Goal: Task Accomplishment & Management: Complete application form

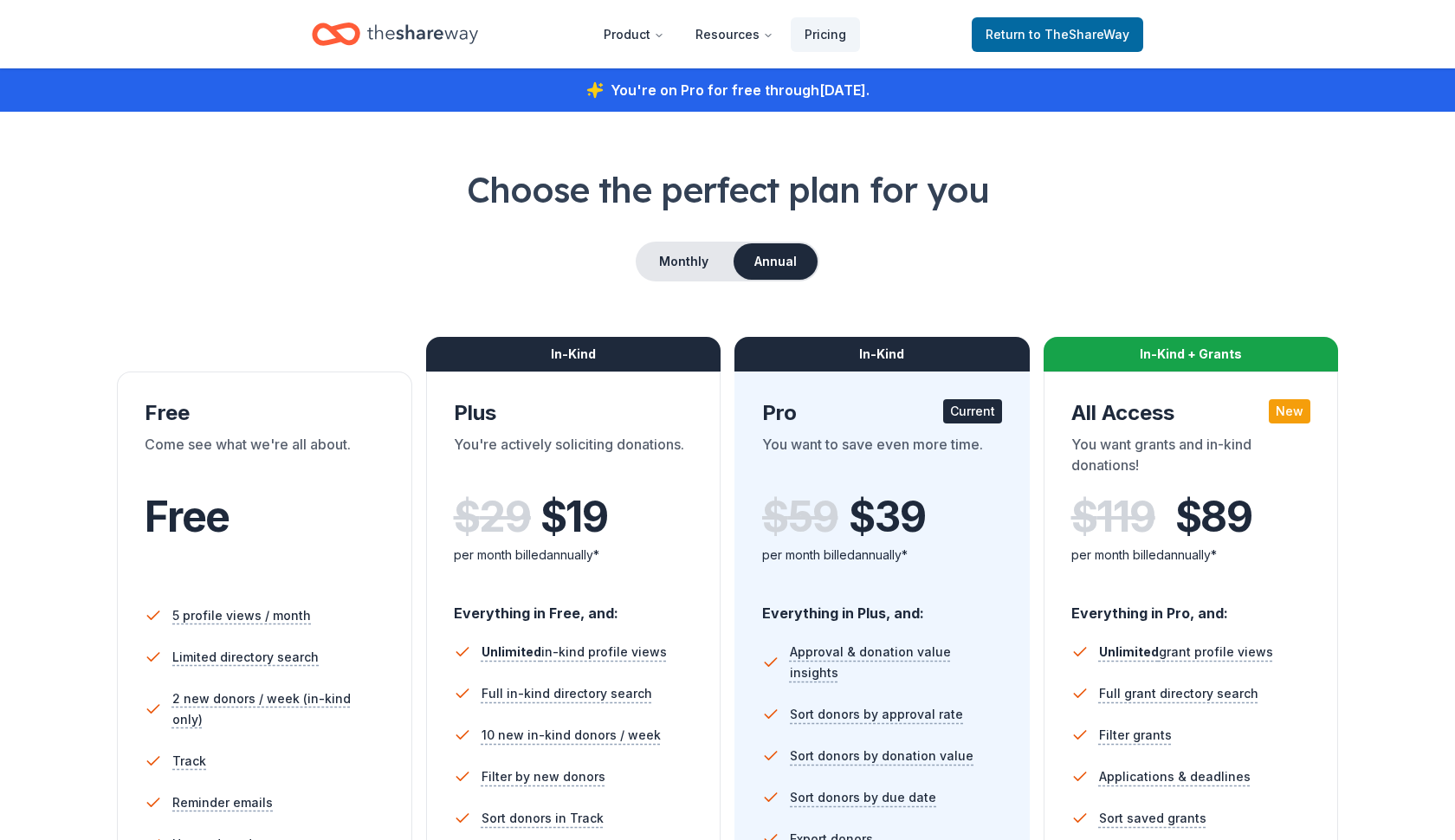
click at [450, 29] on icon "Home" at bounding box center [423, 34] width 111 height 35
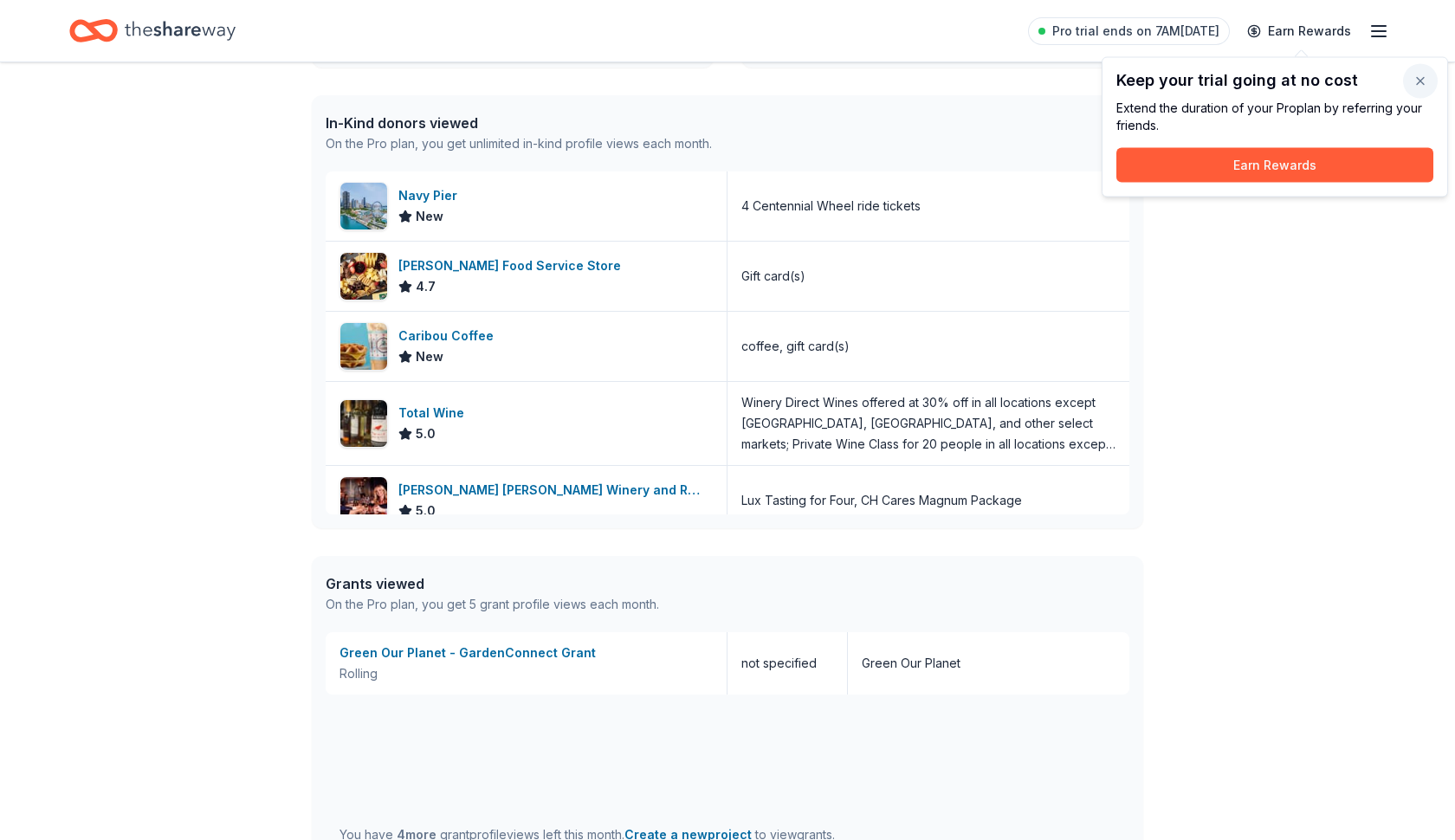
click at [1416, 80] on button "button" at bounding box center [1420, 81] width 34 height 34
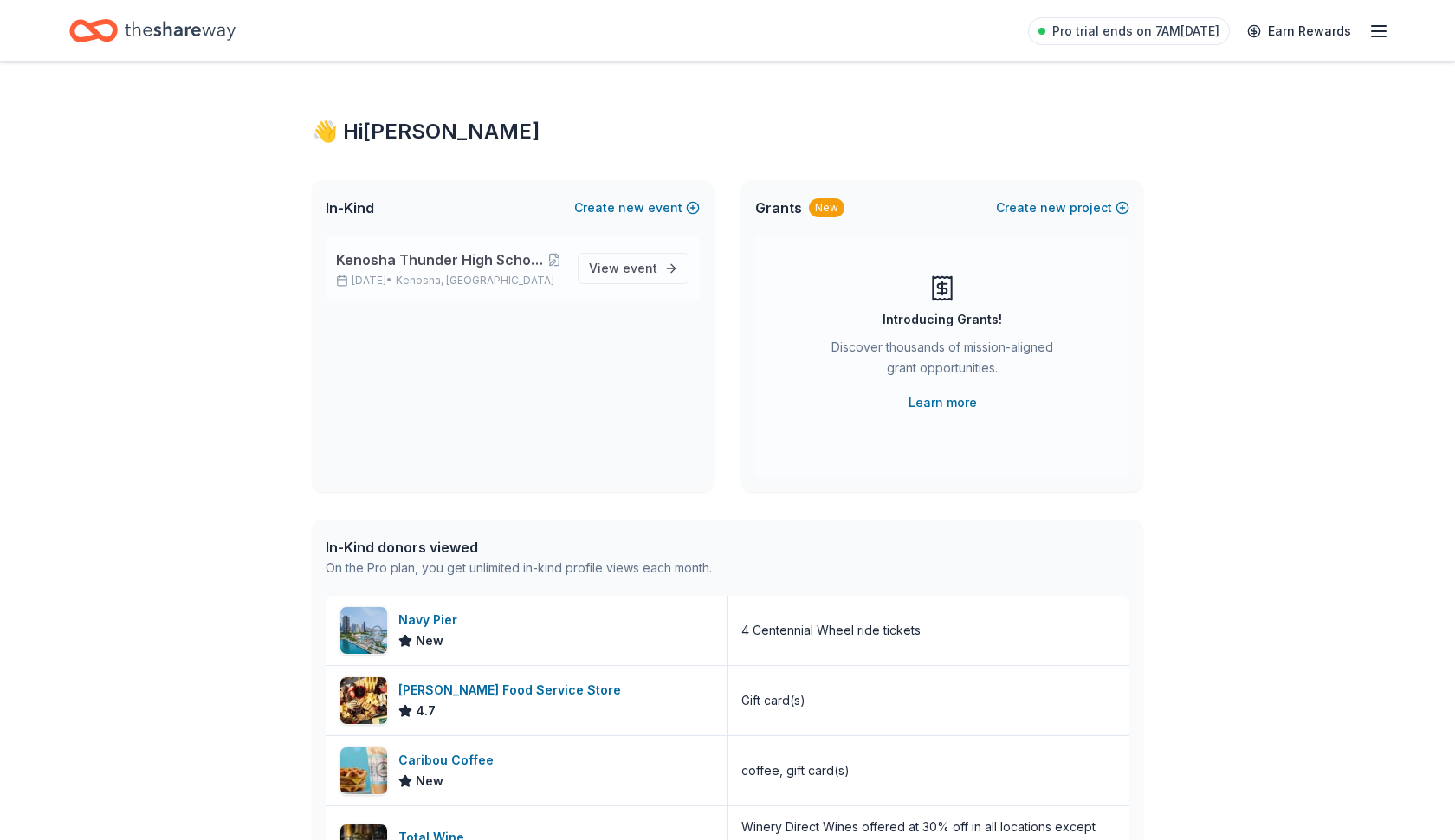
click at [528, 258] on span "Kenosha Thunder High School Hockey Team Fundraiser" at bounding box center [440, 260] width 208 height 21
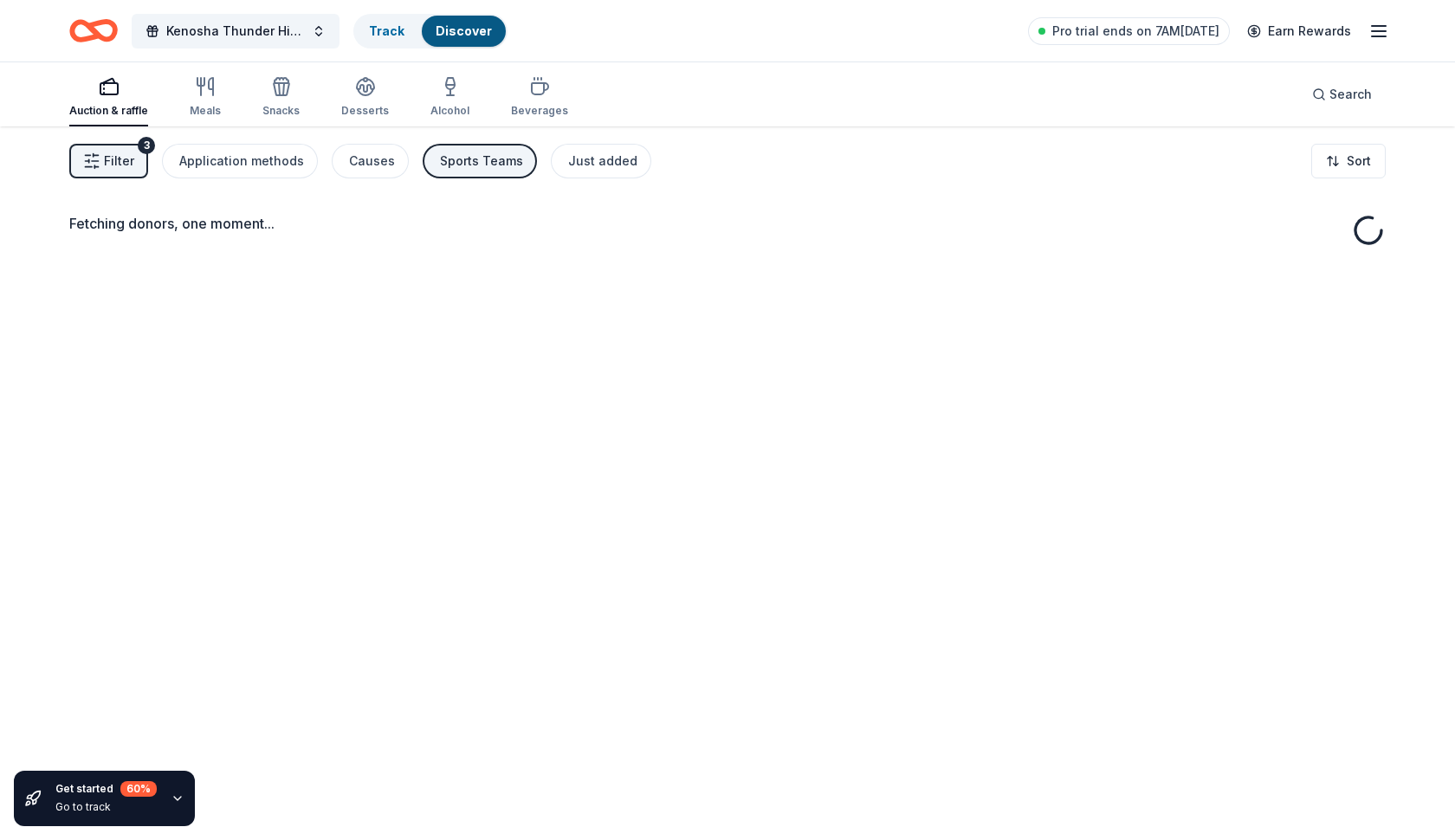
click at [601, 271] on div "Fetching donors, one moment..." at bounding box center [728, 546] width 1455 height 840
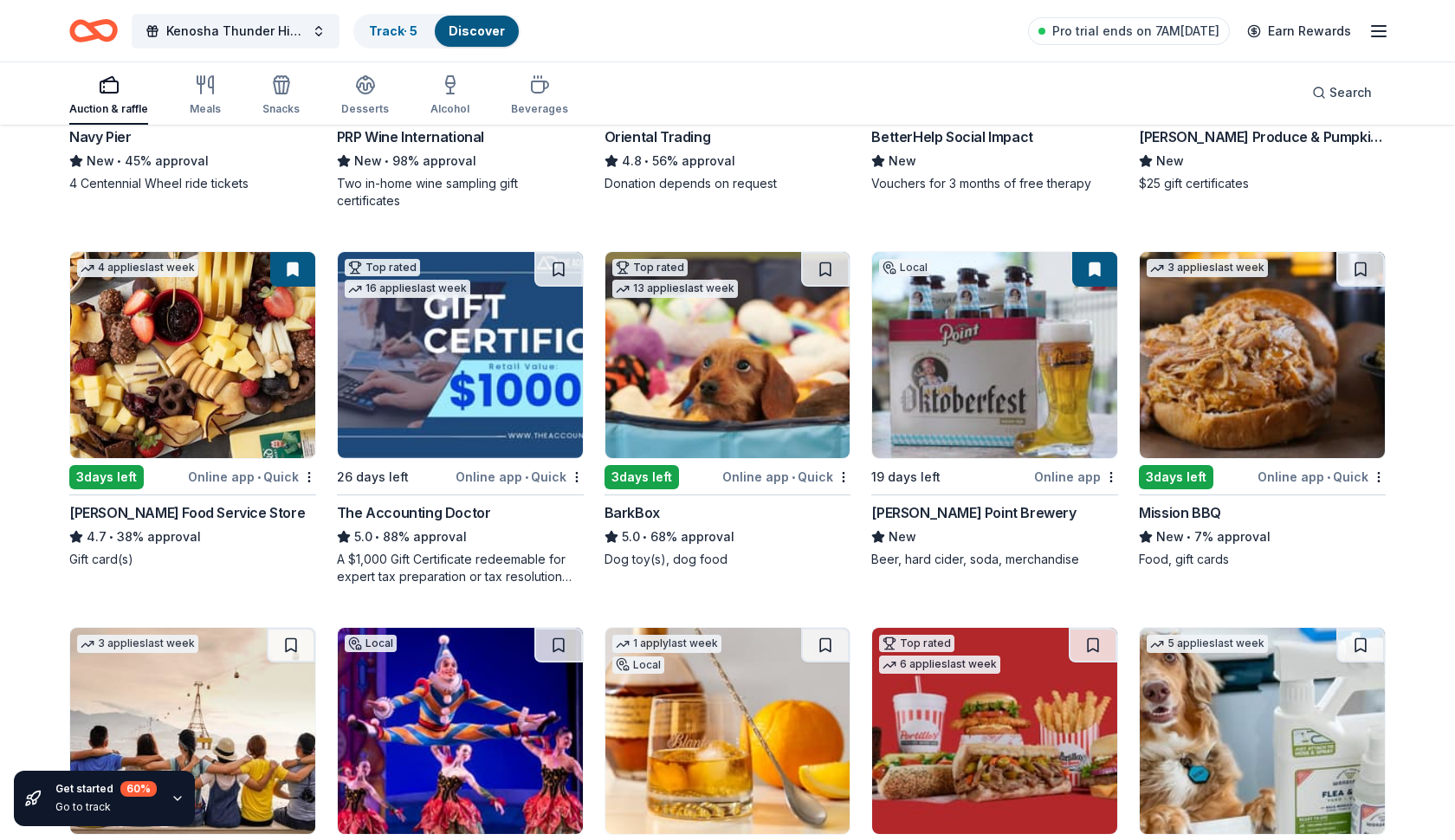
scroll to position [486, 0]
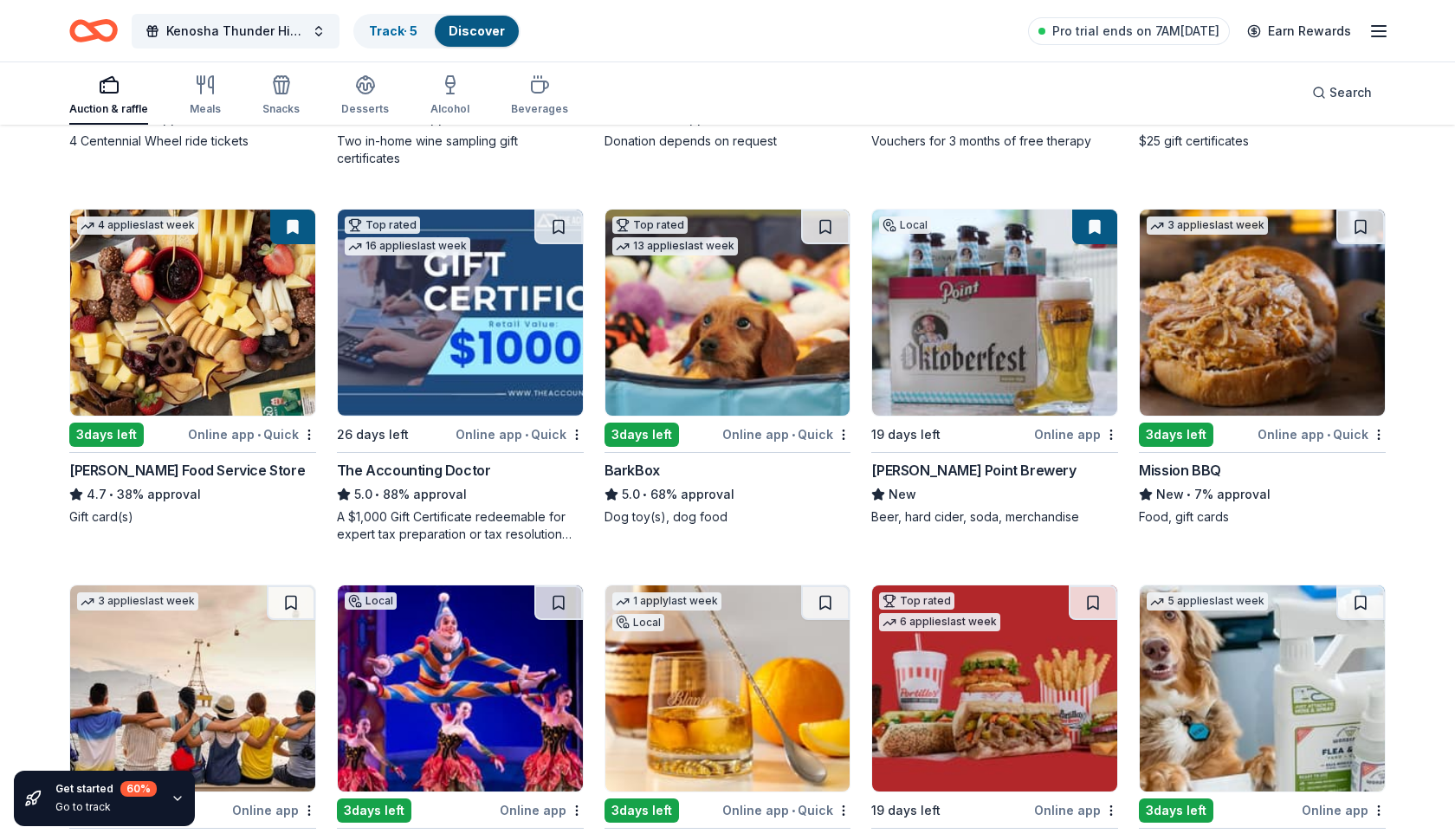
click at [1290, 435] on div "Online app • Quick" at bounding box center [1322, 435] width 128 height 22
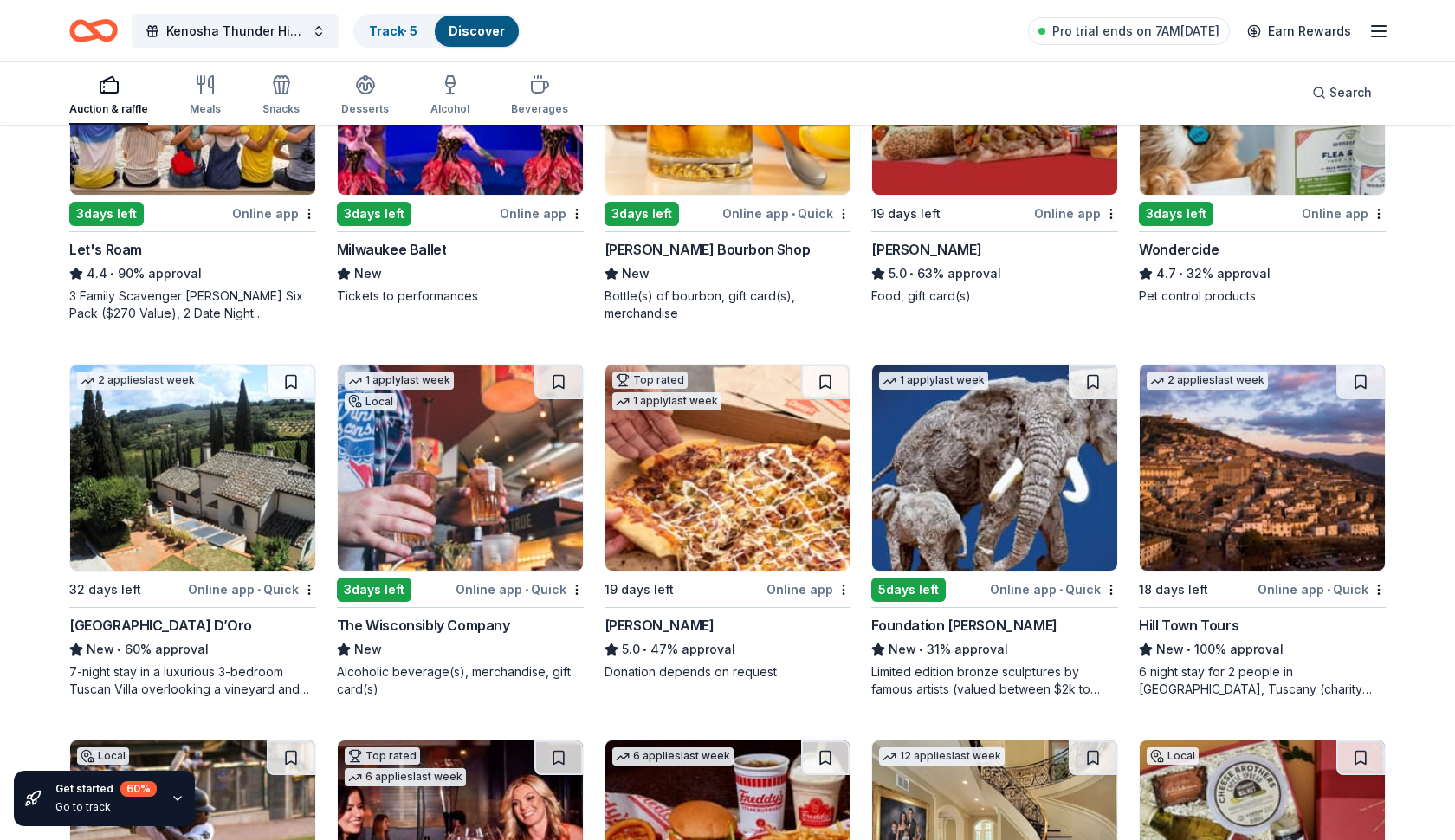
scroll to position [1079, 0]
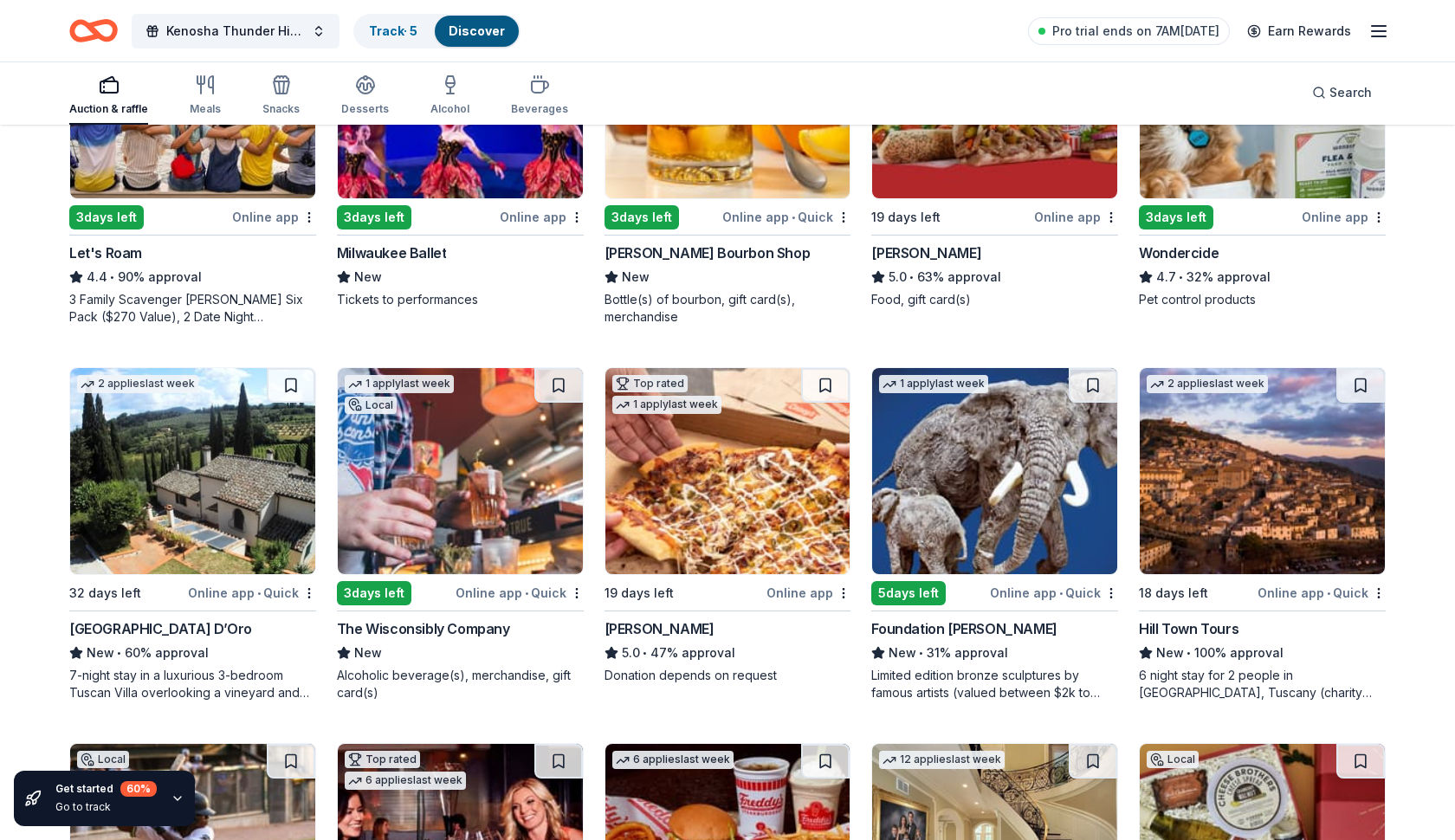
click at [415, 630] on div "The Wisconsibly Company" at bounding box center [423, 629] width 173 height 21
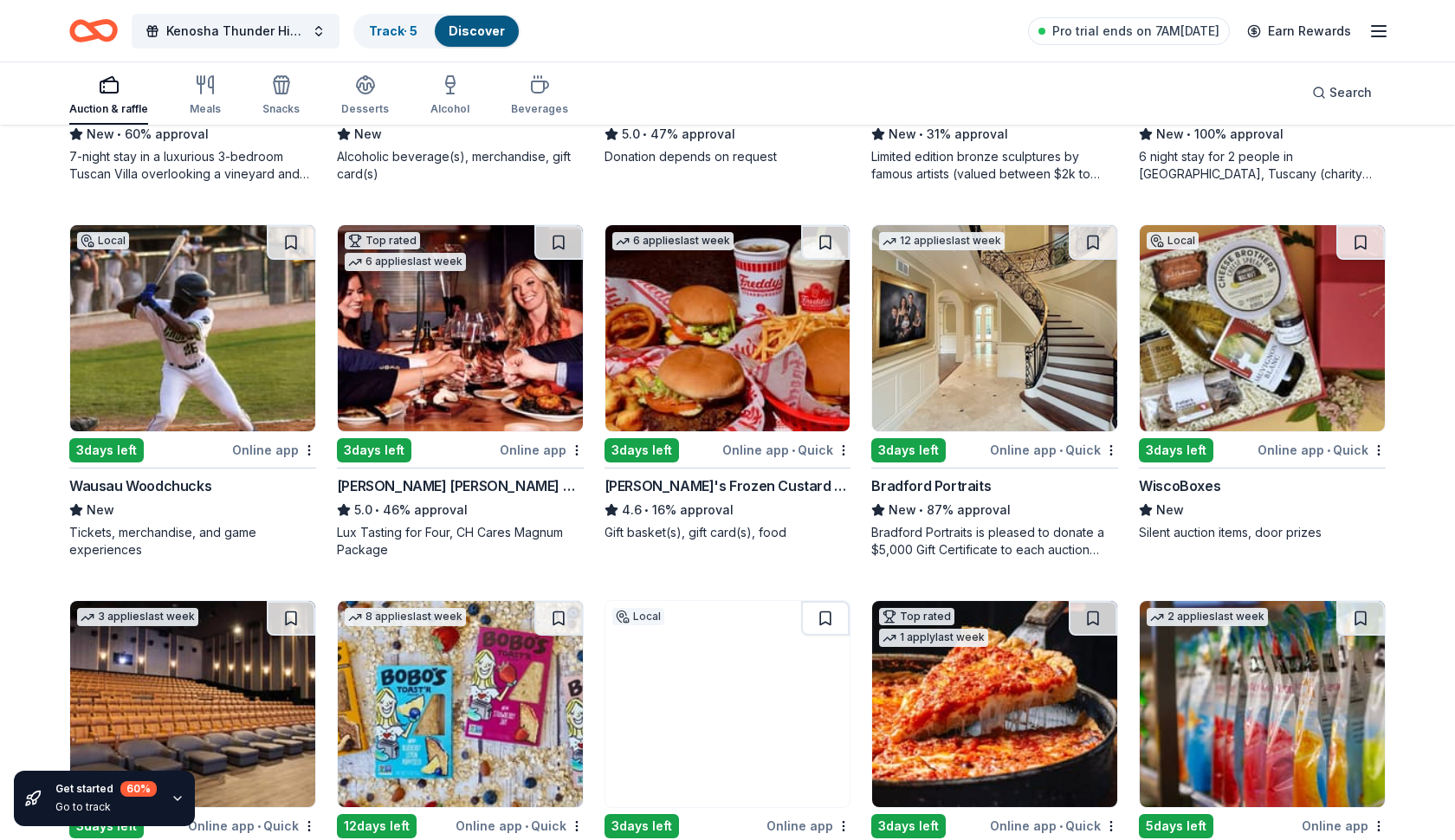
scroll to position [1598, 0]
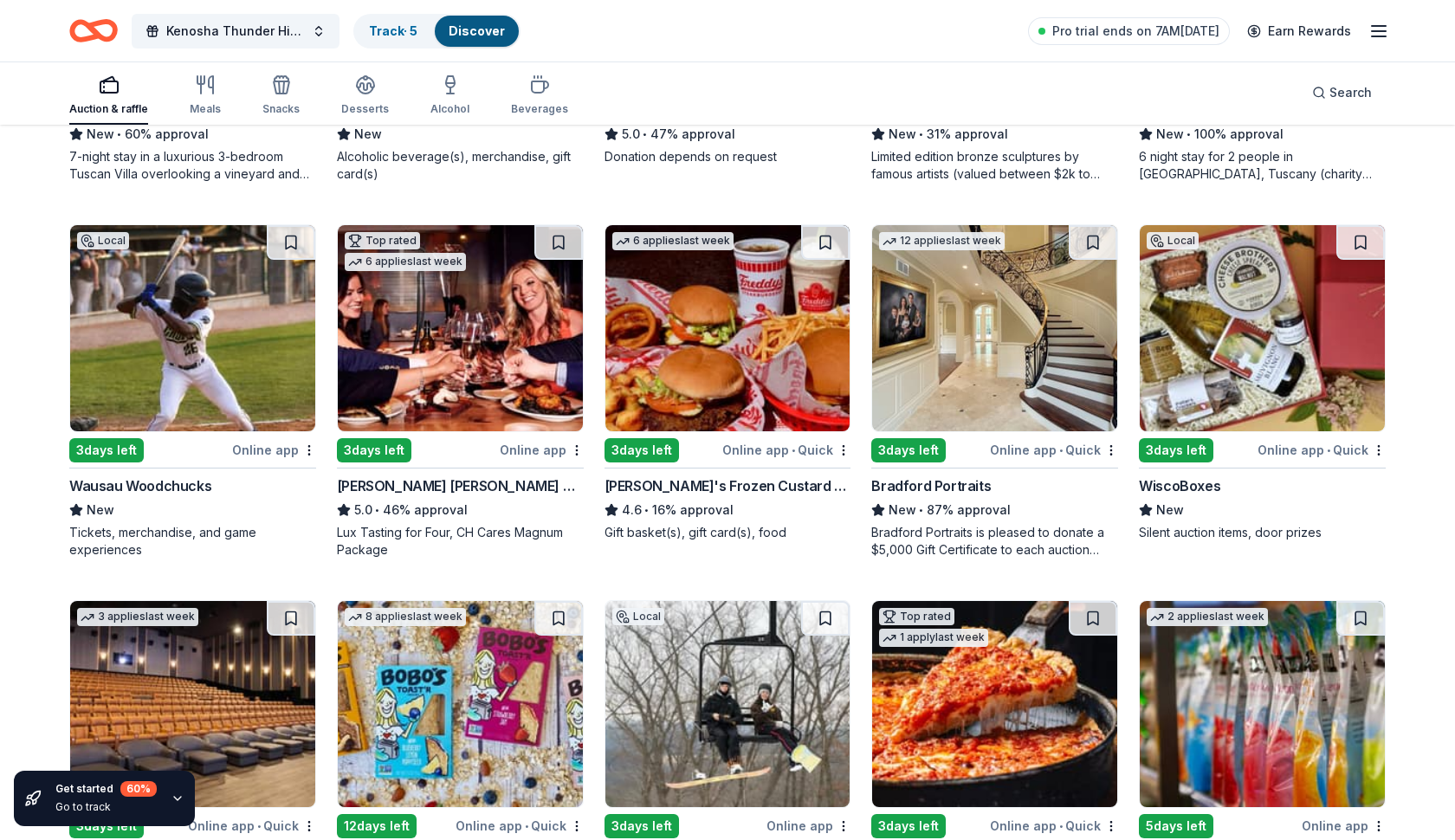
click at [1195, 489] on div "WiscoBoxes" at bounding box center [1180, 486] width 82 height 21
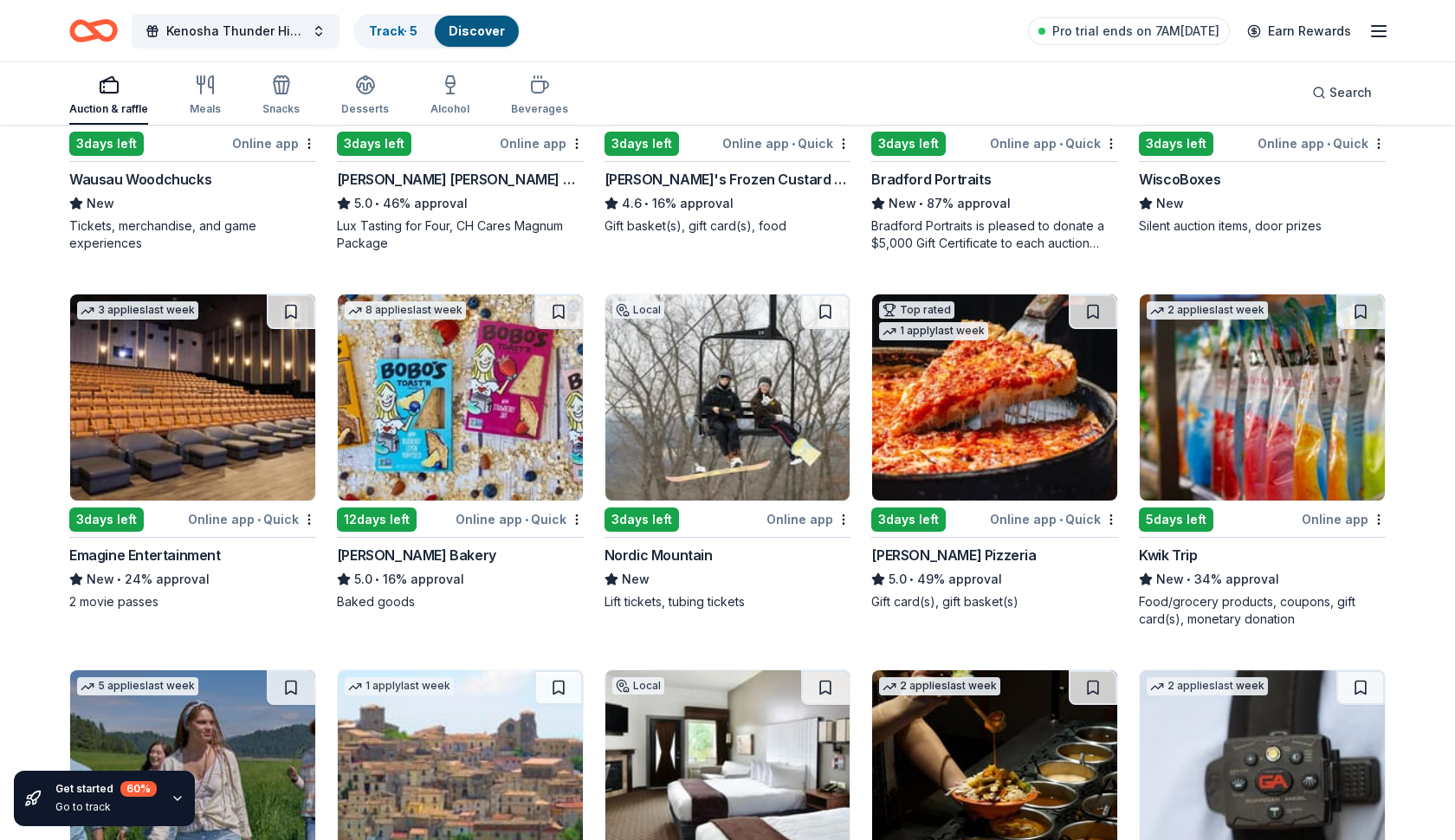
scroll to position [1920, 0]
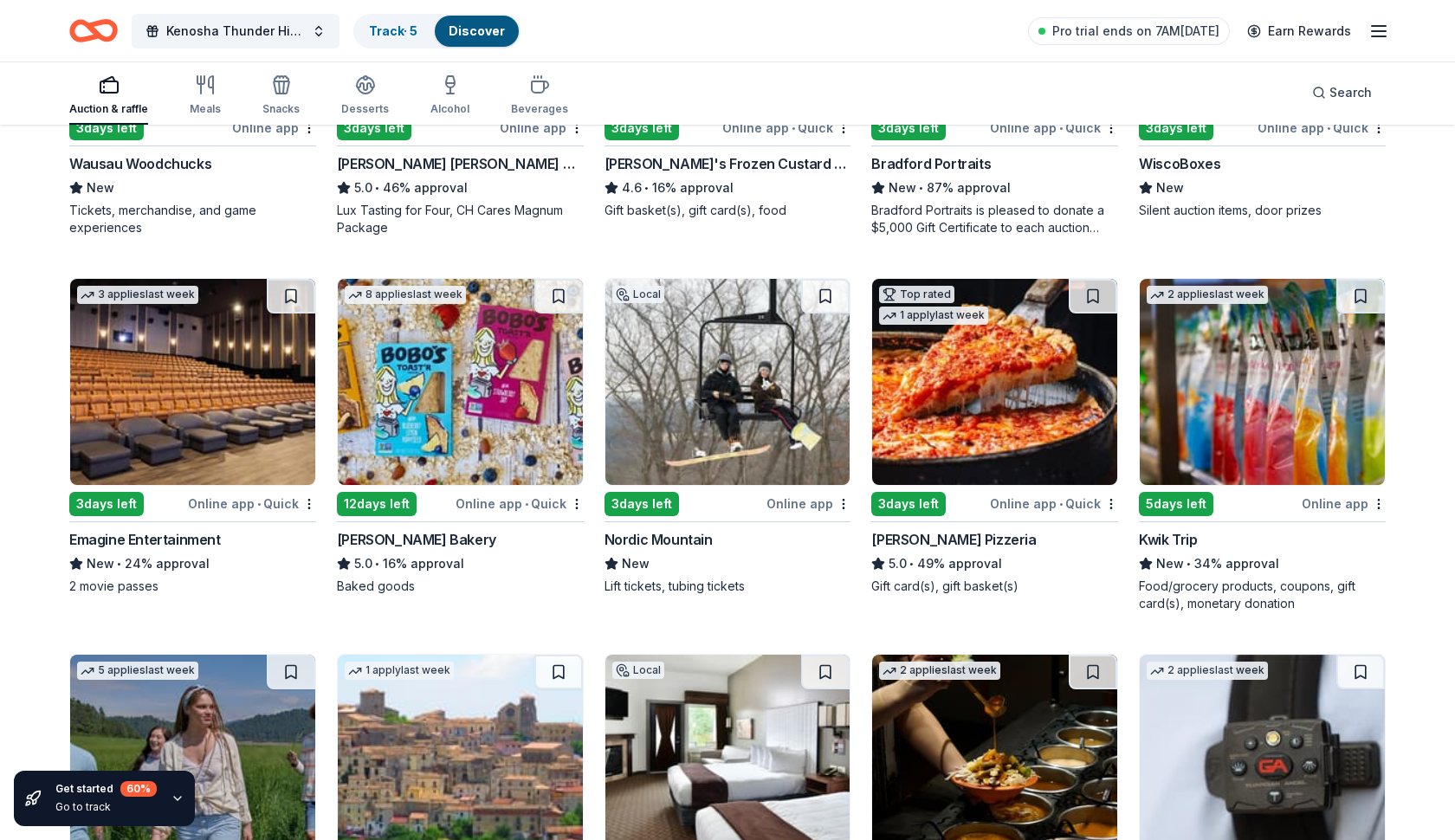
click at [907, 541] on div "Lou Malnati's Pizzeria" at bounding box center [954, 540] width 165 height 21
click at [1184, 538] on div "Kwik Trip" at bounding box center [1168, 540] width 58 height 21
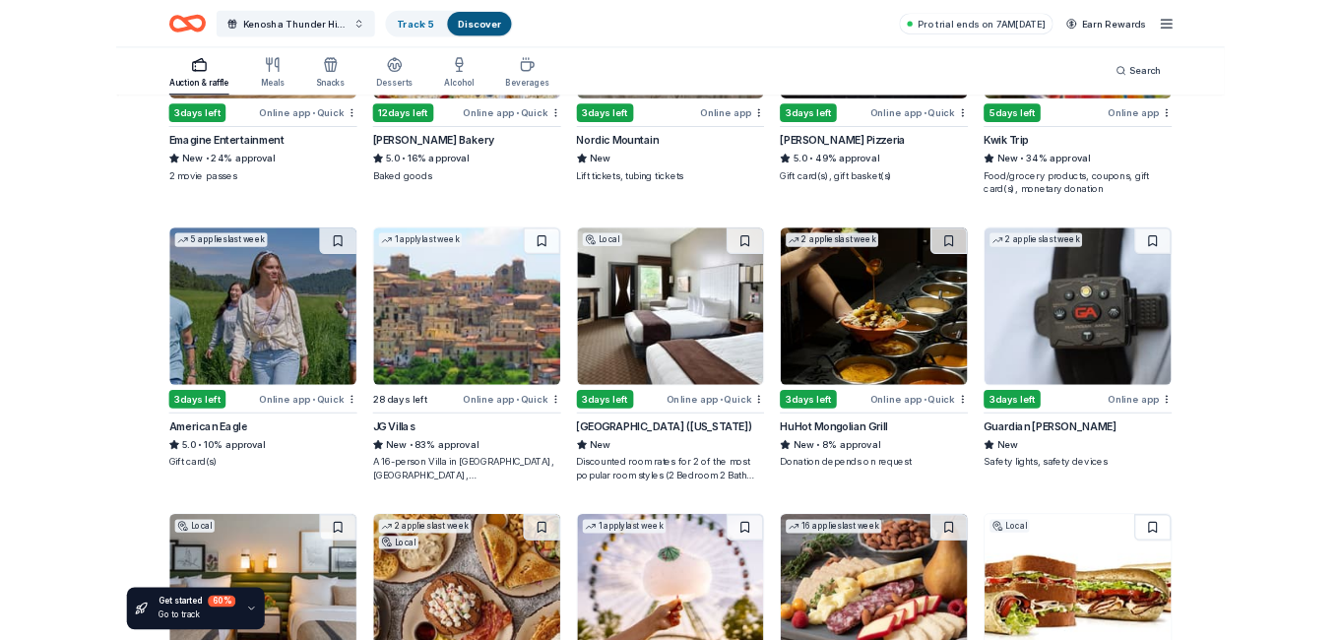
scroll to position [2588, 0]
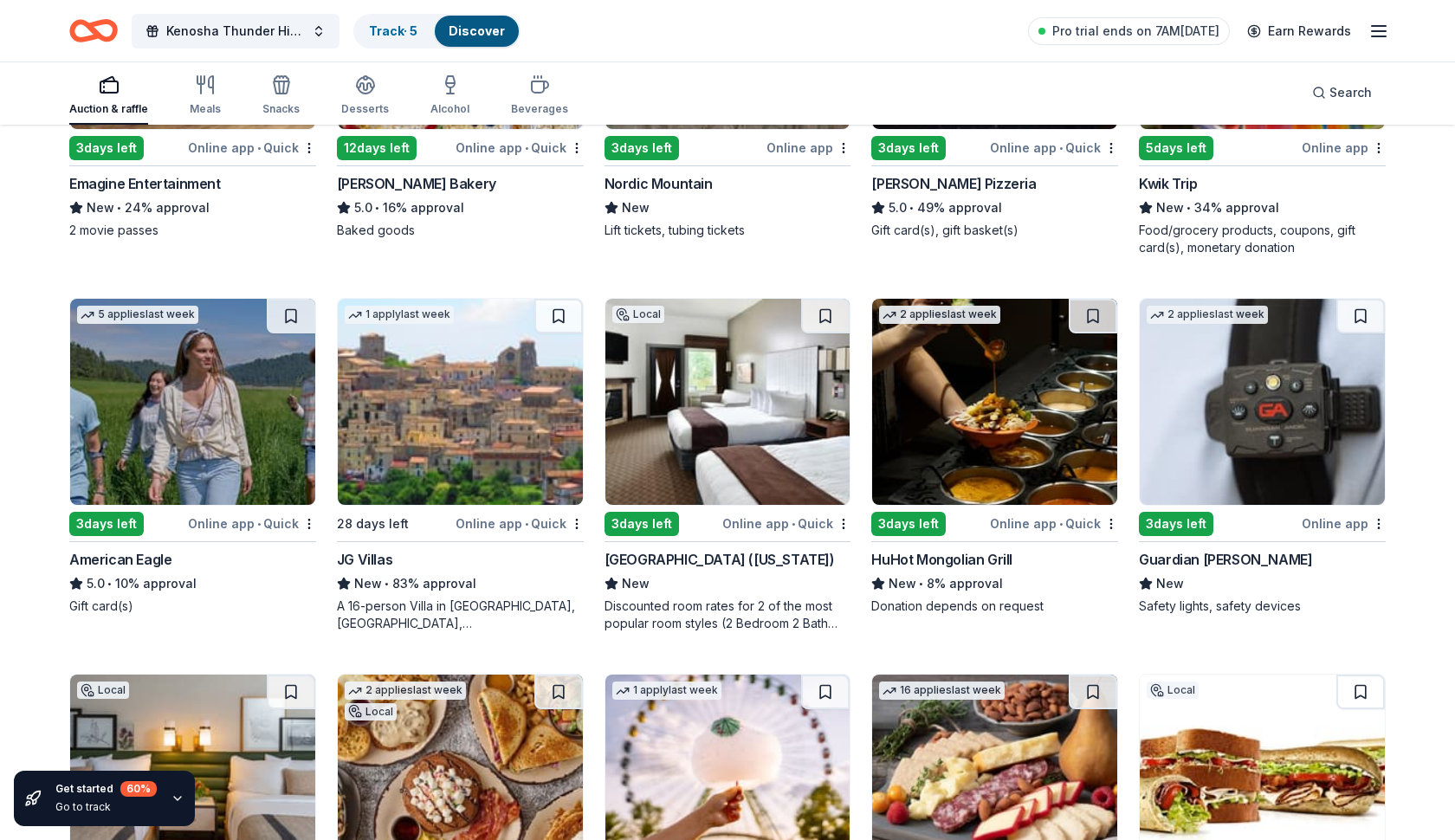
click at [128, 561] on div "American Eagle" at bounding box center [121, 559] width 102 height 21
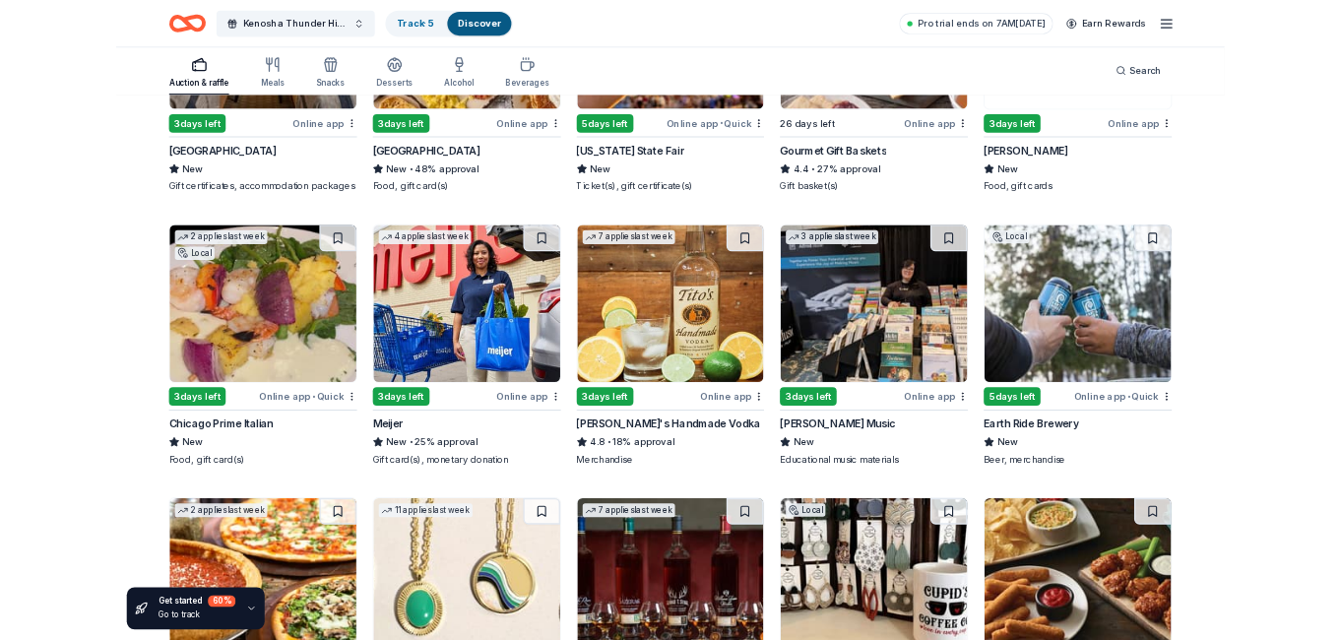
scroll to position [3442, 0]
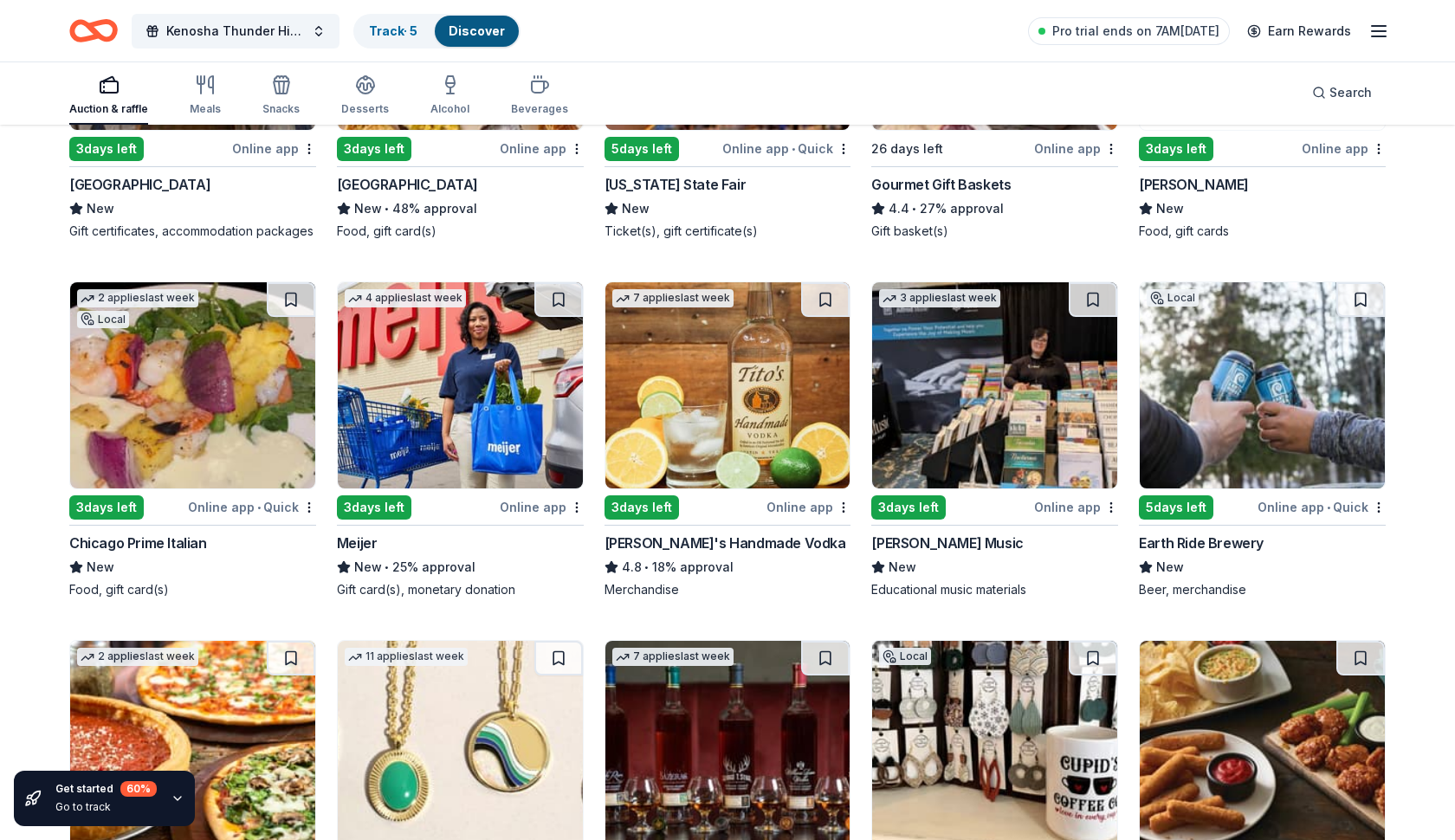
click at [363, 546] on div "Meijer" at bounding box center [357, 544] width 40 height 21
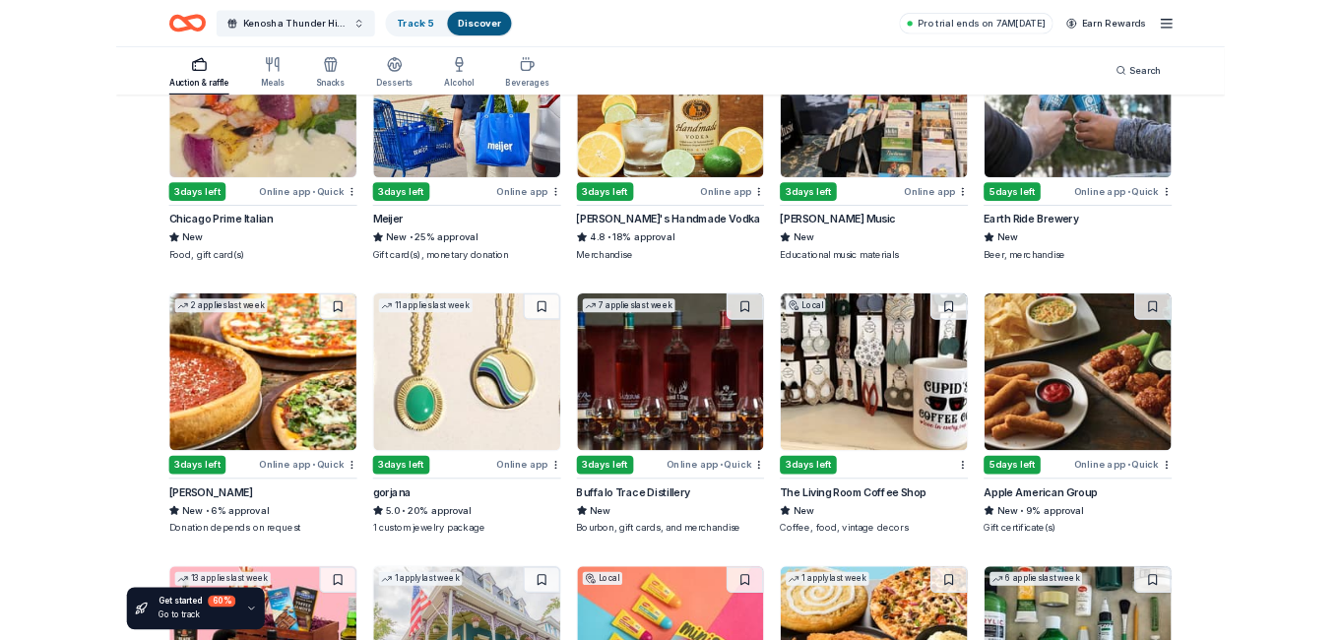
scroll to position [3732, 0]
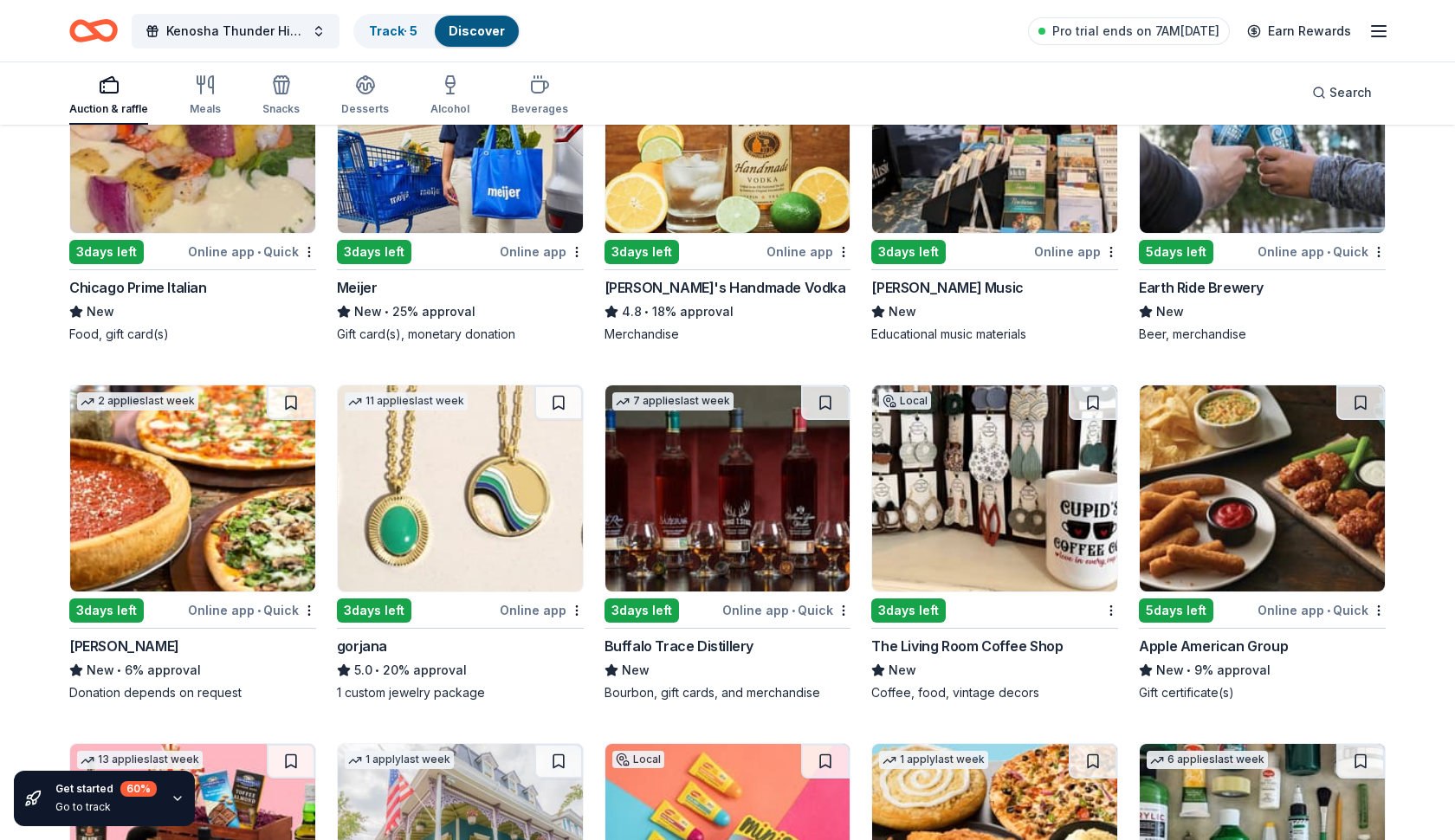
click at [93, 644] on div "Giordano's" at bounding box center [124, 646] width 110 height 21
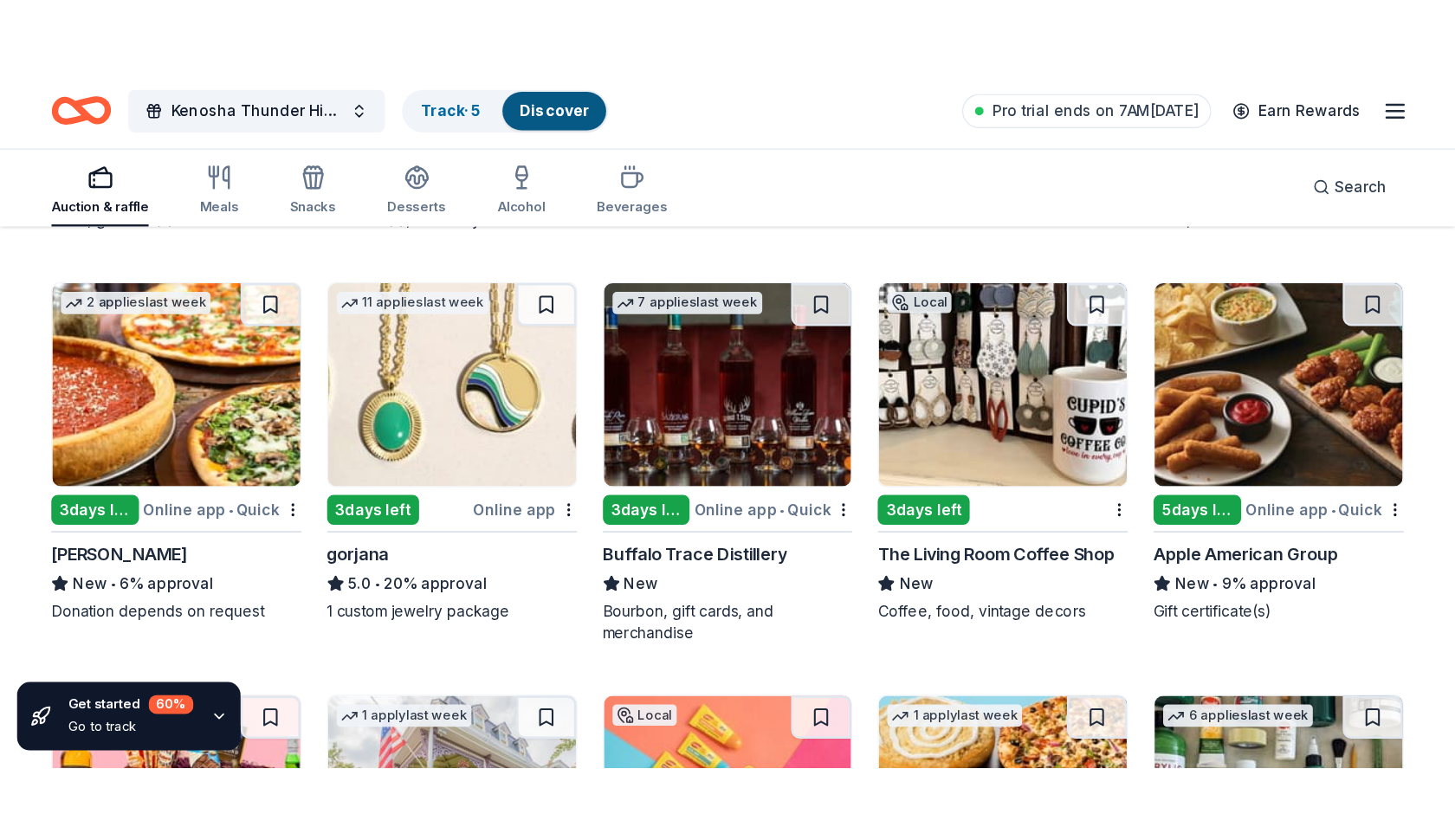
scroll to position [3141, 0]
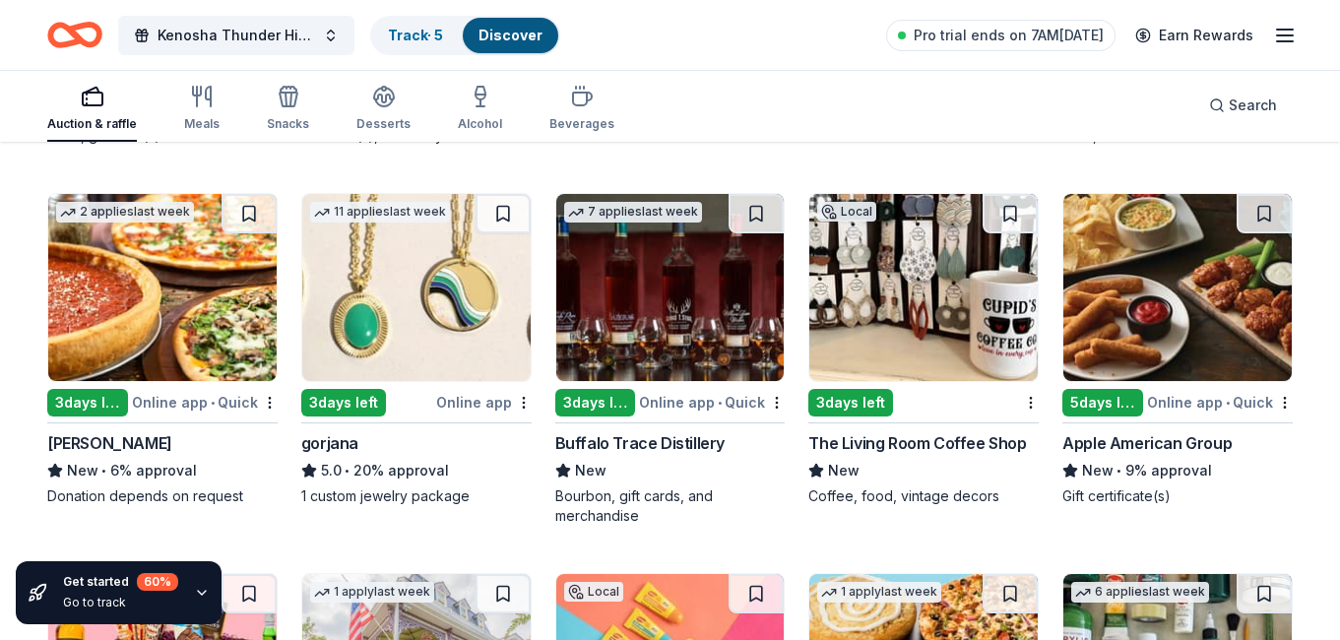
click at [939, 441] on div "The Living Room Coffee Shop" at bounding box center [918, 443] width 218 height 24
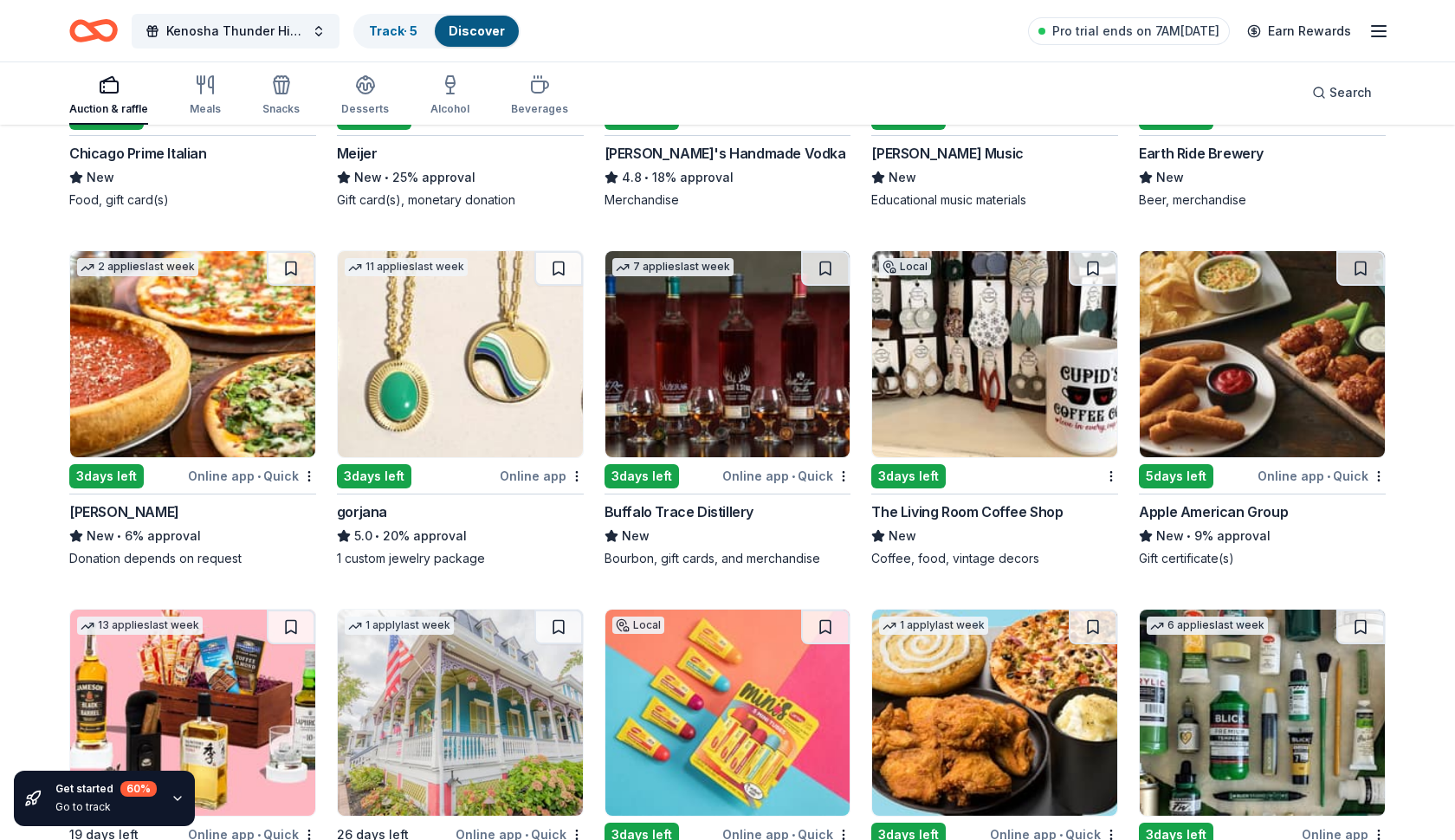
scroll to position [3418, 0]
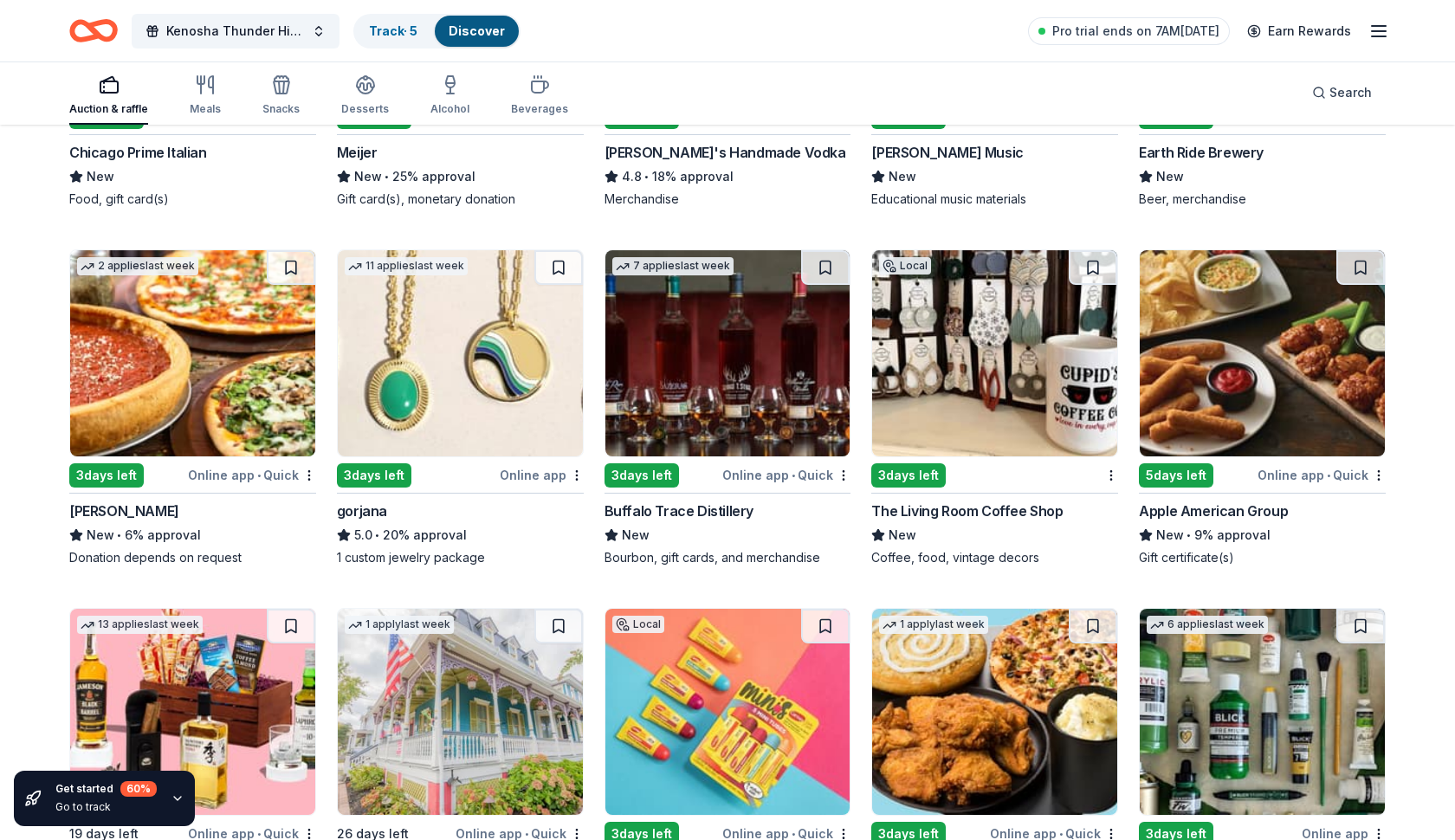
click at [705, 513] on div "Buffalo Trace Distillery" at bounding box center [678, 511] width 149 height 21
click at [1217, 522] on div "Apple American Group New • 9% approval Gift certificate(s)" at bounding box center [1262, 533] width 247 height 66
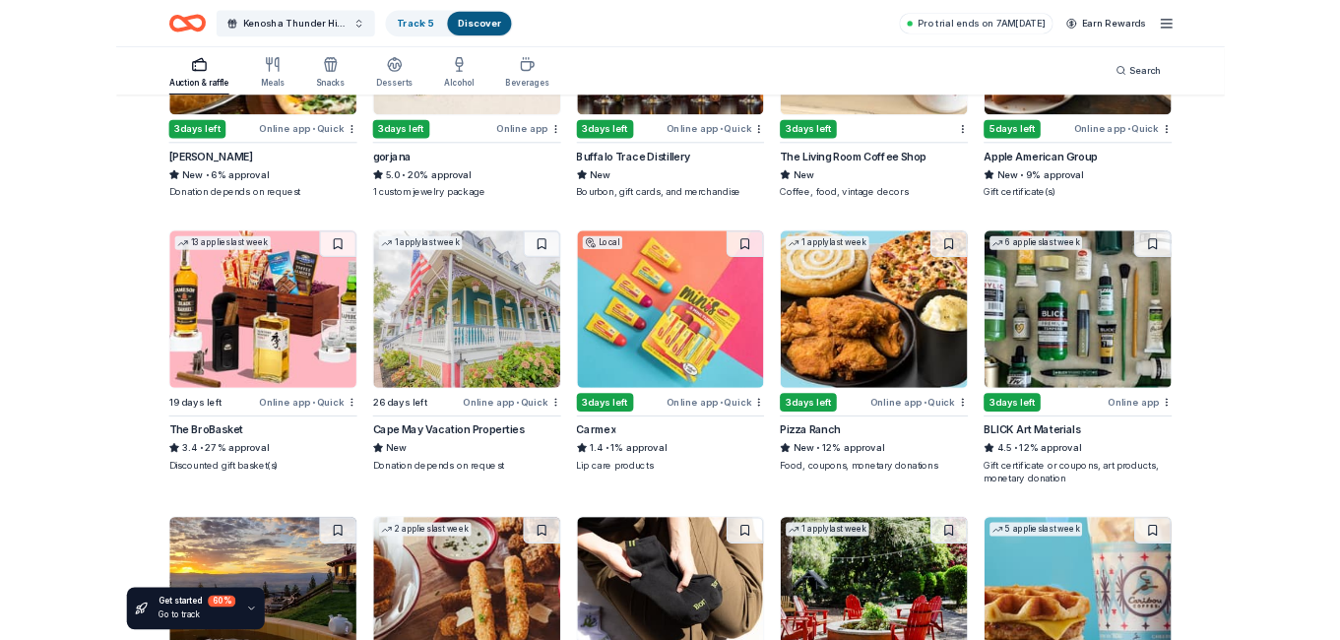
scroll to position [4235, 0]
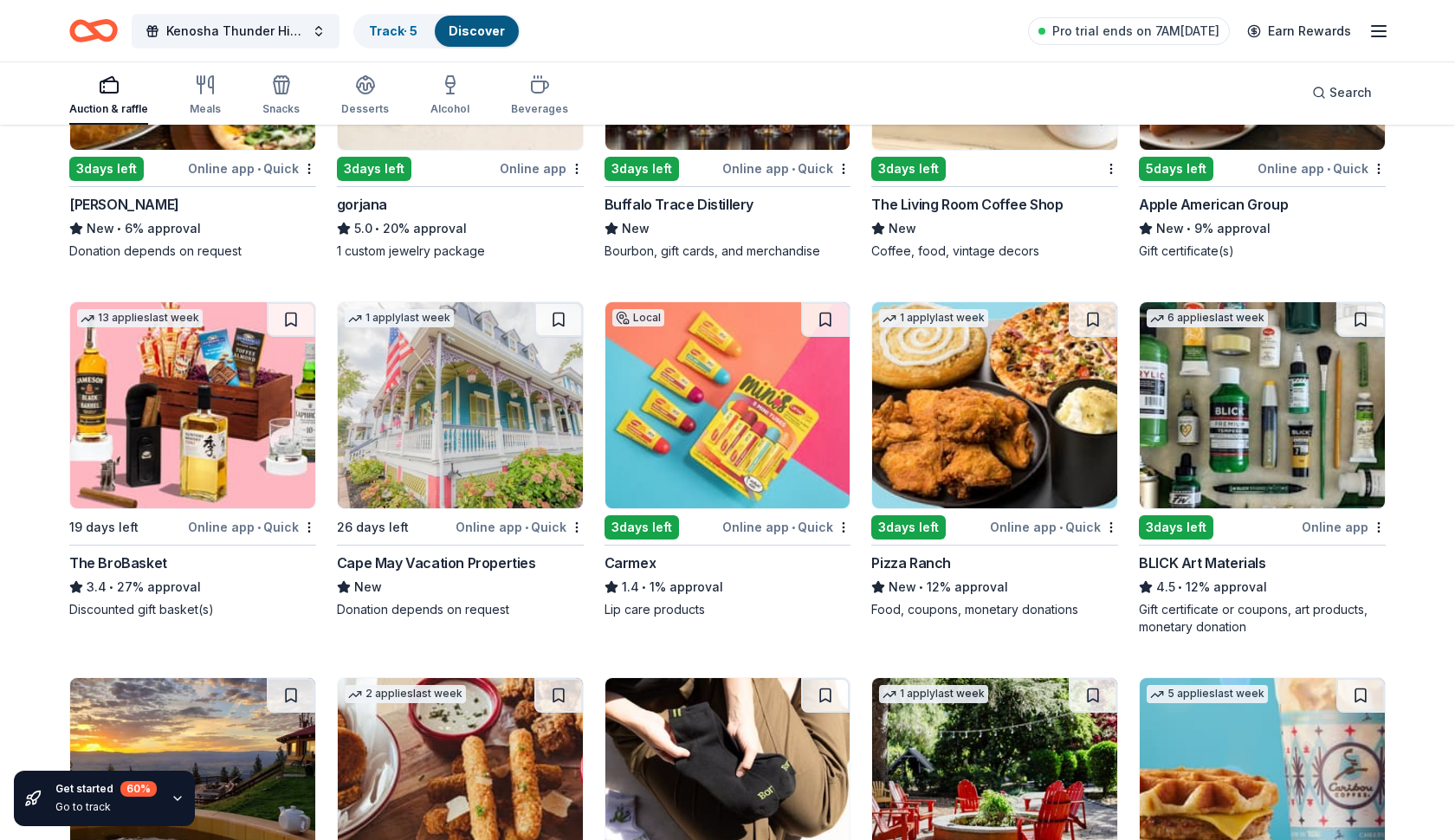
click at [637, 561] on div "Carmex" at bounding box center [630, 563] width 52 height 21
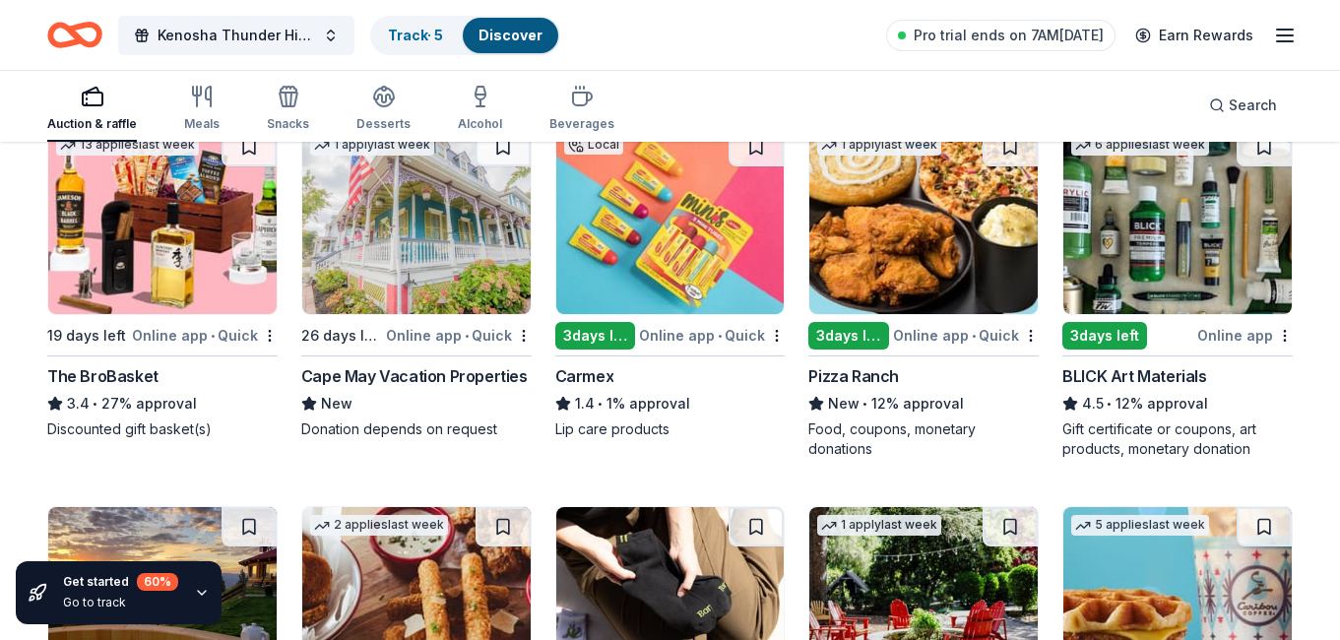
scroll to position [4014, 0]
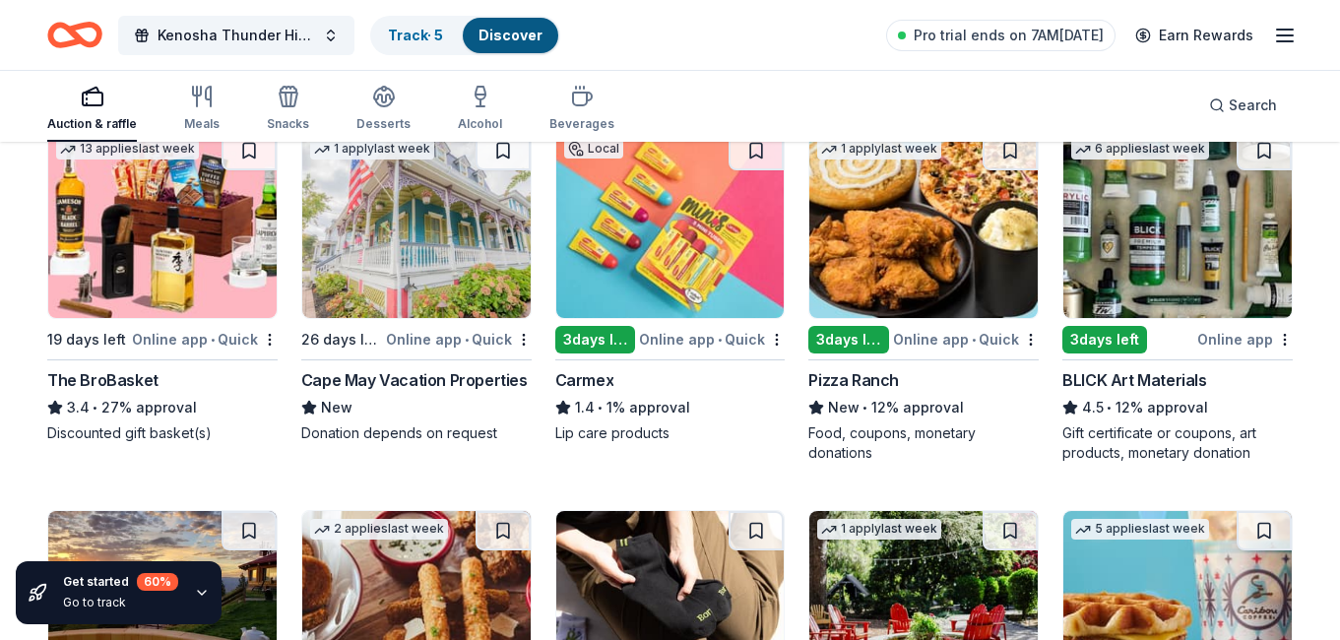
click at [112, 387] on div "The BroBasket" at bounding box center [102, 380] width 111 height 24
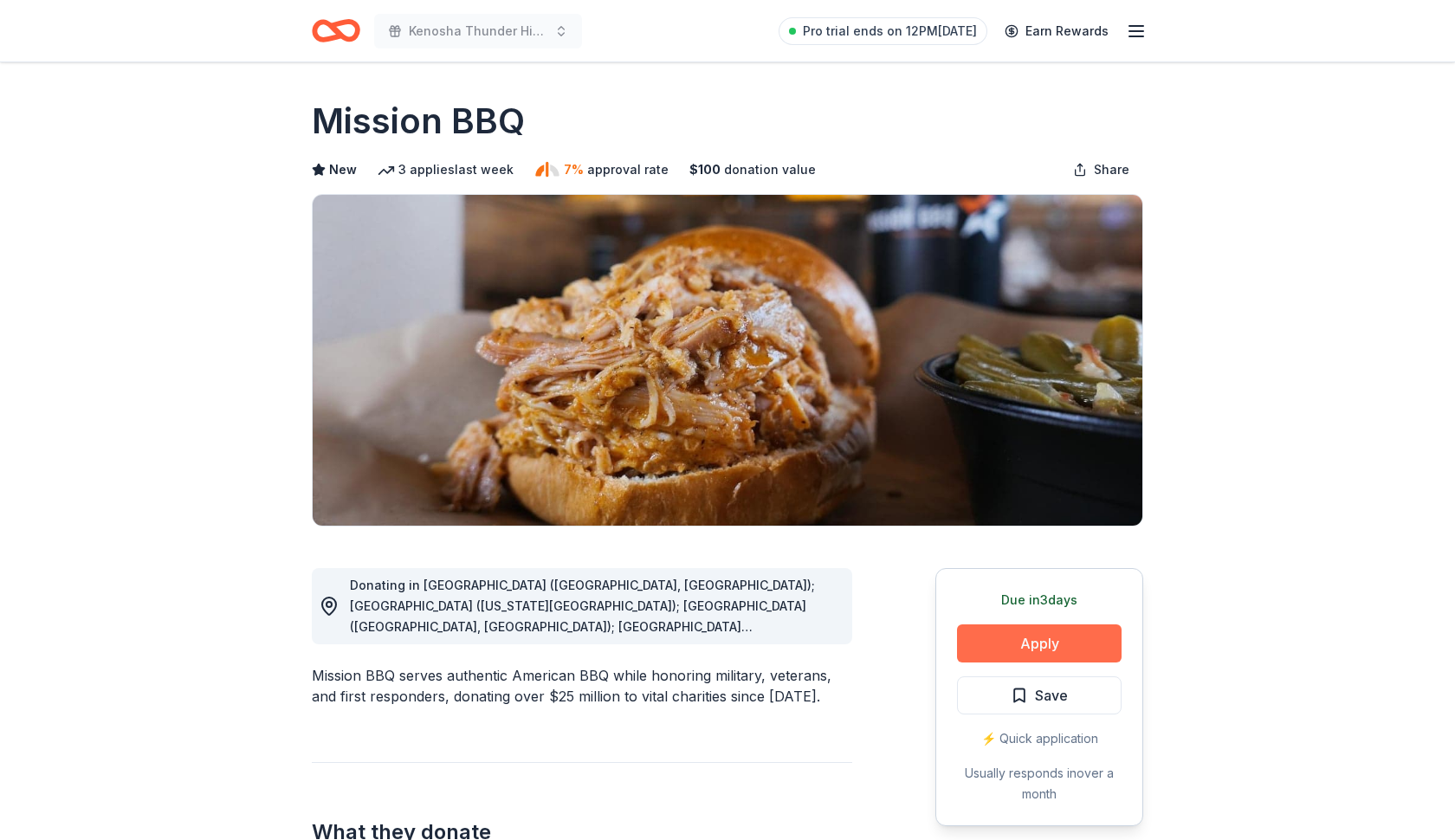
click at [1042, 646] on button "Apply" at bounding box center [1039, 643] width 165 height 38
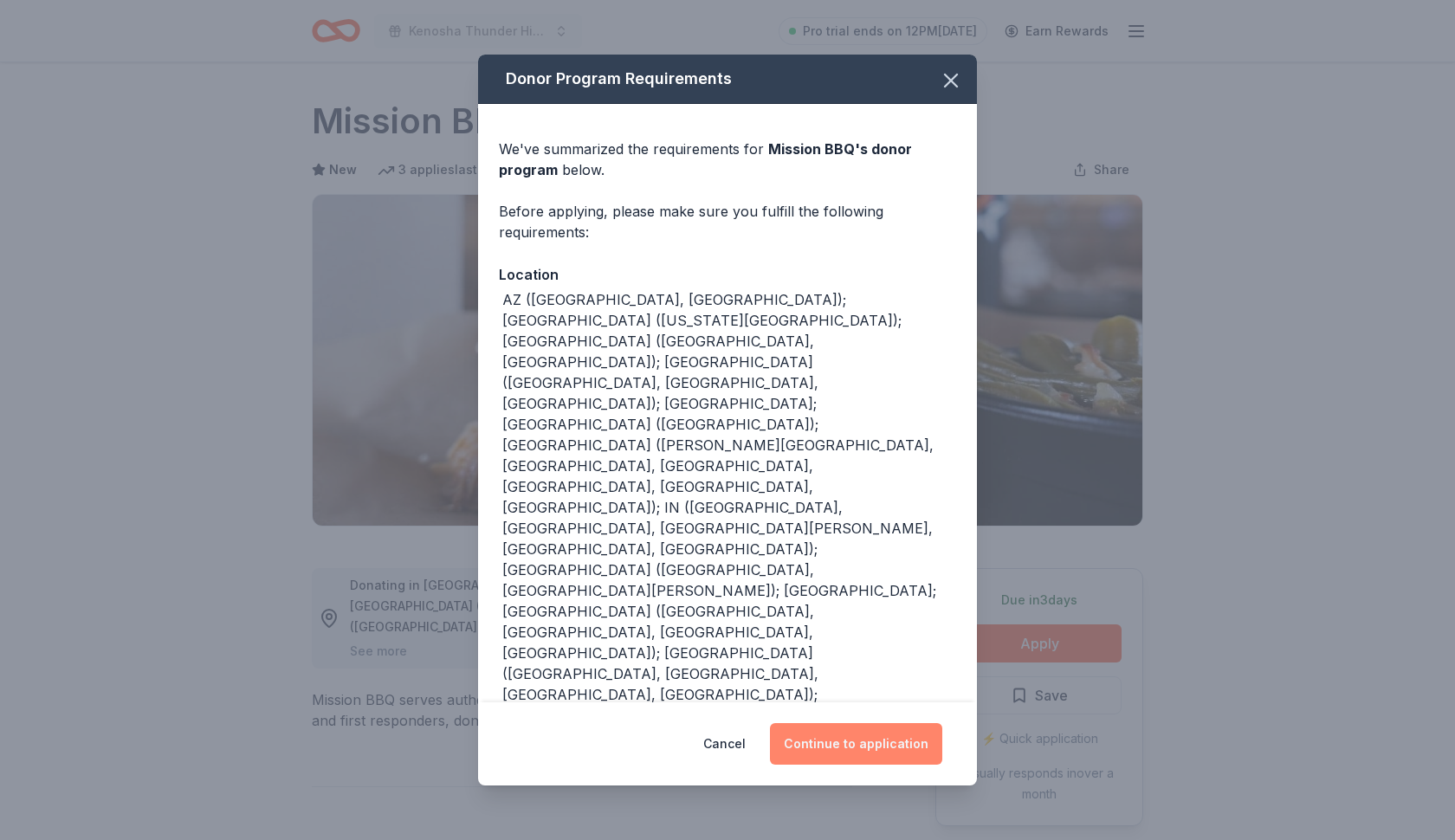
click at [885, 740] on button "Continue to application" at bounding box center [856, 743] width 172 height 41
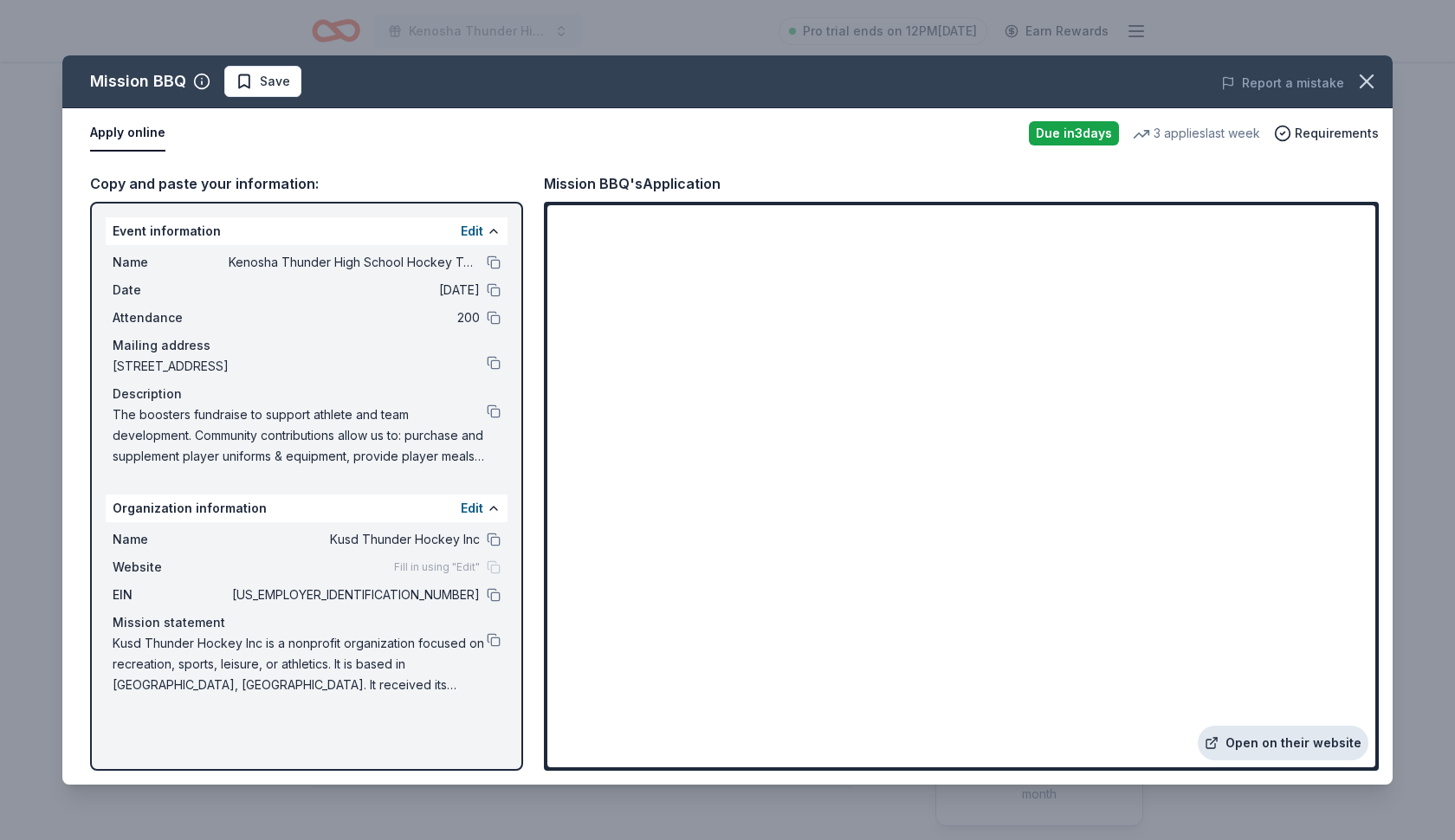
click at [1251, 744] on link "Open on their website" at bounding box center [1283, 742] width 171 height 34
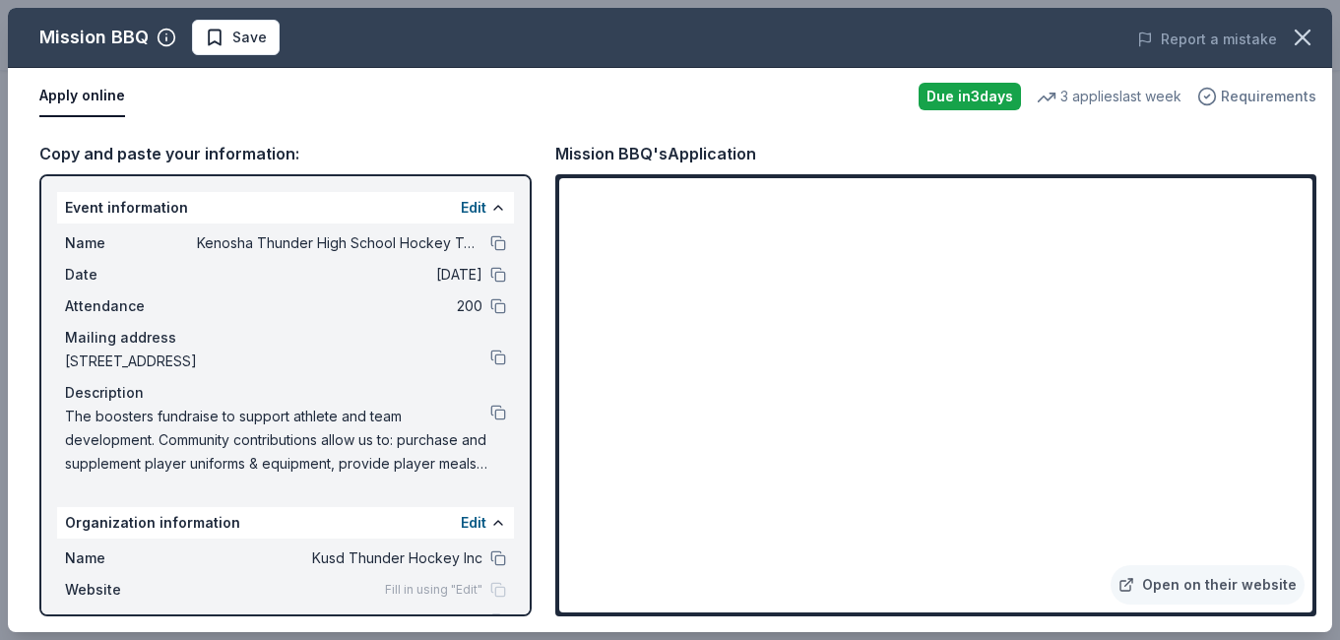
click at [1286, 97] on span "Requirements" at bounding box center [1269, 97] width 96 height 24
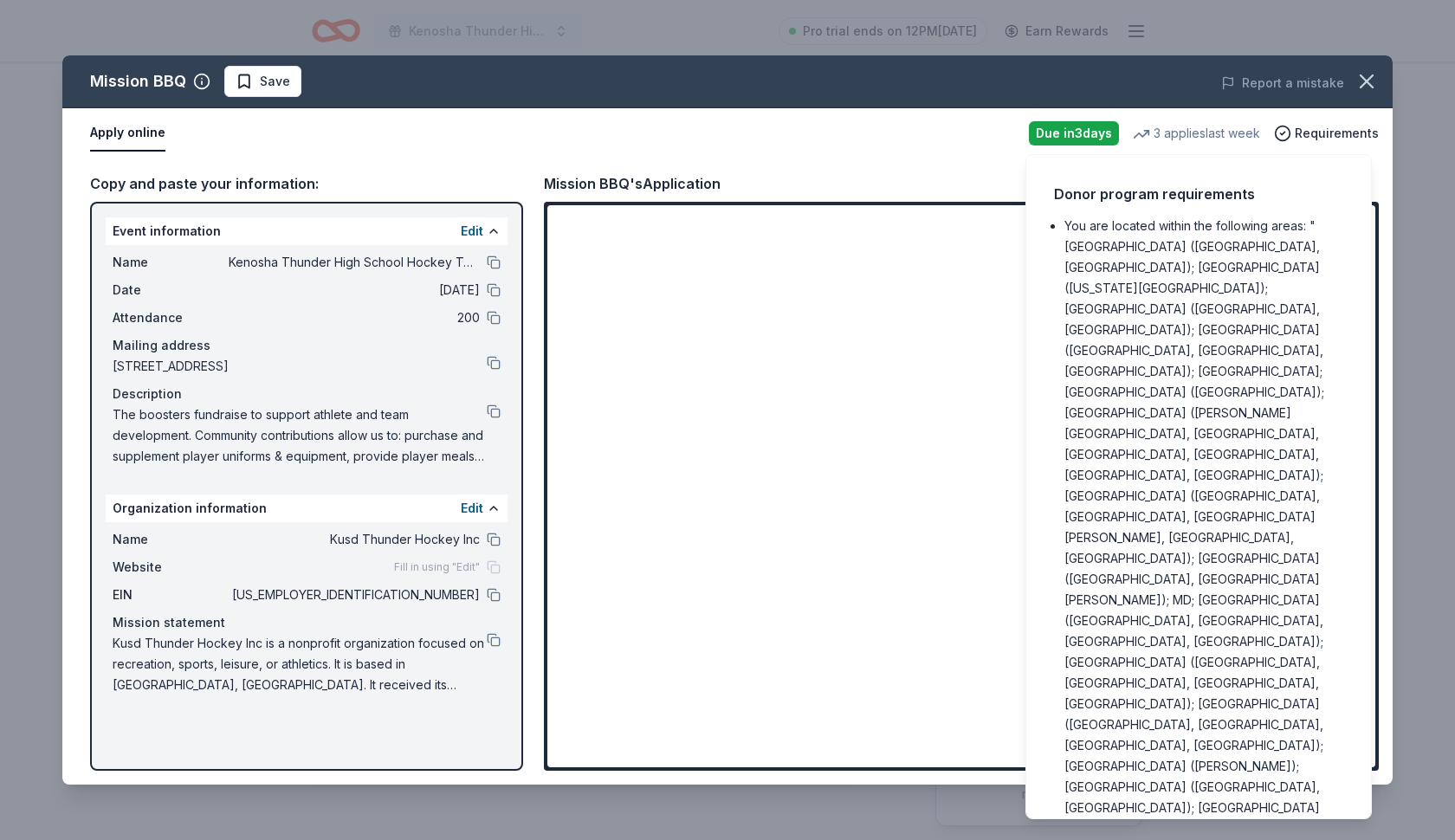
click at [128, 133] on button "Apply online" at bounding box center [128, 133] width 76 height 36
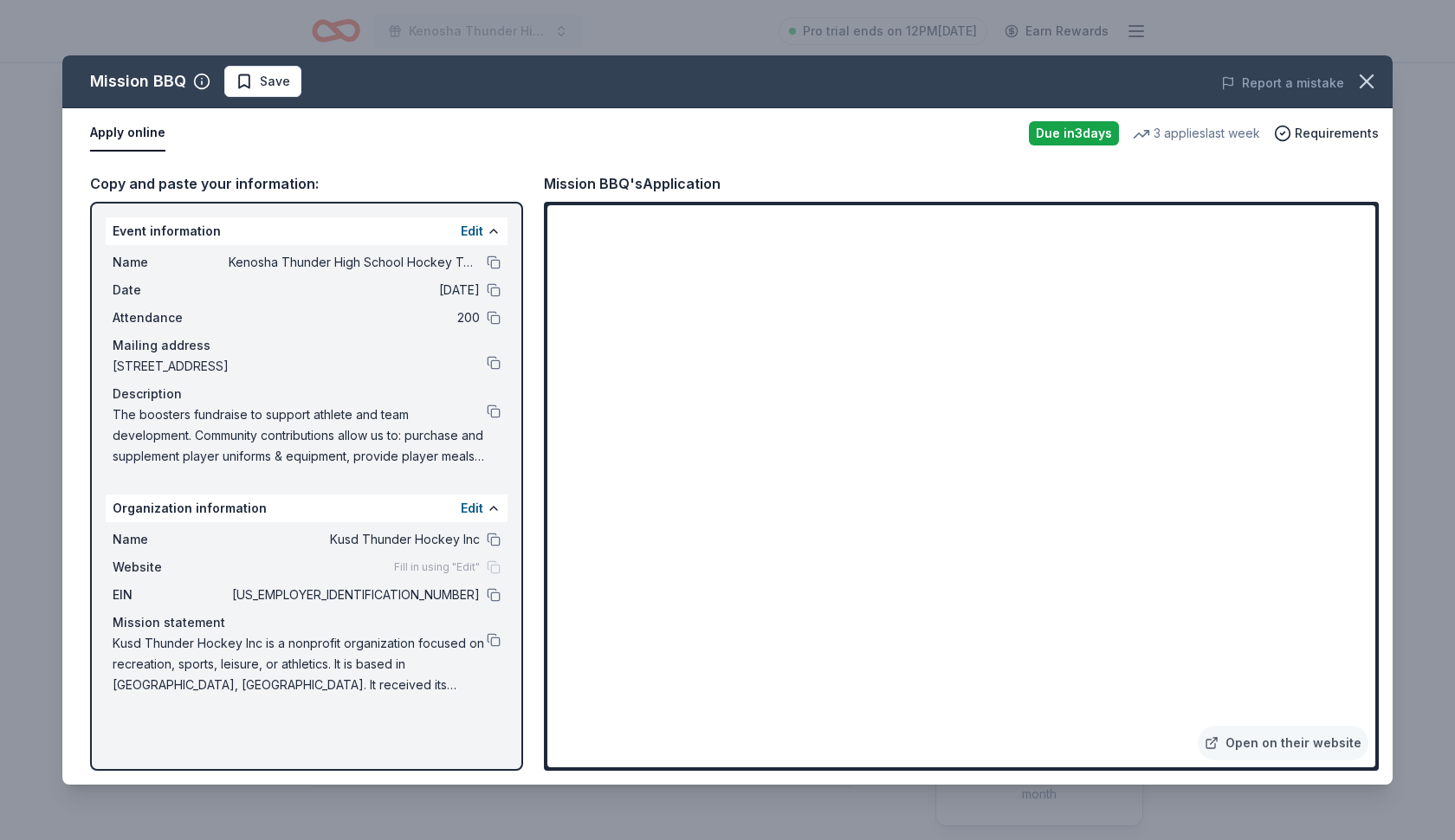
click at [128, 133] on button "Apply online" at bounding box center [128, 133] width 76 height 36
click at [345, 143] on div "Apply online" at bounding box center [552, 133] width 925 height 36
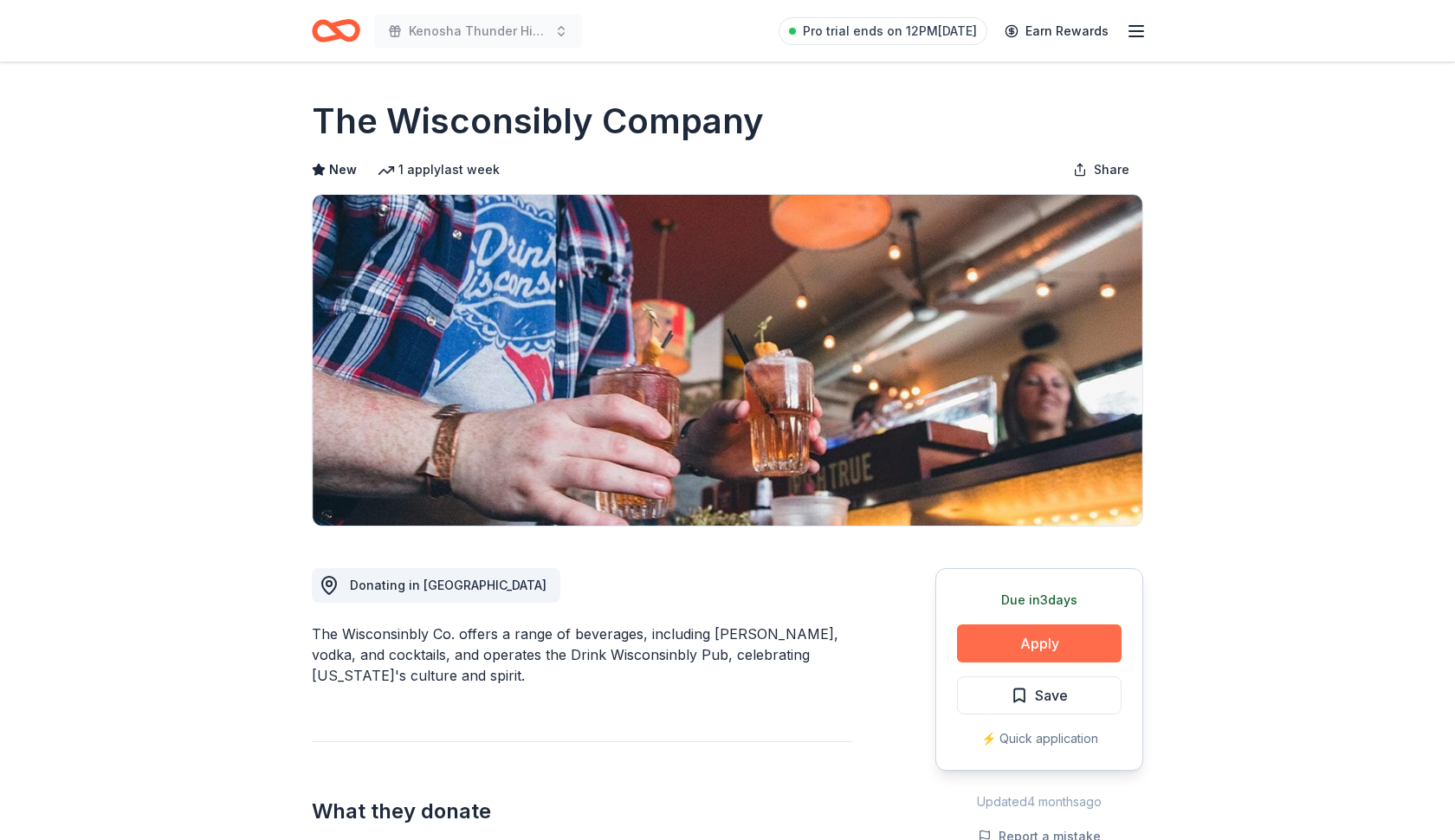
click at [1074, 640] on button "Apply" at bounding box center [1039, 643] width 165 height 38
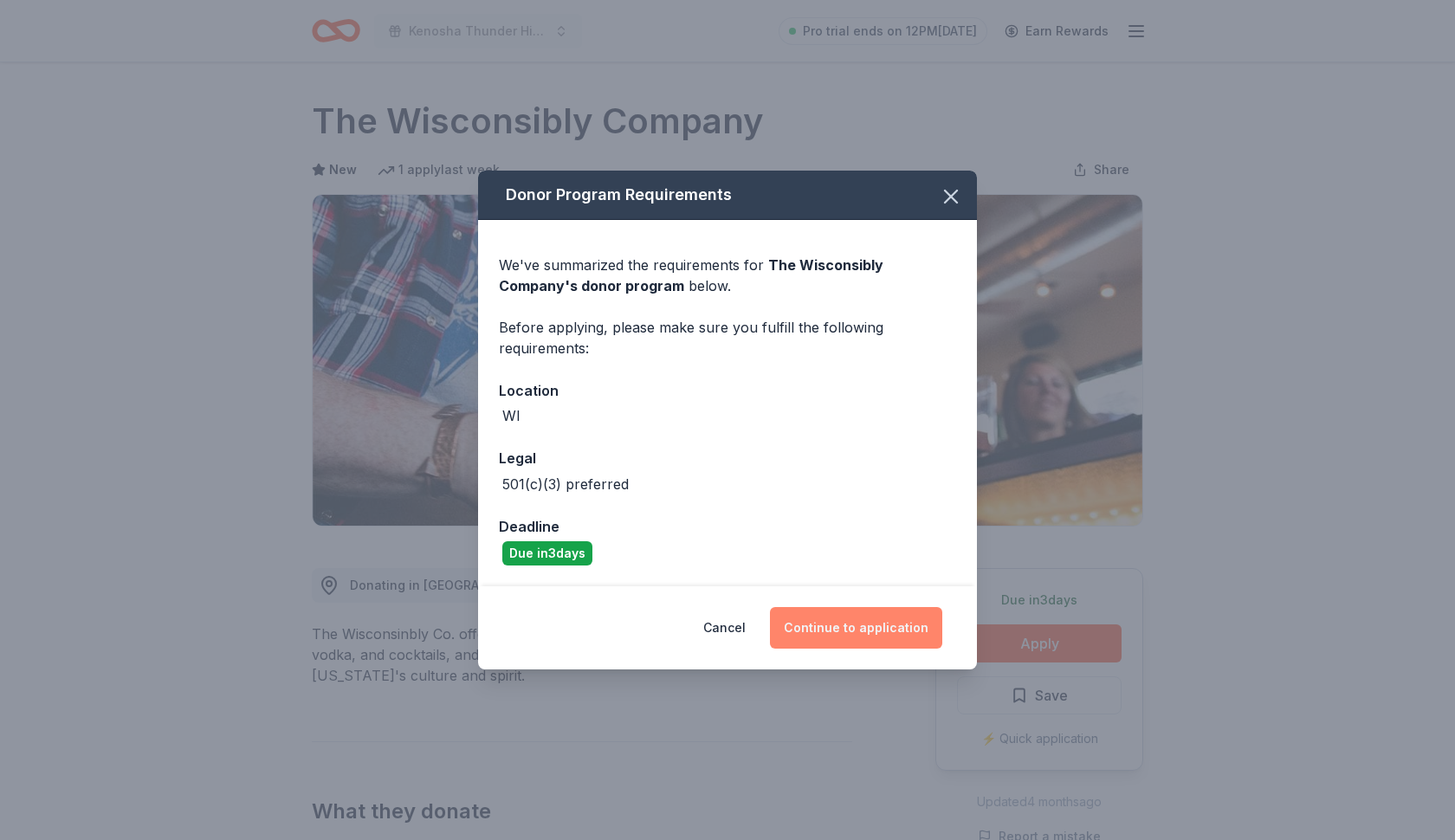
click at [858, 632] on button "Continue to application" at bounding box center [856, 627] width 172 height 41
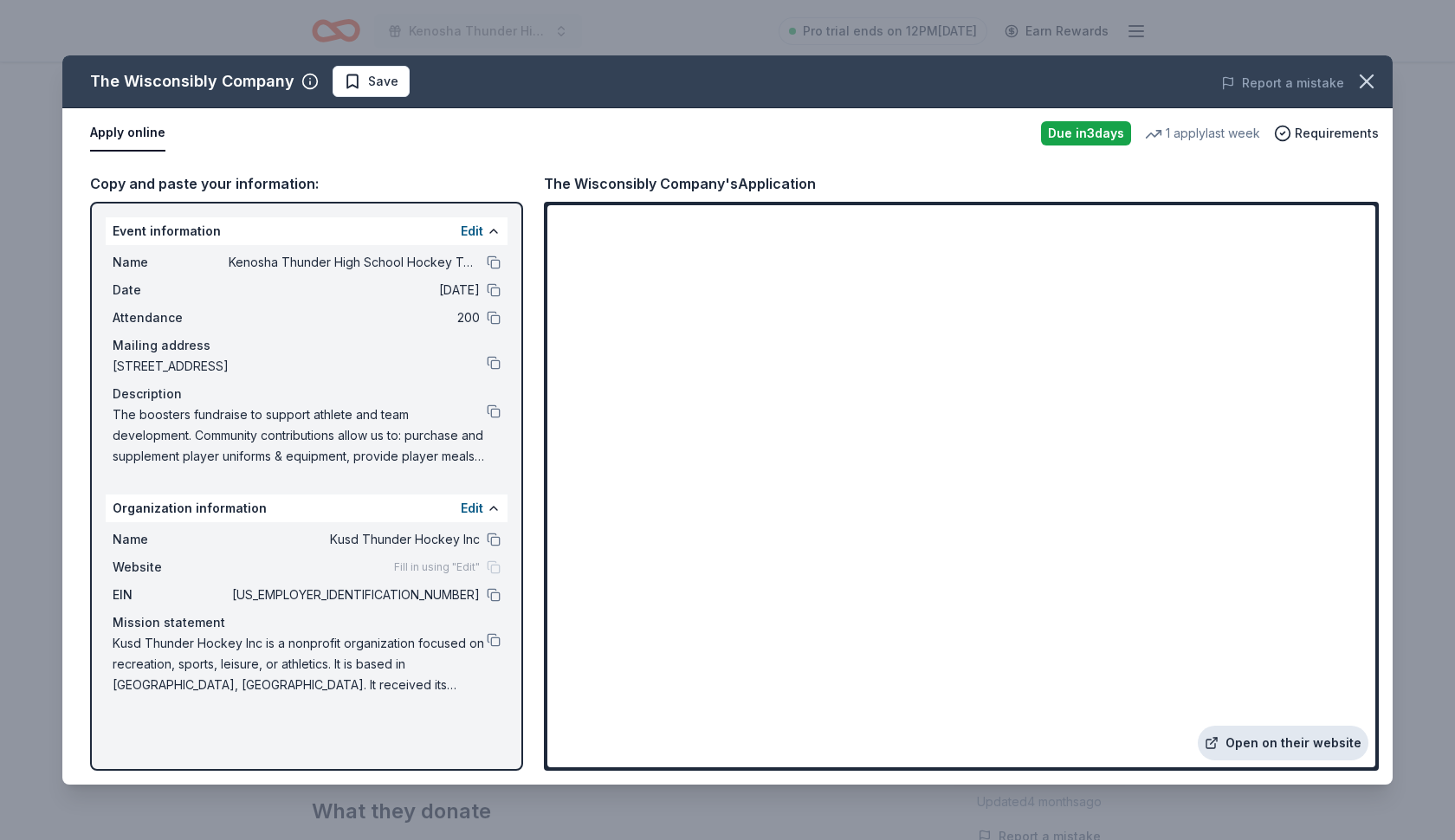
click at [1267, 737] on link "Open on their website" at bounding box center [1283, 742] width 171 height 34
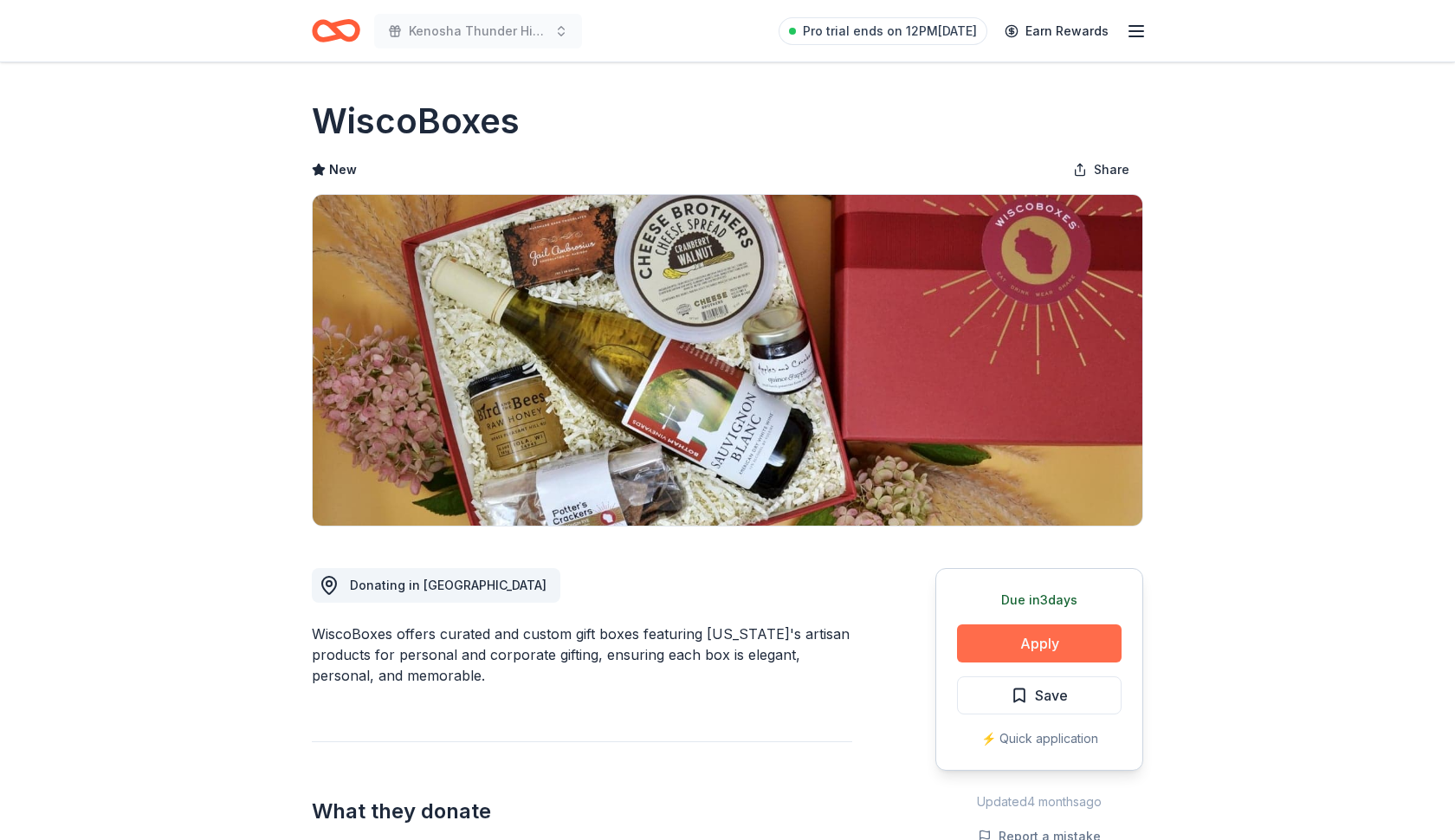
click at [1018, 644] on button "Apply" at bounding box center [1039, 643] width 165 height 38
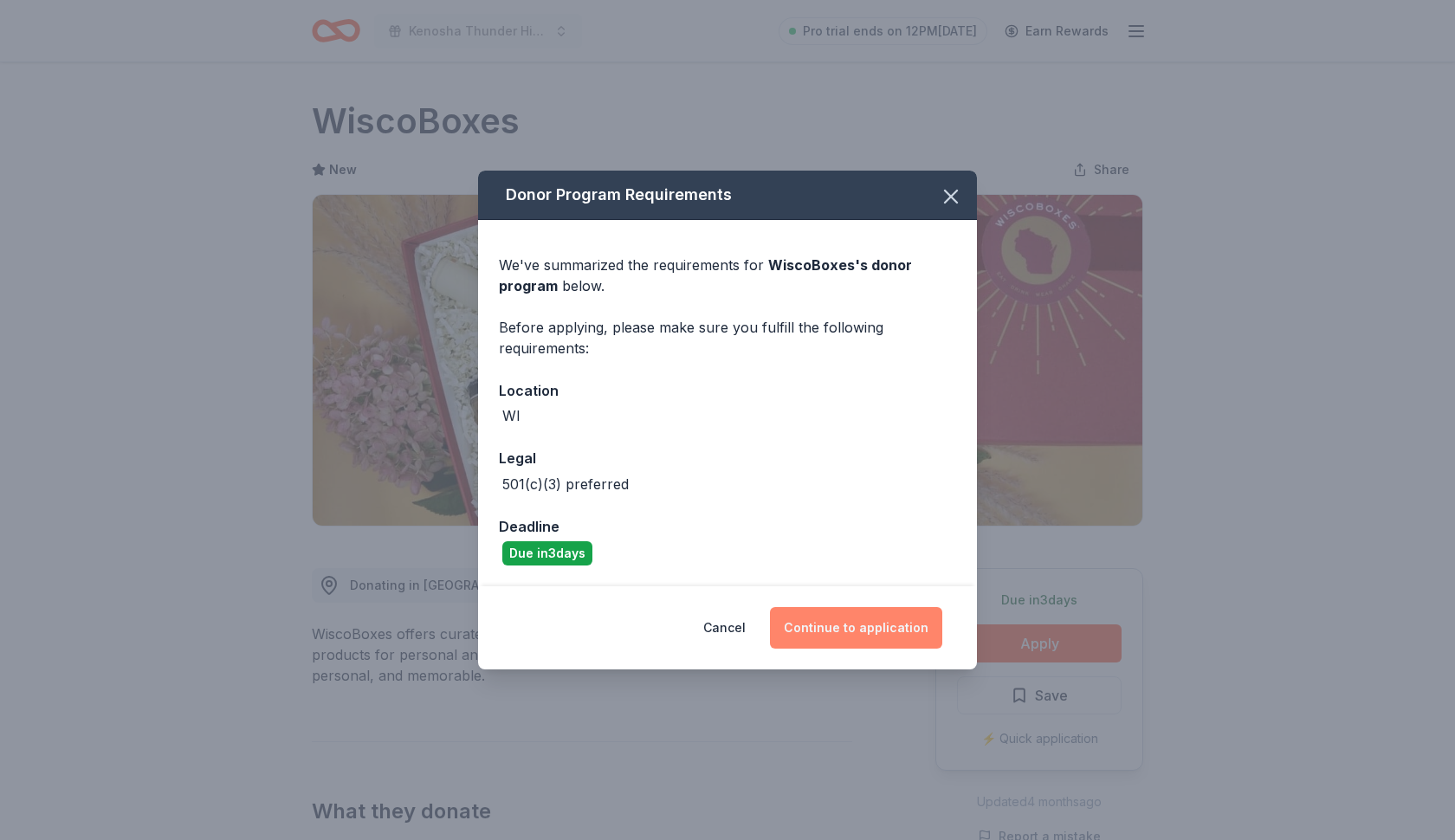
click at [840, 621] on button "Continue to application" at bounding box center [856, 627] width 172 height 41
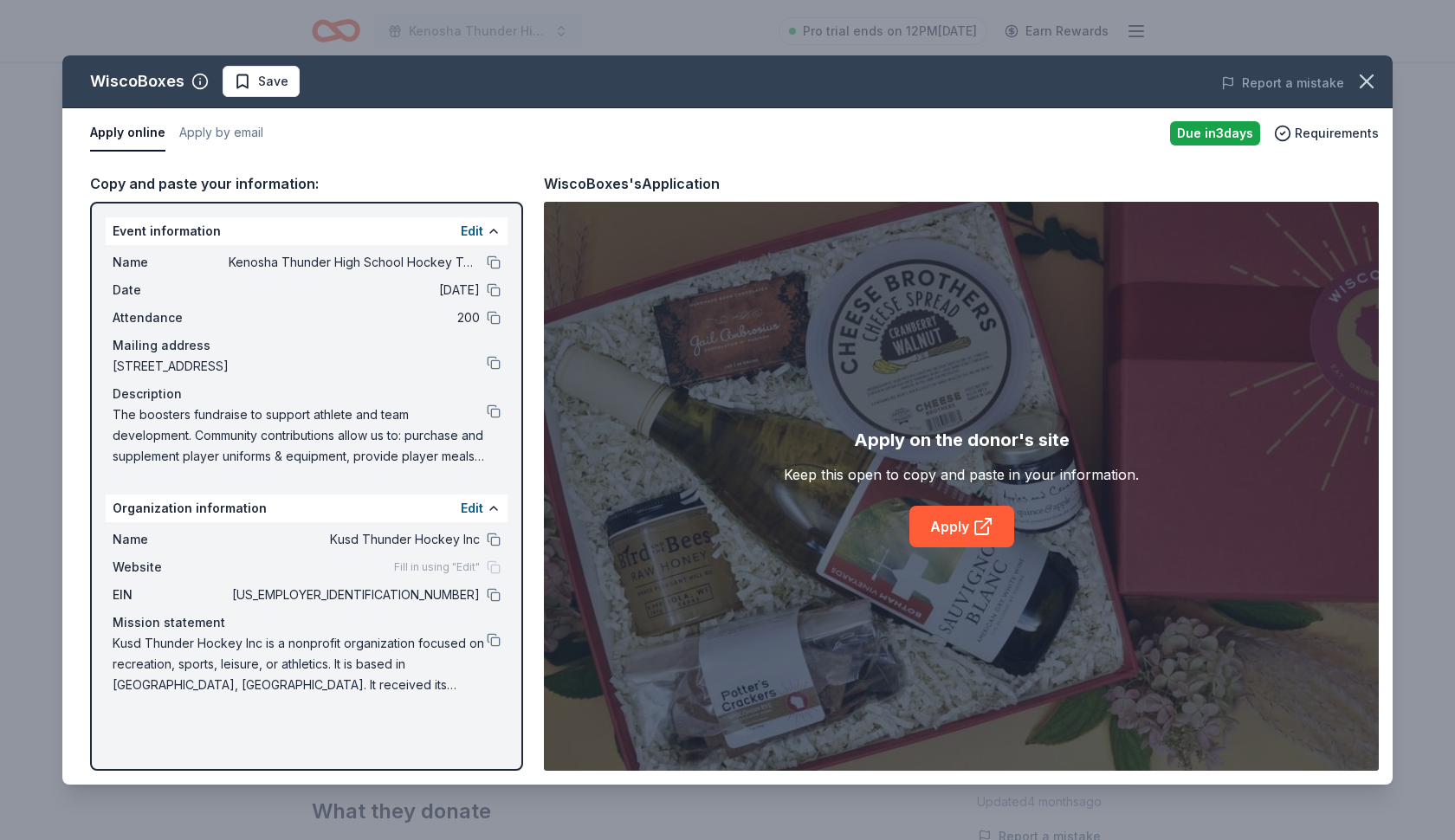
click at [967, 502] on div "Apply on the donor's site Keep this open to copy and paste in your information.…" at bounding box center [961, 487] width 355 height 121
click at [956, 518] on link "Apply" at bounding box center [961, 526] width 105 height 41
click at [143, 132] on button "Apply online" at bounding box center [128, 133] width 76 height 36
click at [1307, 135] on span "Requirements" at bounding box center [1337, 134] width 84 height 21
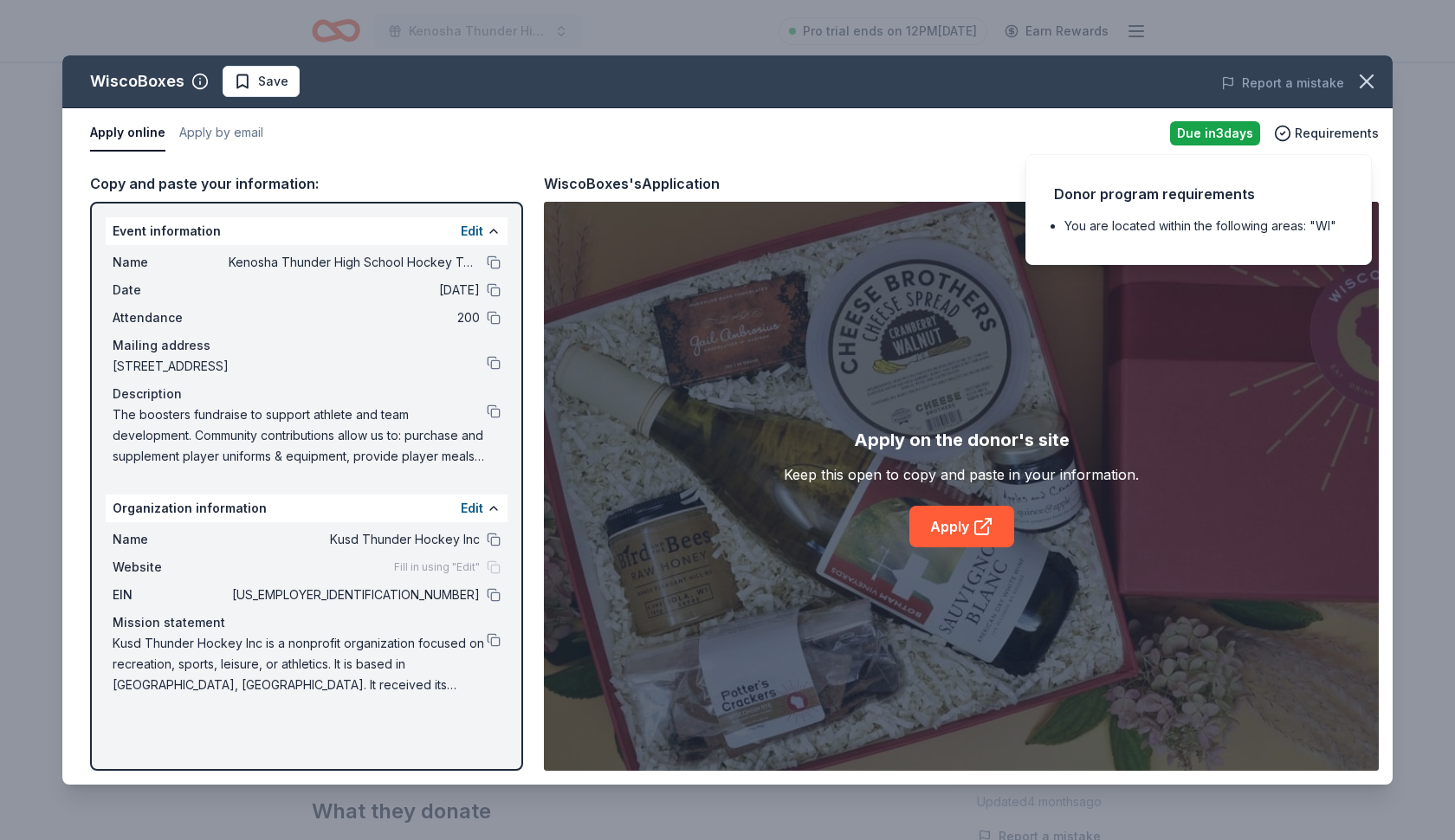
click at [143, 133] on button "Apply online" at bounding box center [128, 133] width 76 height 36
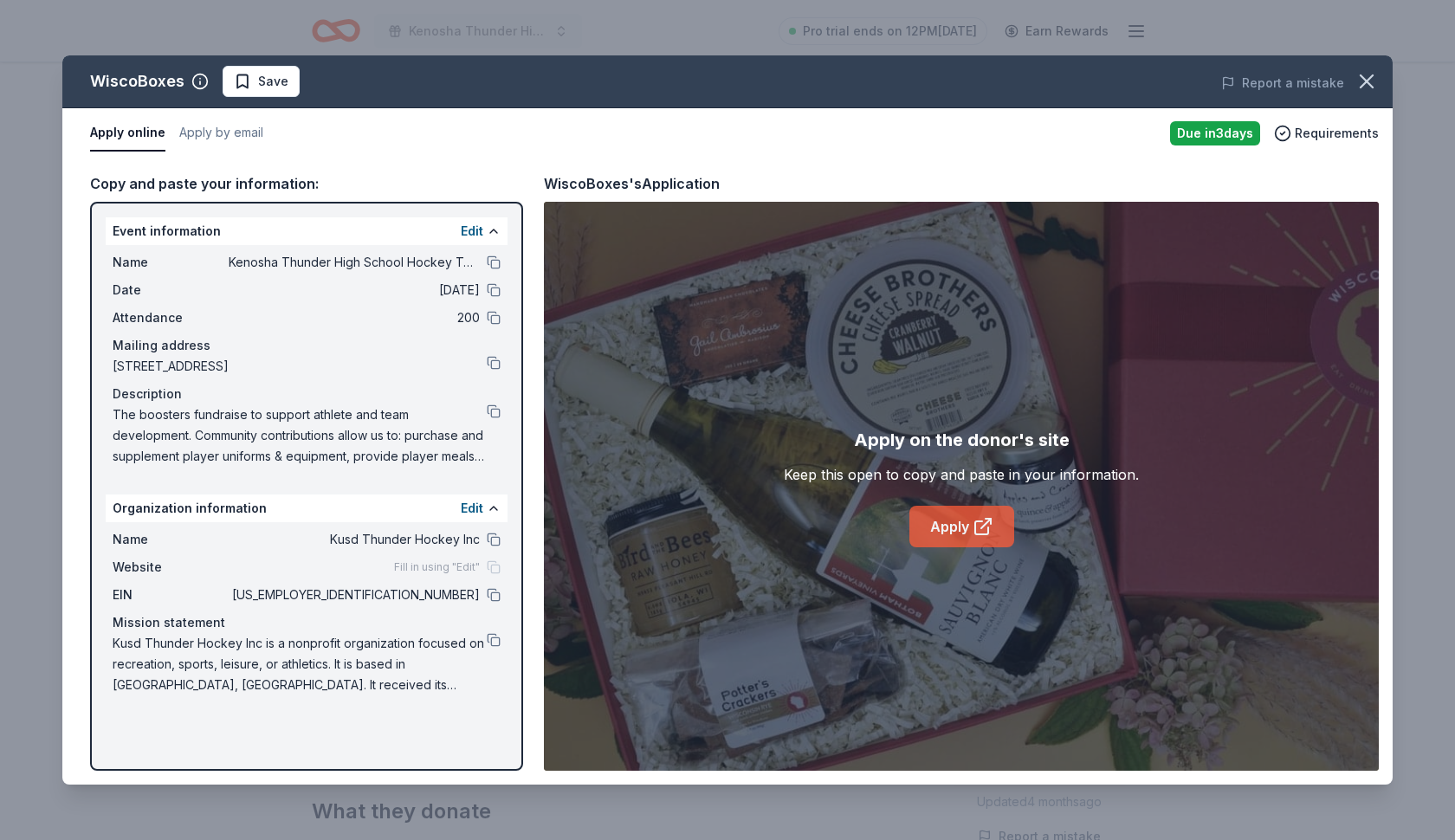
click at [946, 530] on link "Apply" at bounding box center [961, 526] width 105 height 41
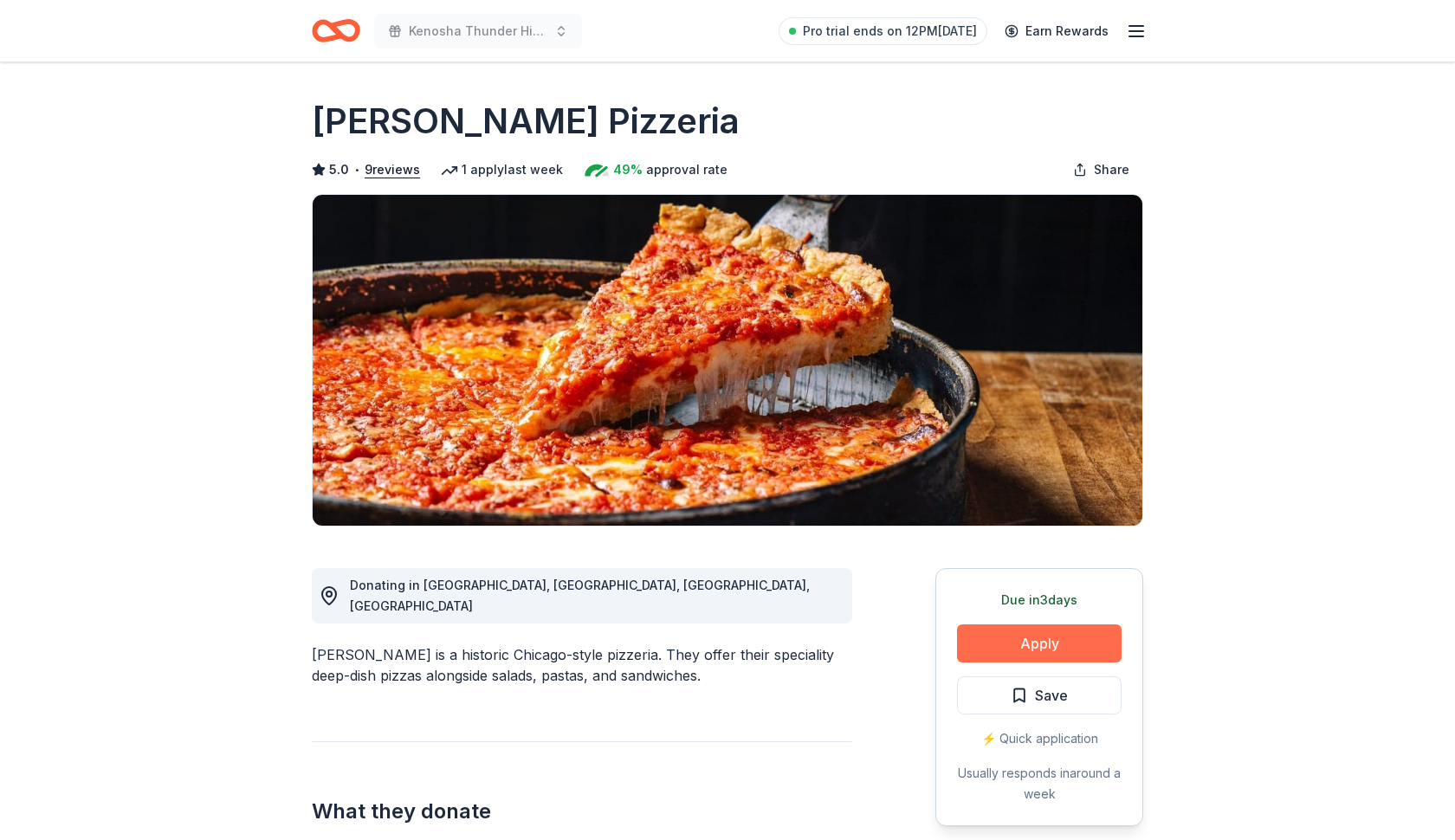
click at [1027, 642] on button "Apply" at bounding box center [1039, 643] width 165 height 38
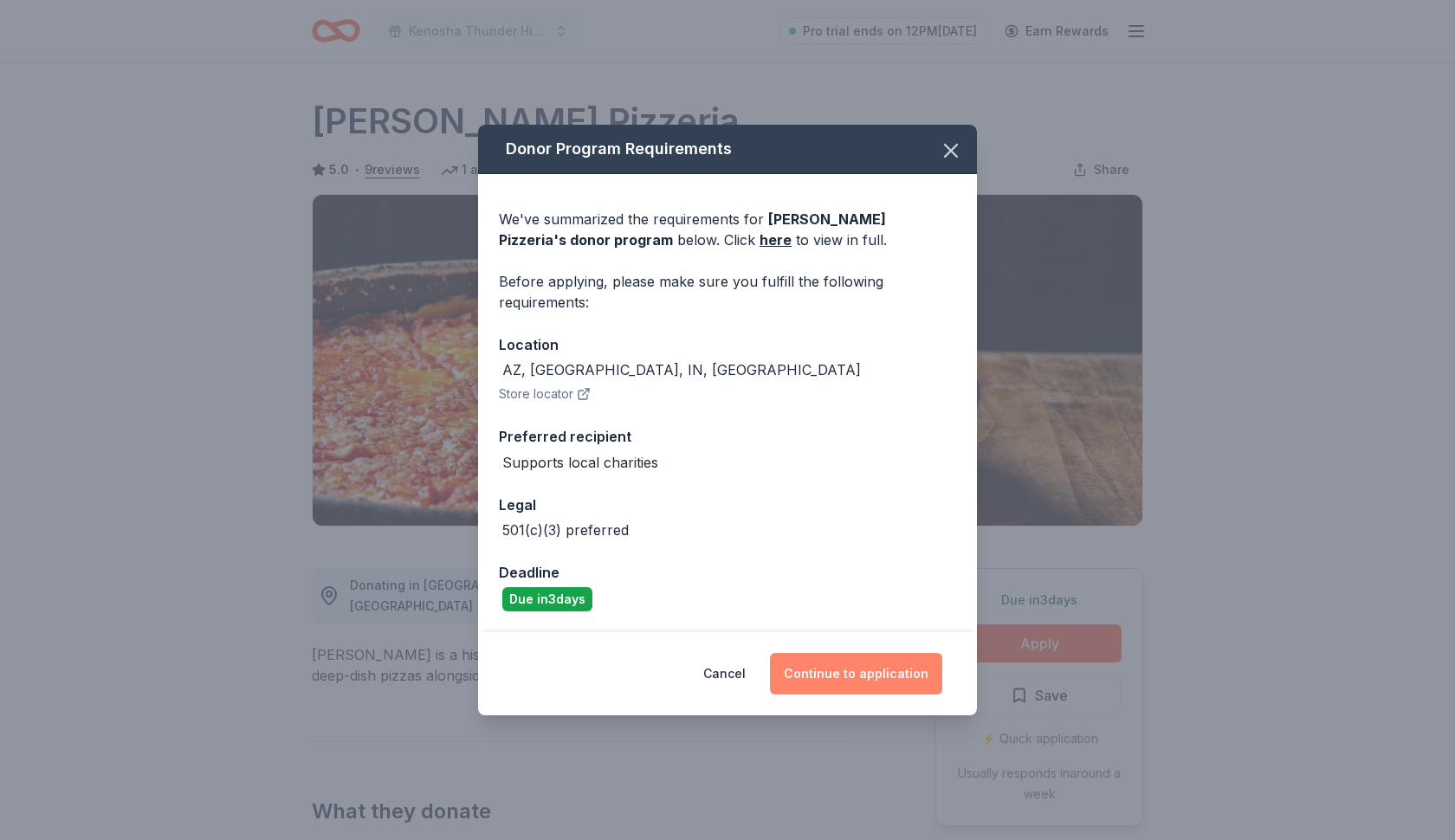
click at [827, 678] on button "Continue to application" at bounding box center [856, 674] width 172 height 41
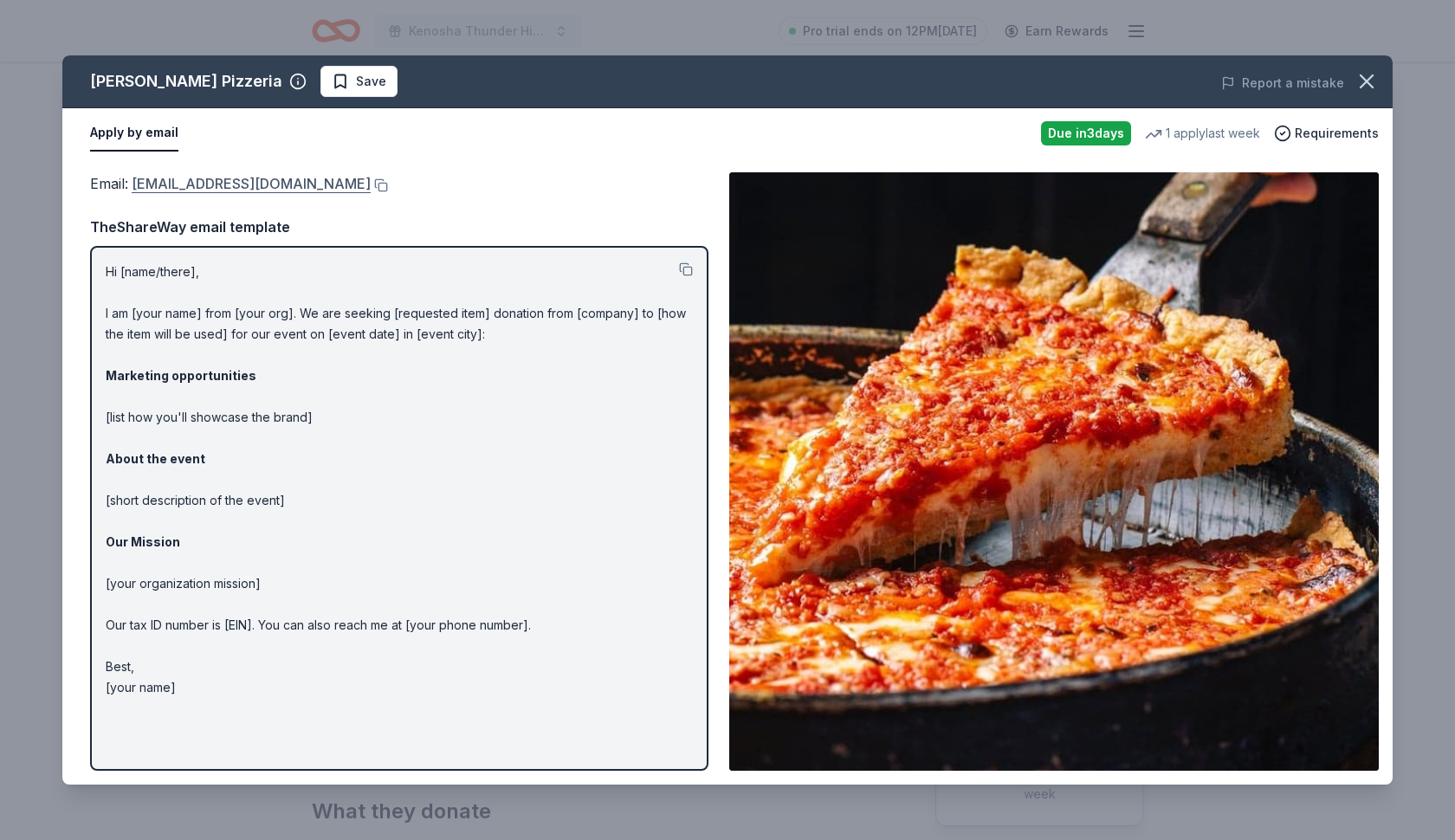
click at [252, 186] on link "donations@loumalnatis.com" at bounding box center [252, 184] width 239 height 23
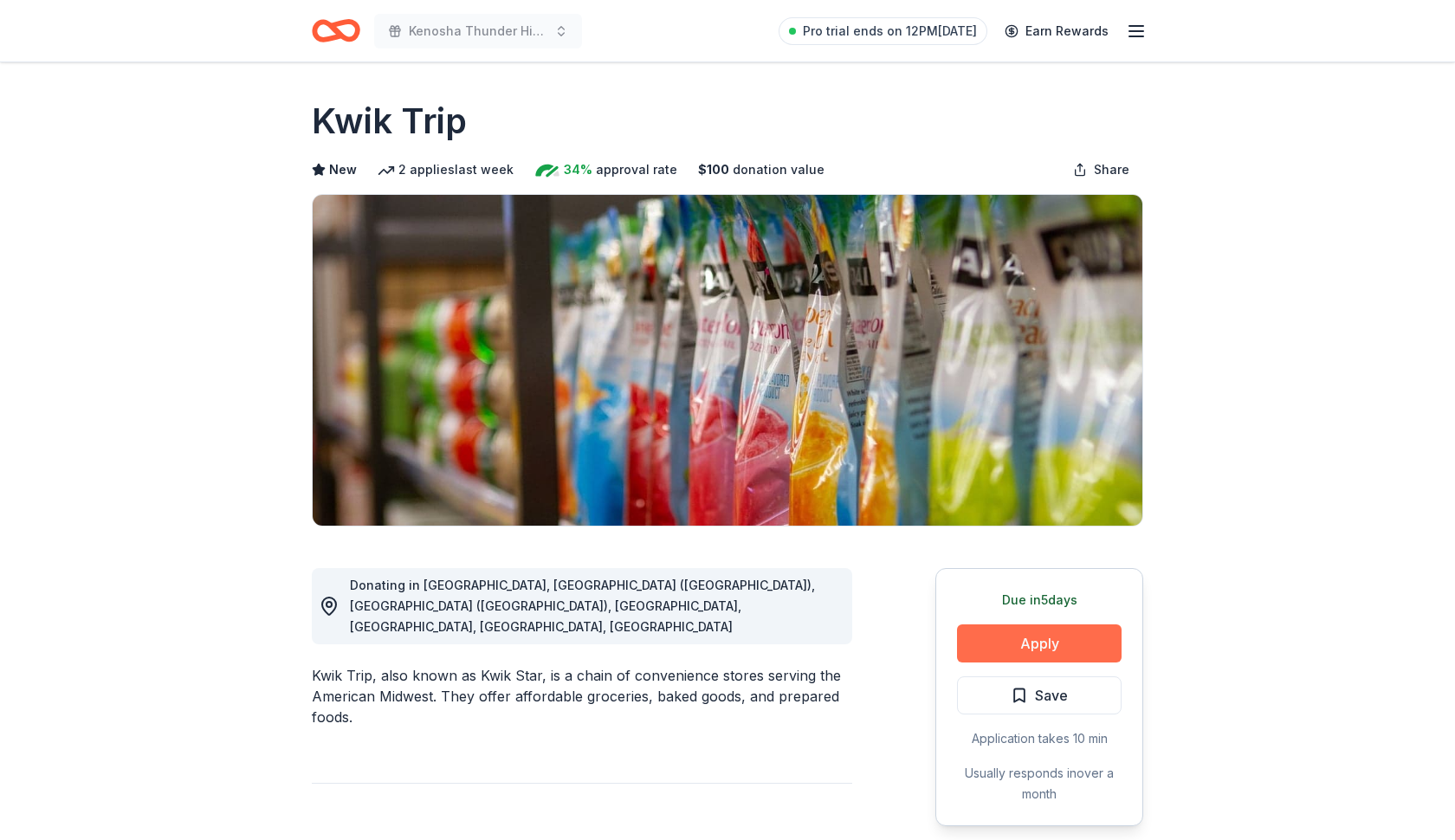
click at [1030, 639] on button "Apply" at bounding box center [1039, 643] width 165 height 38
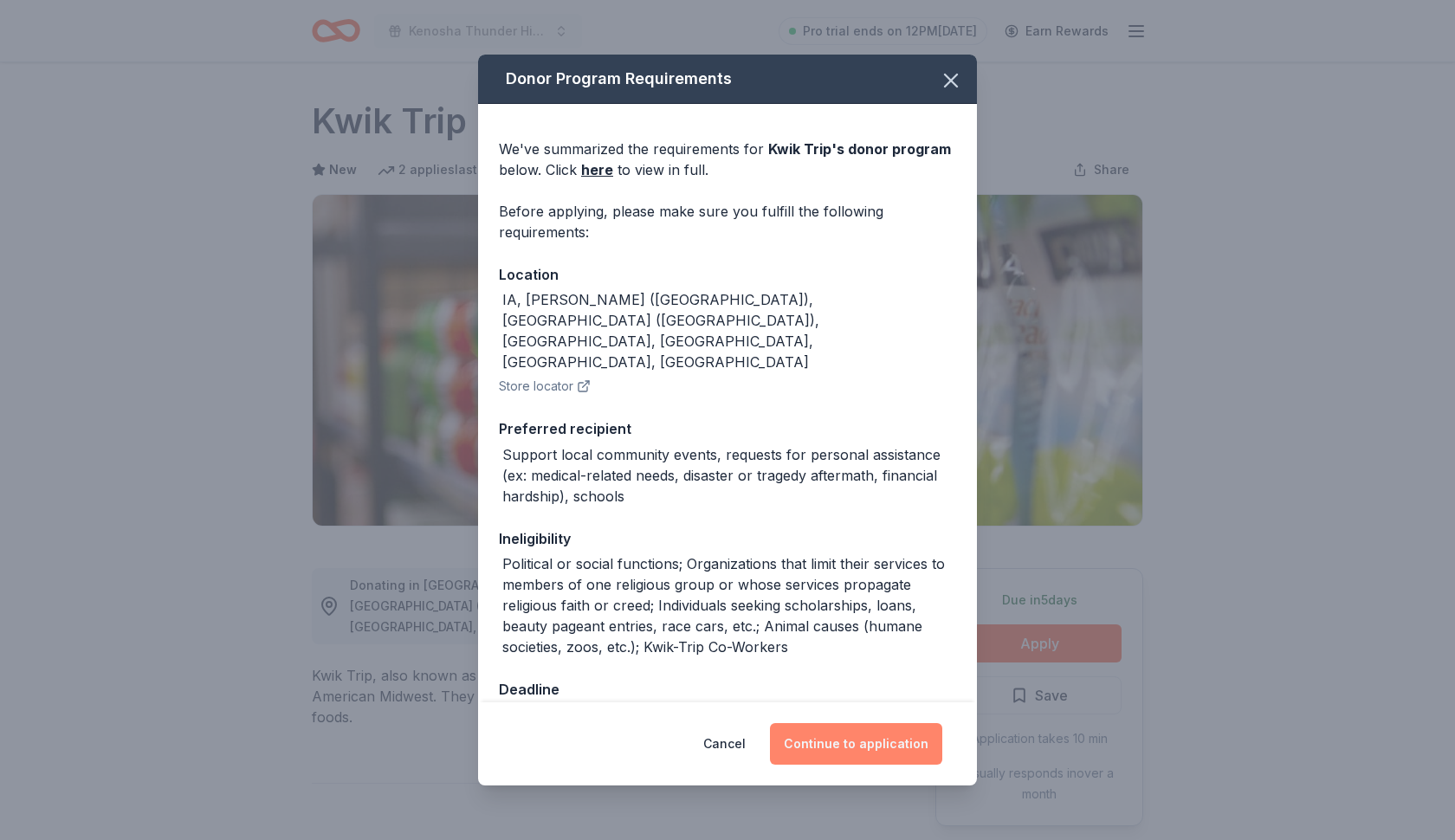
click at [892, 747] on button "Continue to application" at bounding box center [856, 743] width 172 height 41
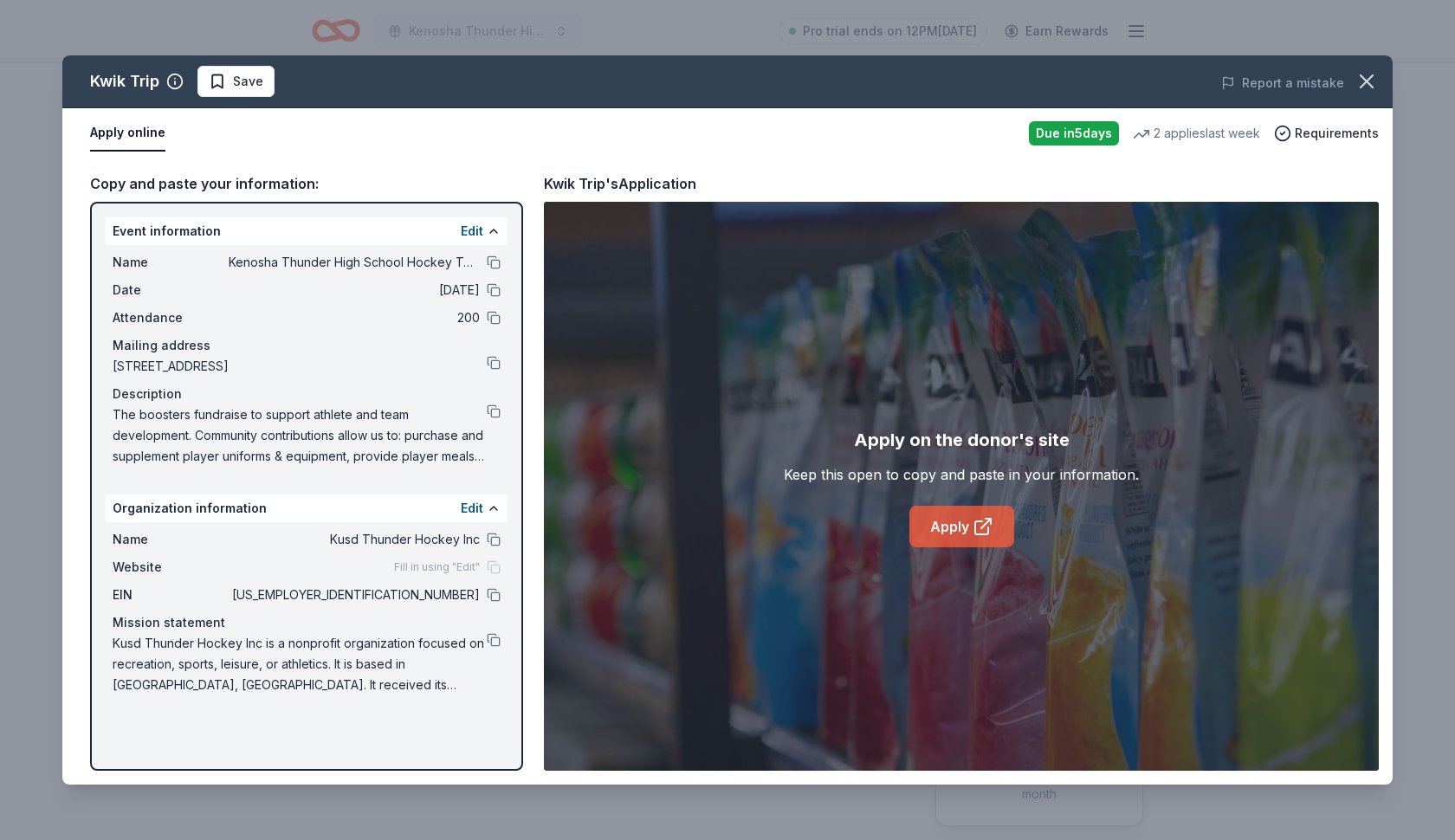
click at [963, 536] on link "Apply" at bounding box center [961, 526] width 105 height 41
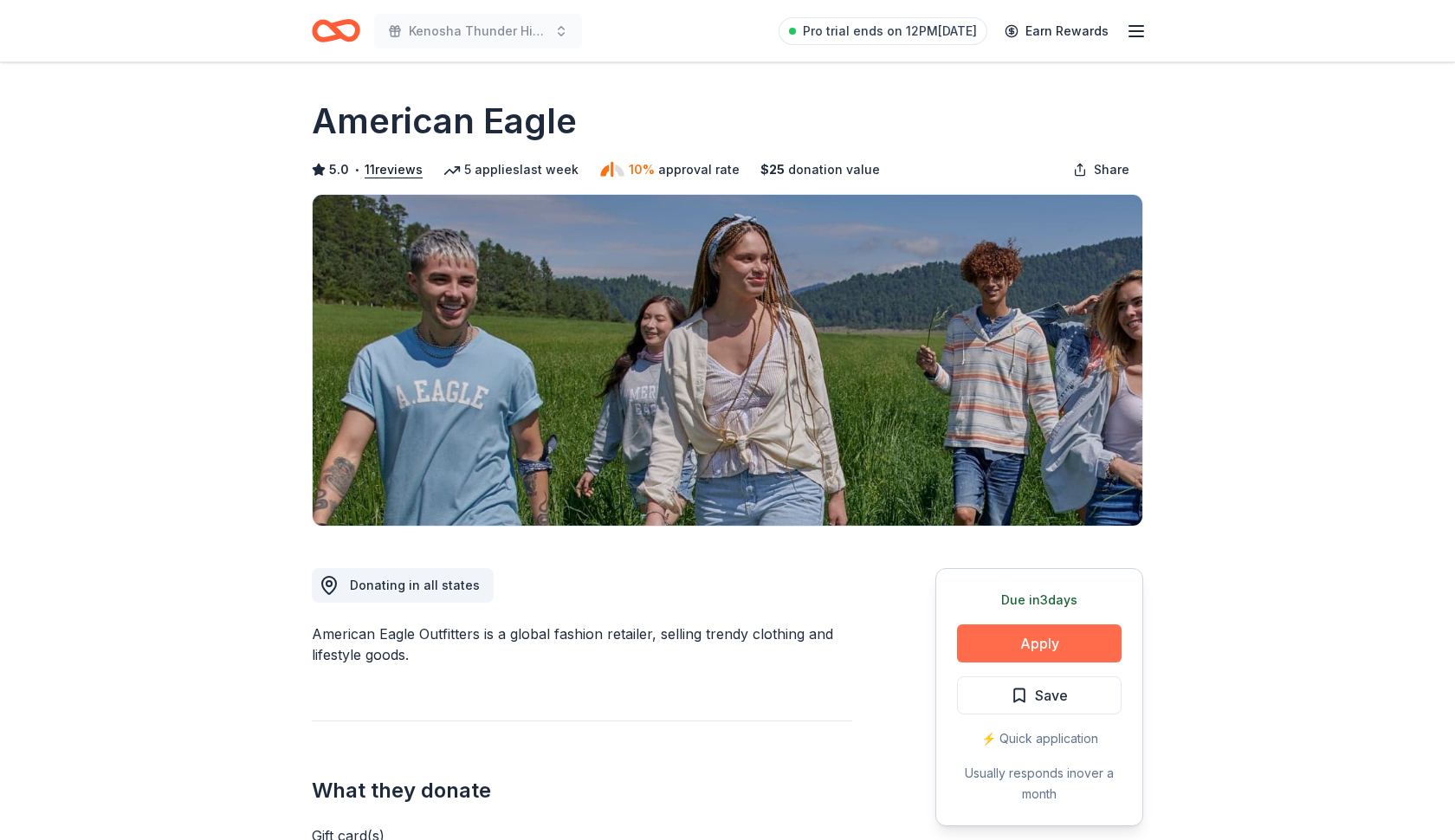
click at [975, 647] on button "Apply" at bounding box center [1039, 643] width 165 height 38
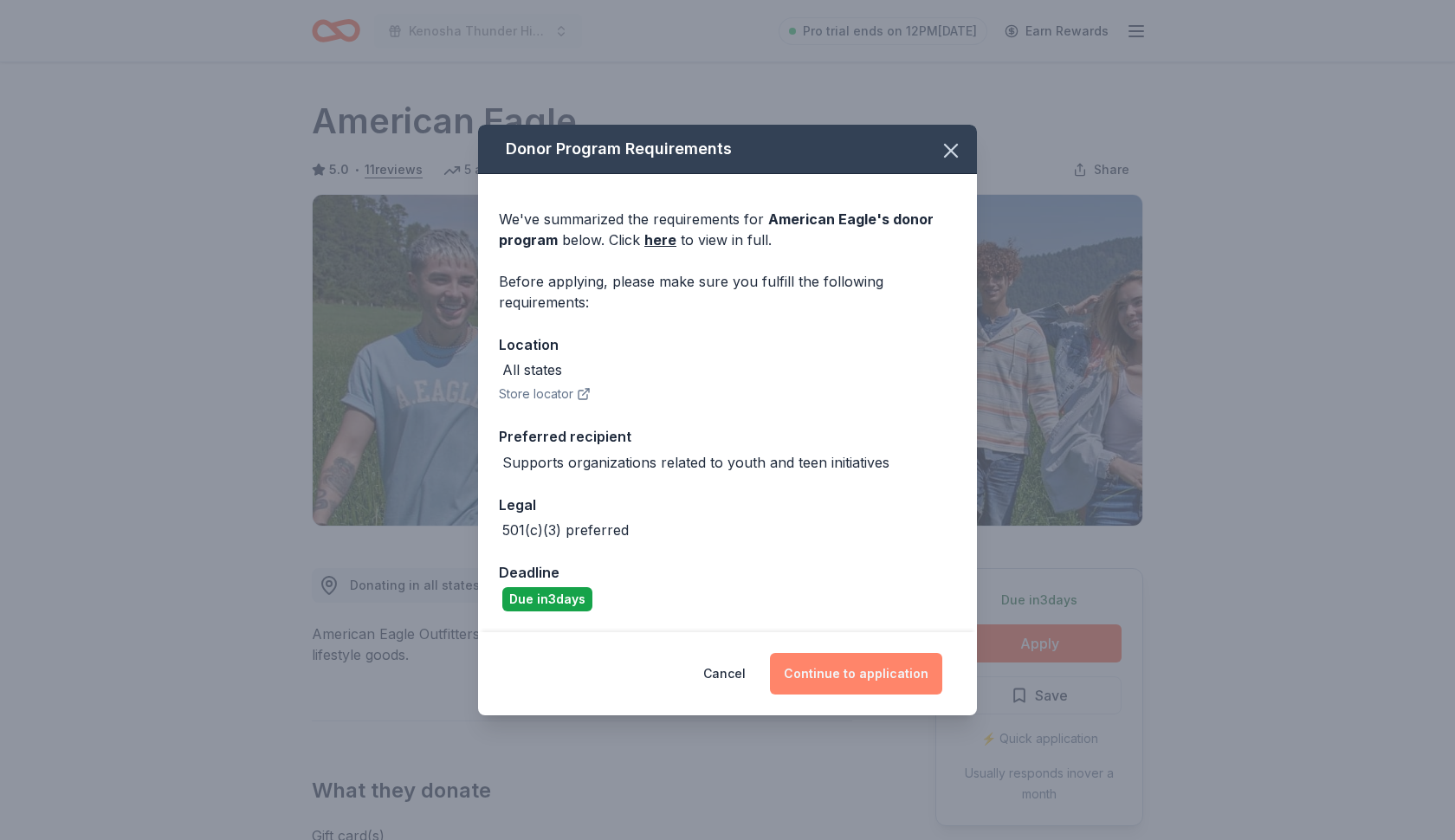
click at [835, 675] on button "Continue to application" at bounding box center [856, 674] width 172 height 41
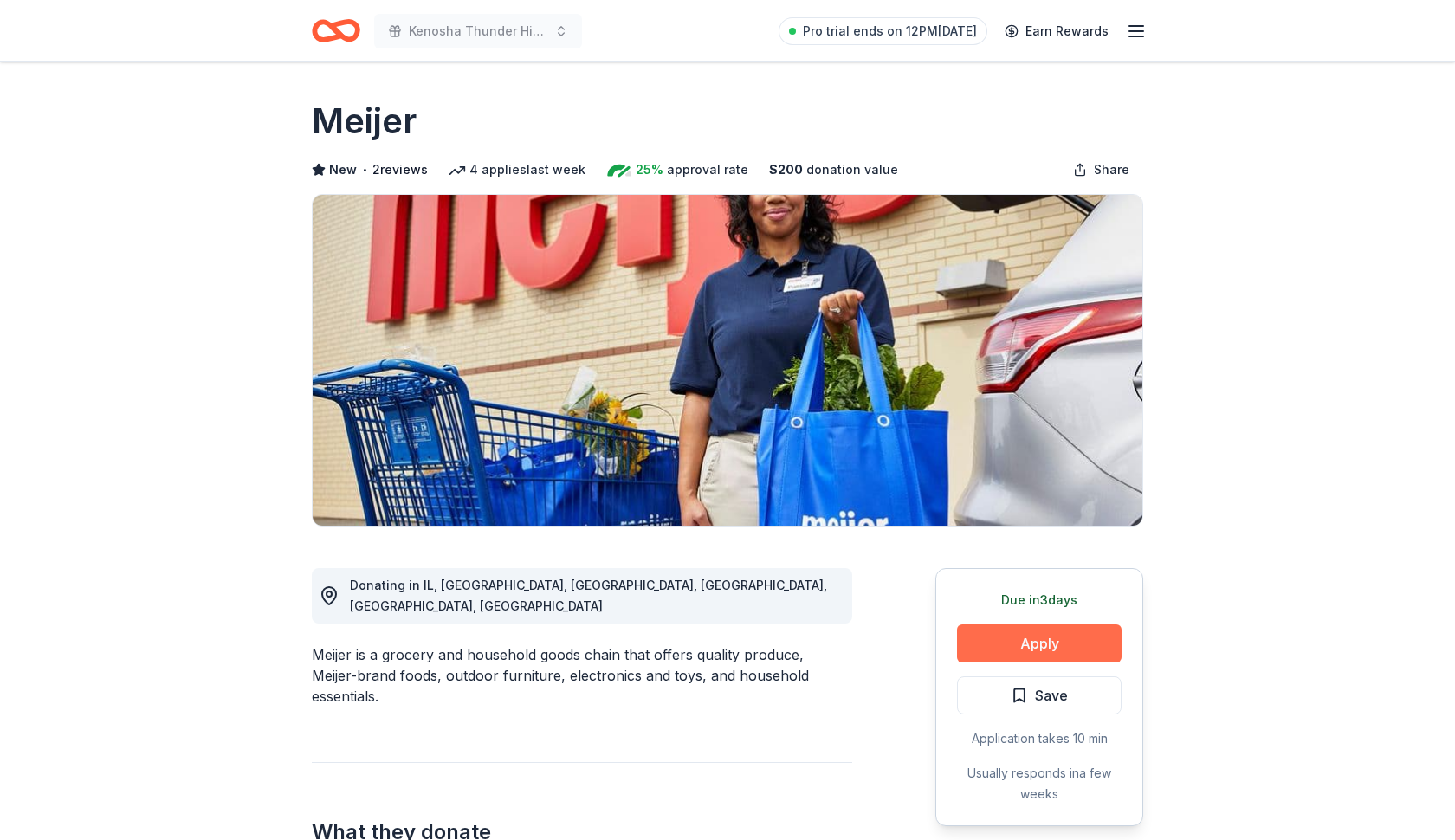
click at [1012, 651] on button "Apply" at bounding box center [1039, 643] width 165 height 38
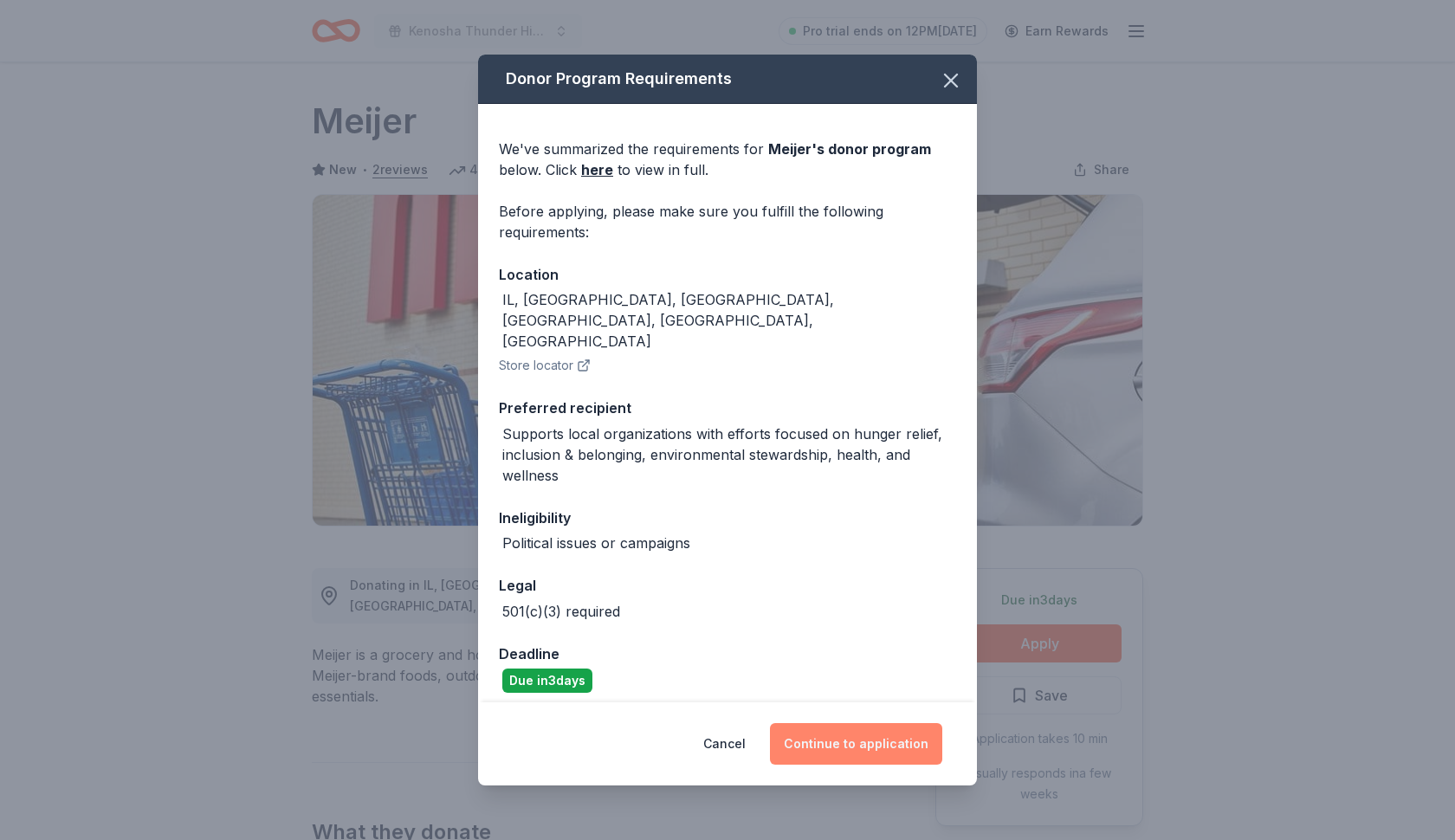
click at [847, 728] on button "Continue to application" at bounding box center [856, 743] width 172 height 41
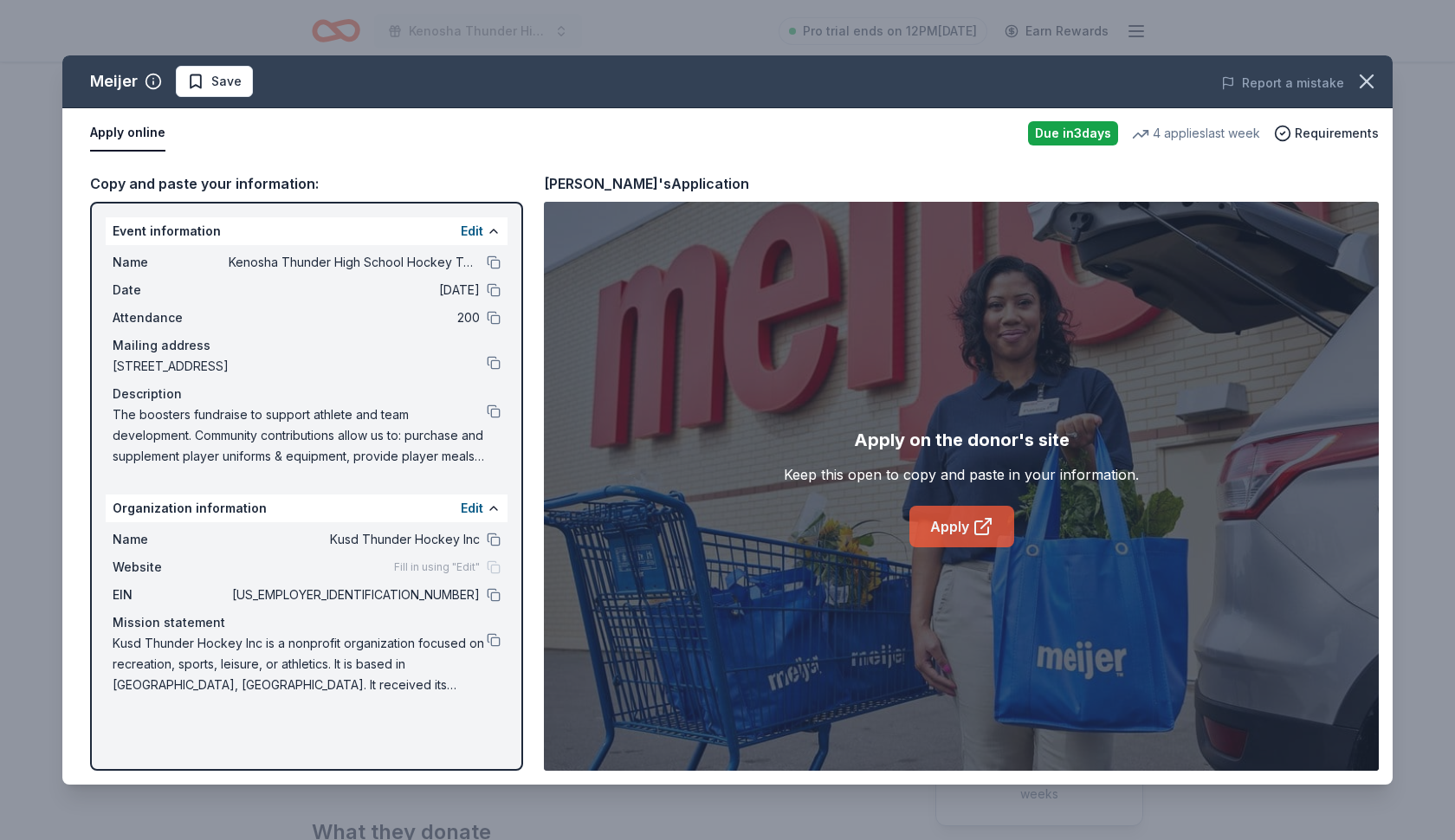
click at [954, 524] on link "Apply" at bounding box center [961, 526] width 105 height 41
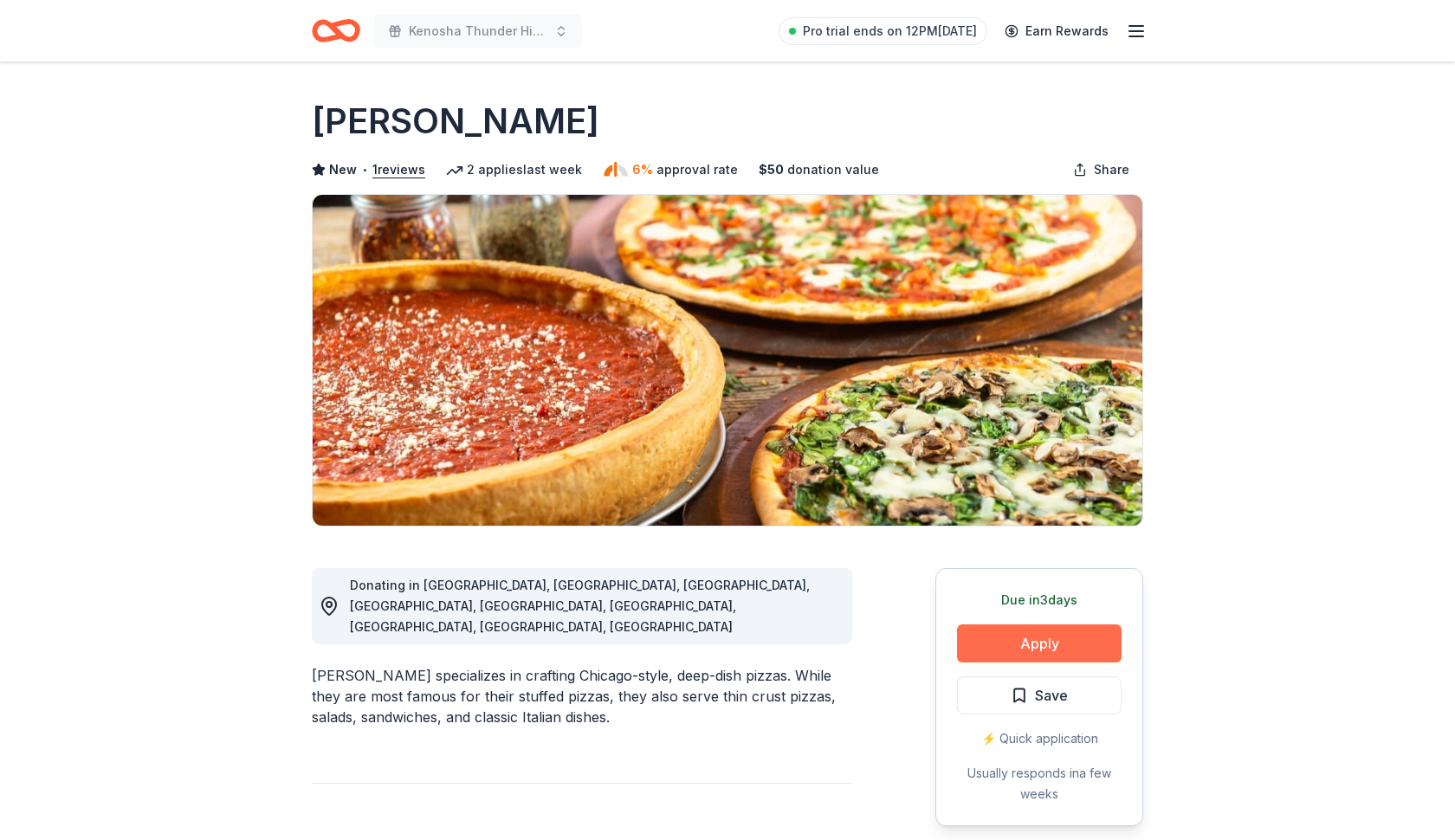
click at [1033, 638] on button "Apply" at bounding box center [1039, 643] width 165 height 38
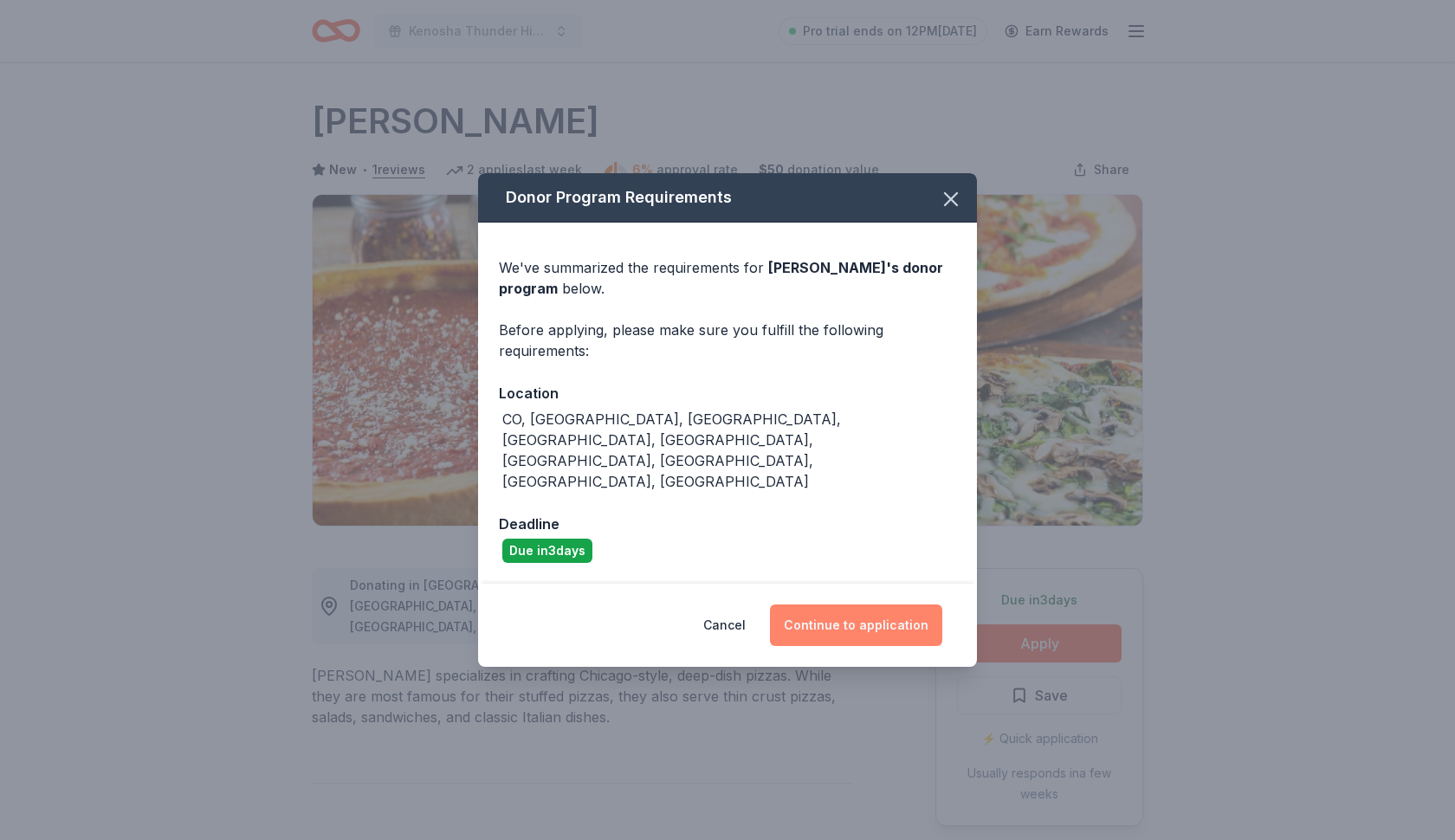
click at [826, 604] on button "Continue to application" at bounding box center [856, 625] width 172 height 41
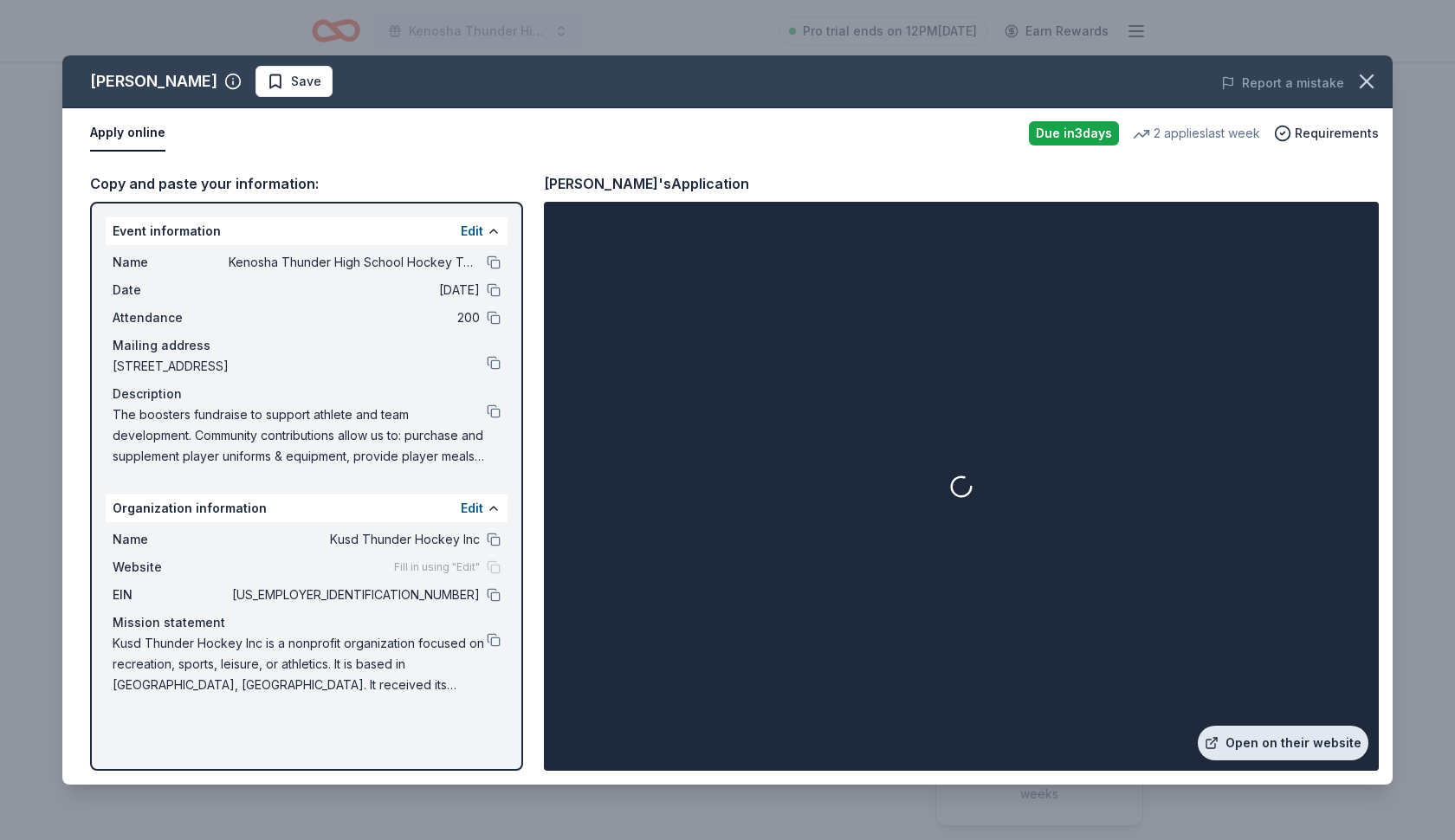
click at [1273, 736] on link "Open on their website" at bounding box center [1283, 742] width 171 height 34
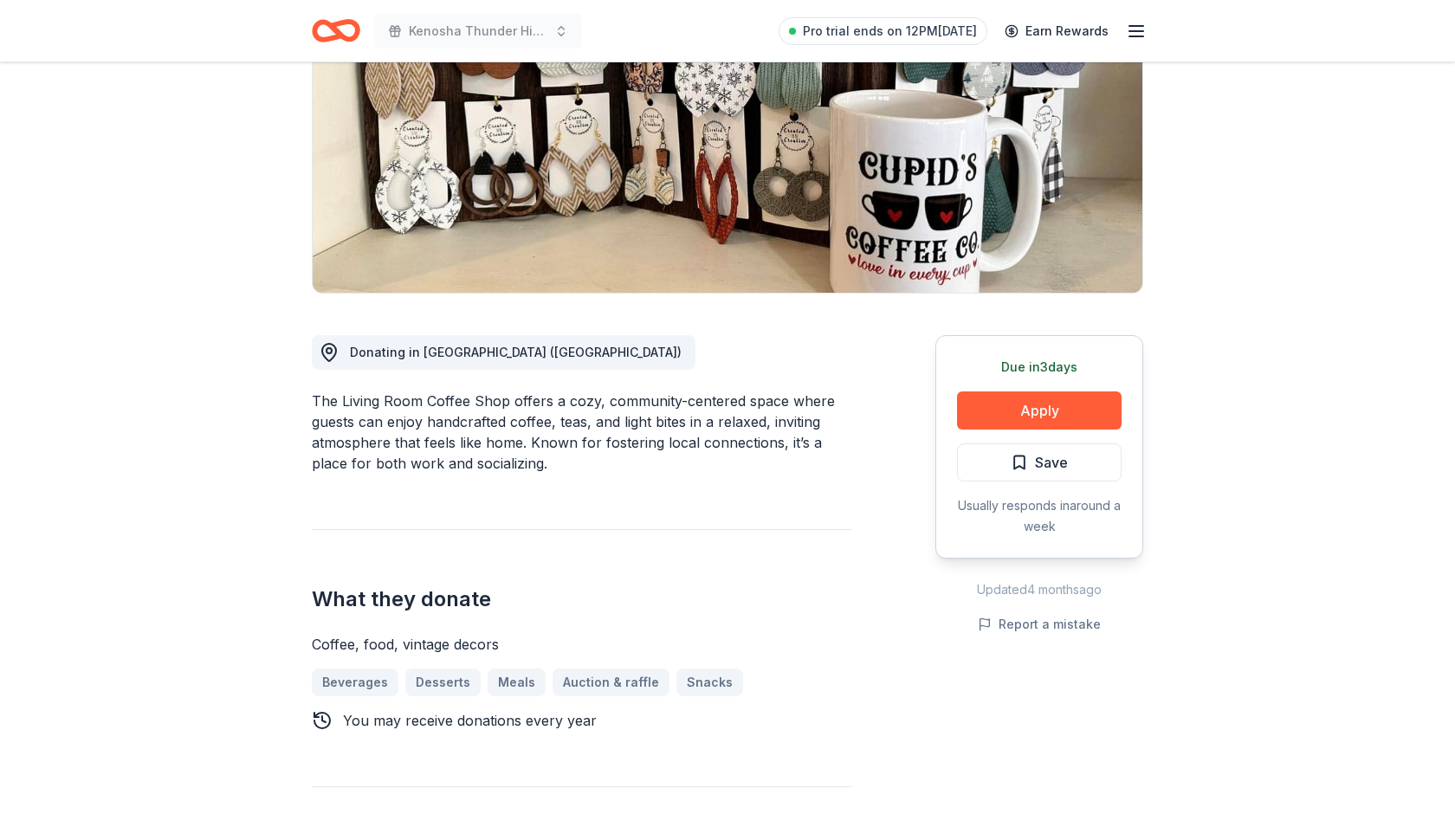
scroll to position [233, 0]
click at [976, 416] on button "Apply" at bounding box center [1039, 410] width 165 height 38
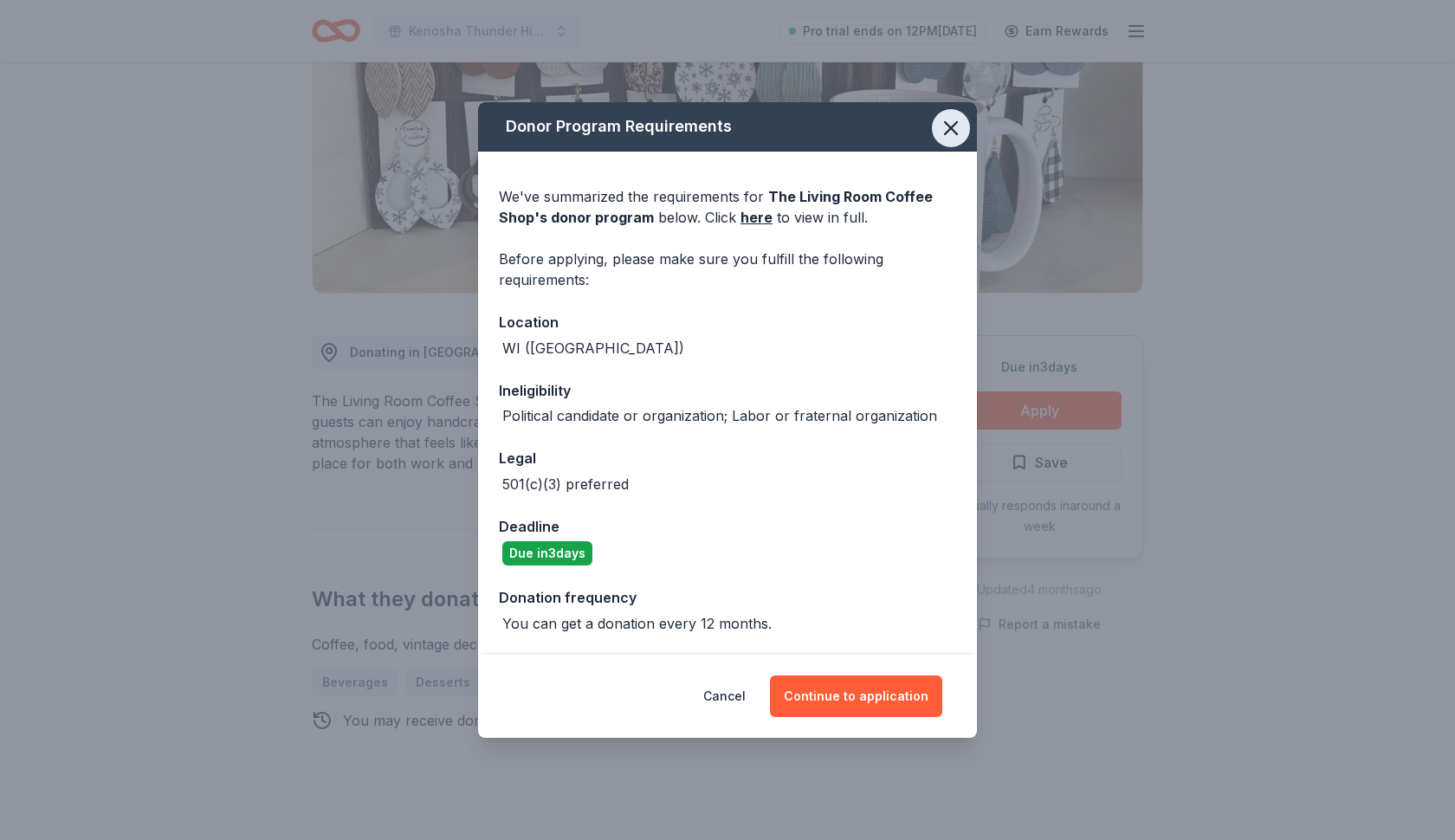
click at [959, 122] on icon "button" at bounding box center [951, 128] width 25 height 25
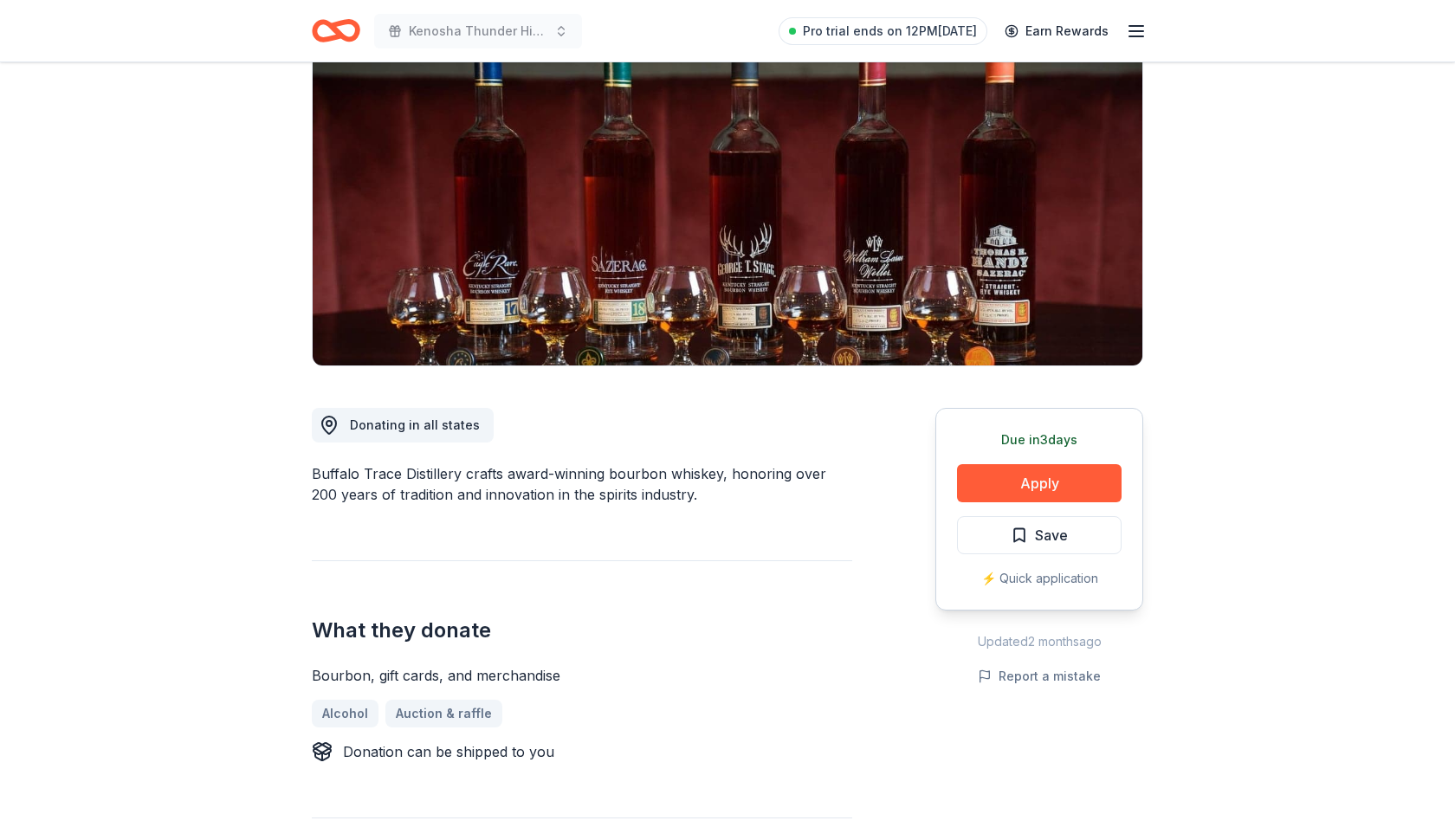
scroll to position [161, 0]
click at [1027, 481] on button "Apply" at bounding box center [1039, 482] width 165 height 38
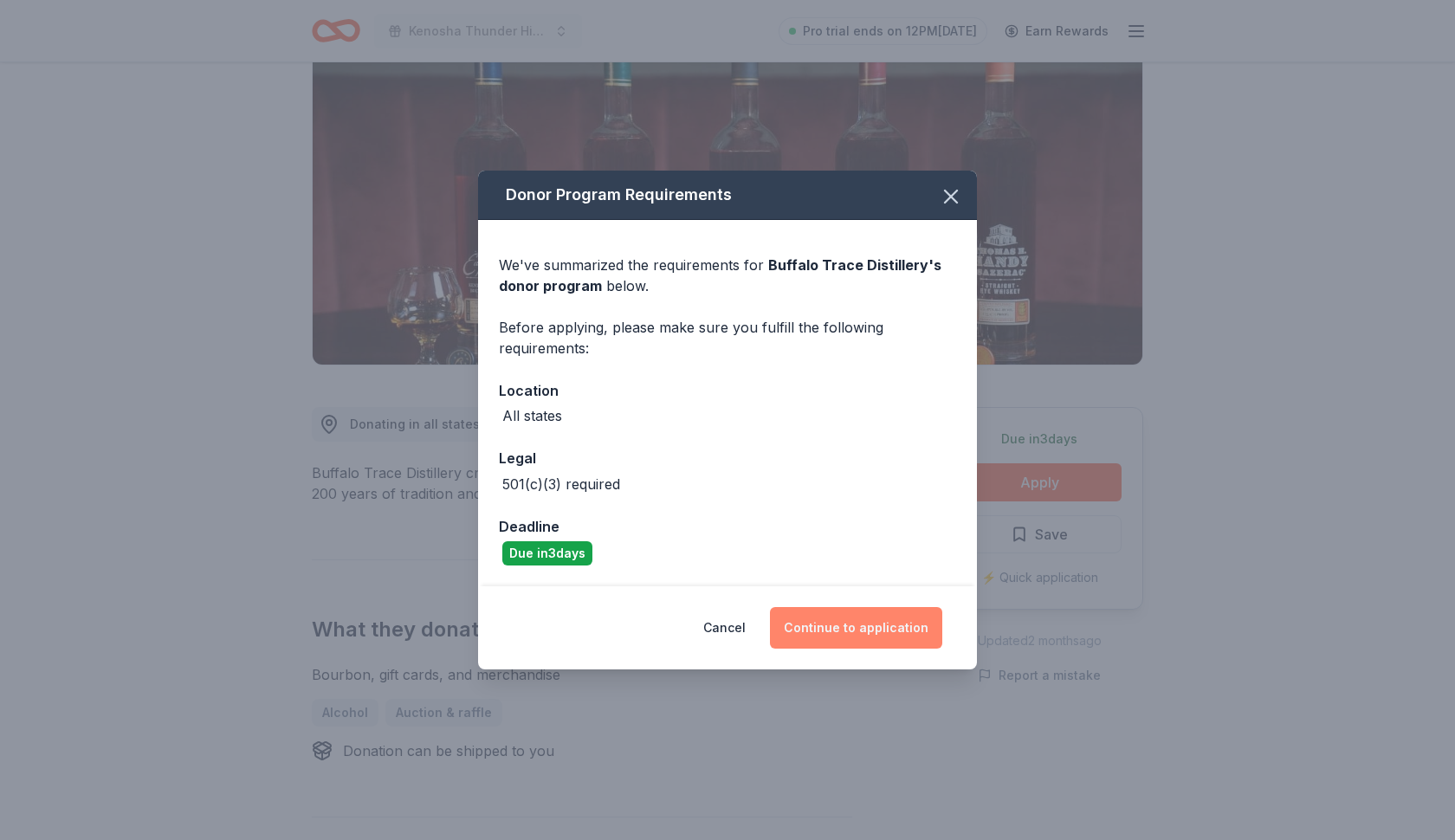
click at [834, 630] on button "Continue to application" at bounding box center [856, 627] width 172 height 41
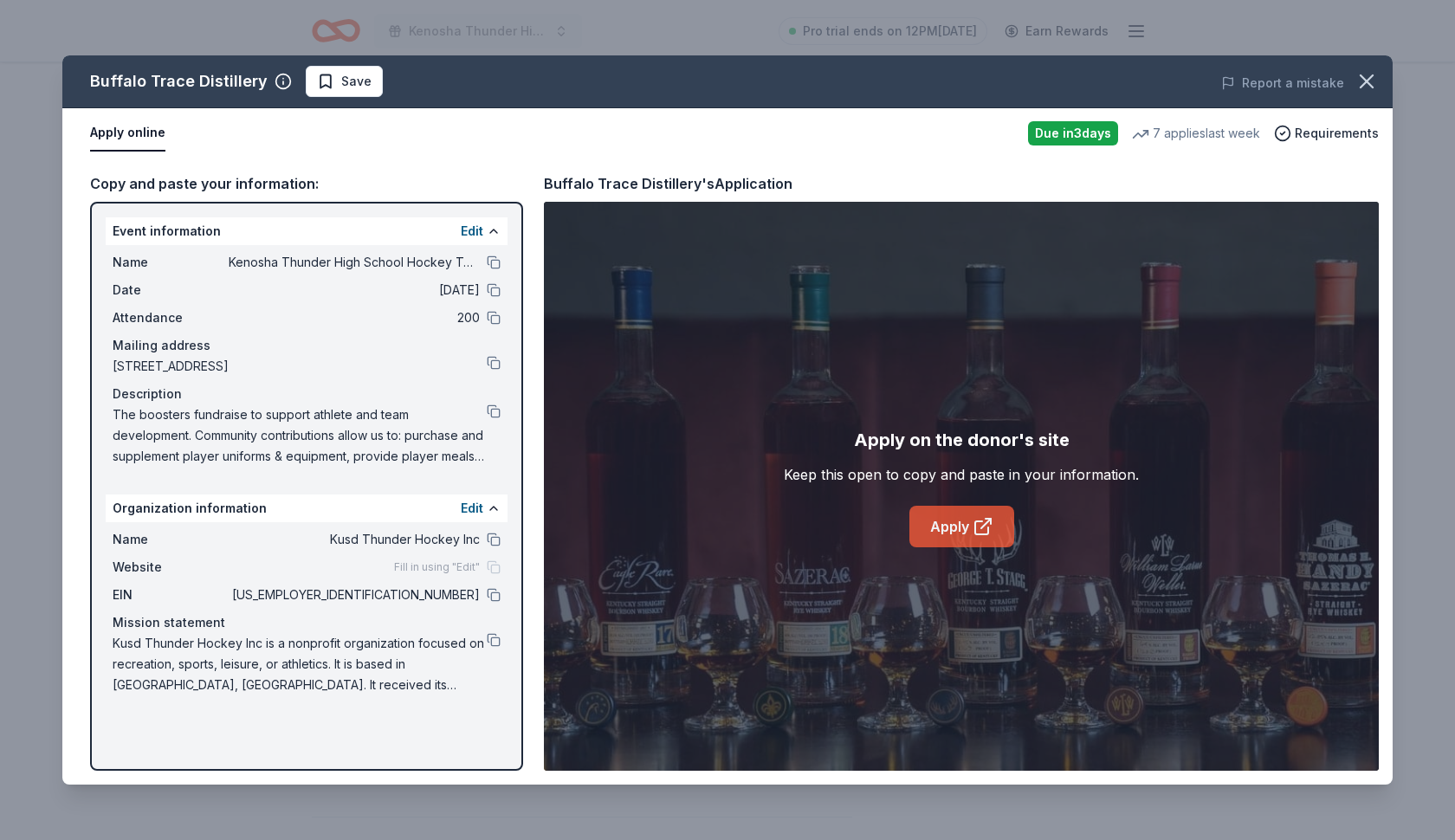
click at [958, 528] on link "Apply" at bounding box center [961, 526] width 105 height 41
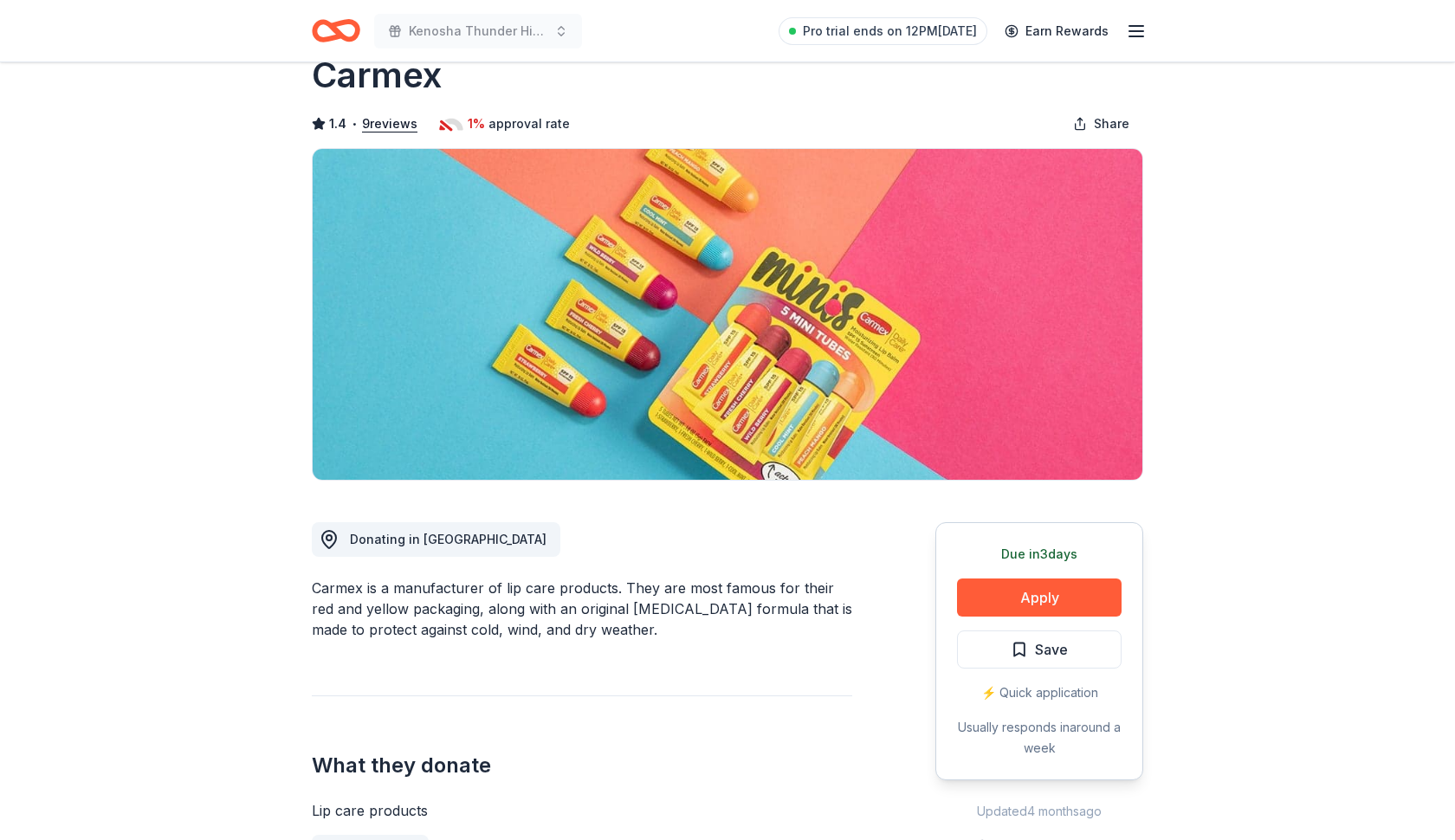
scroll to position [208, 0]
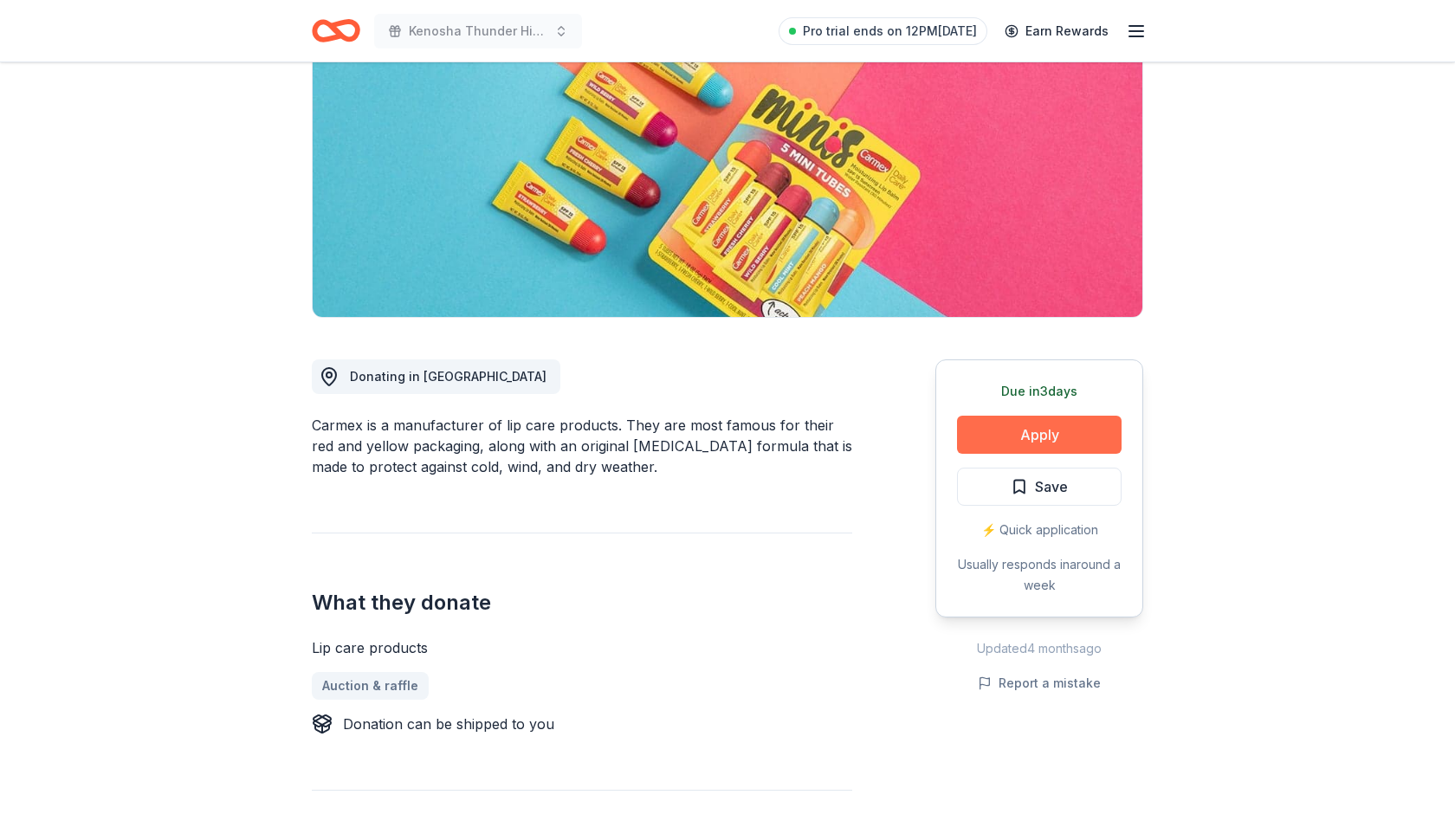
click at [1034, 430] on button "Apply" at bounding box center [1039, 435] width 165 height 38
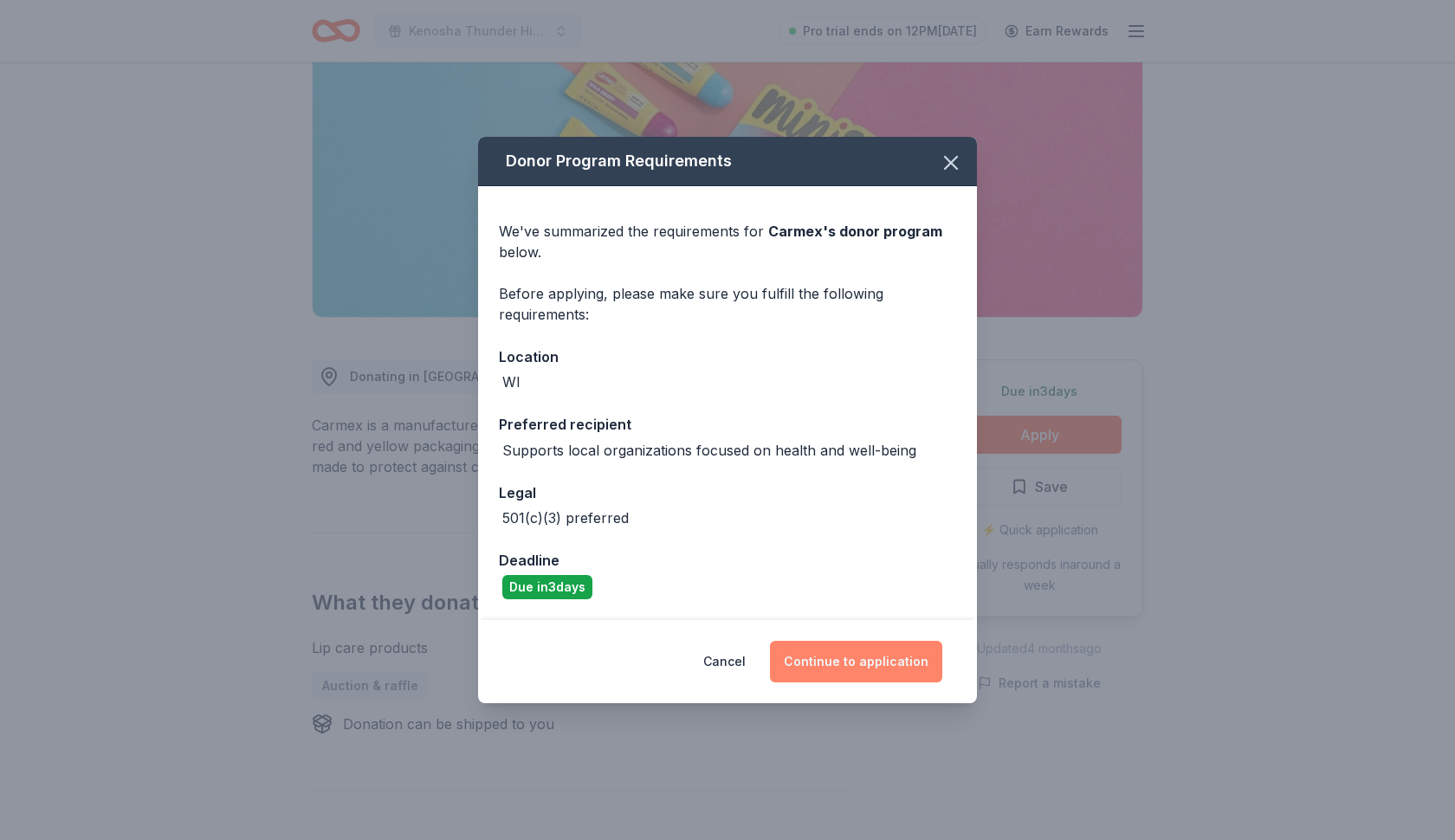
click at [850, 663] on button "Continue to application" at bounding box center [856, 661] width 172 height 41
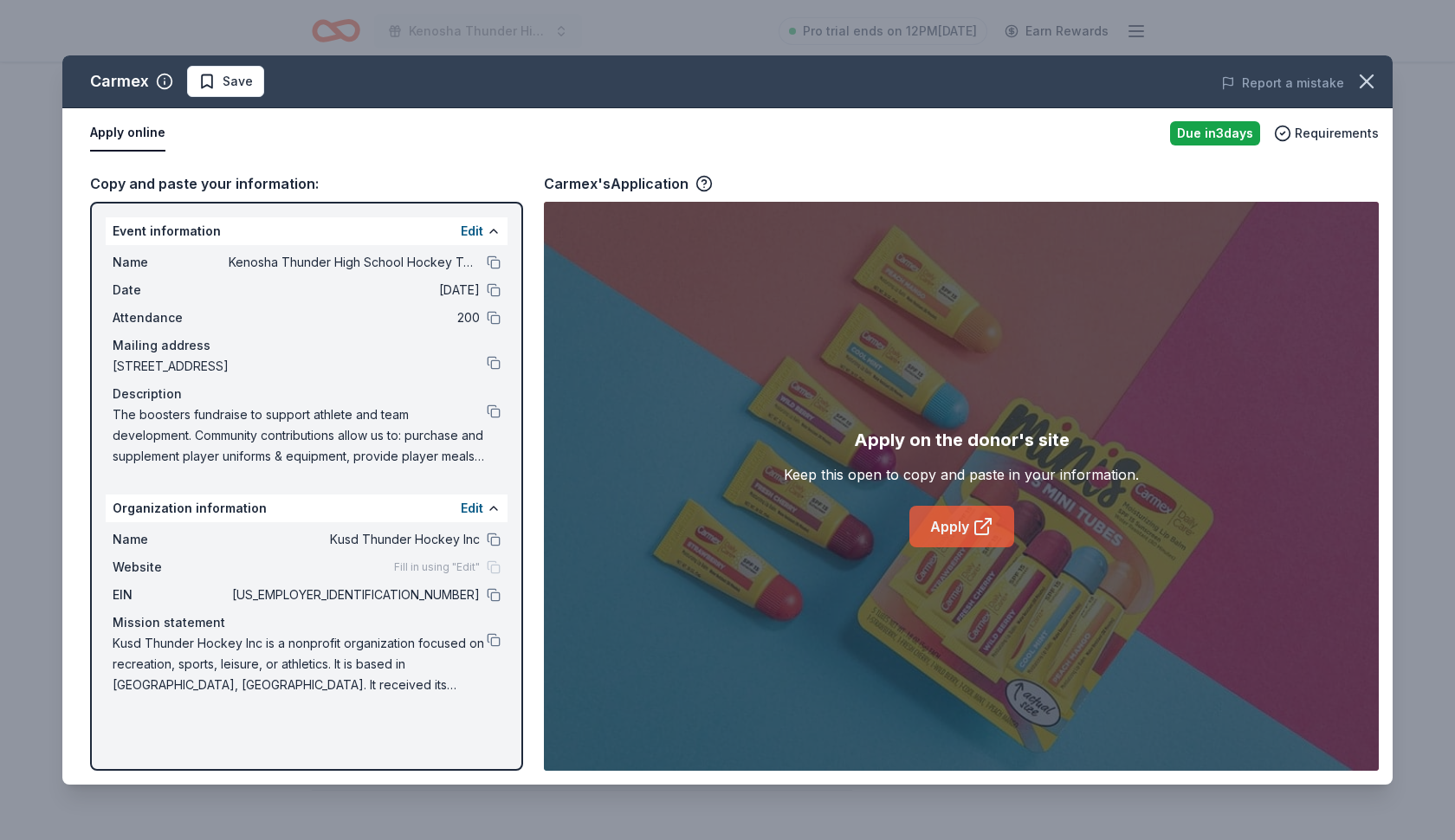
click at [961, 532] on link "Apply" at bounding box center [961, 526] width 105 height 41
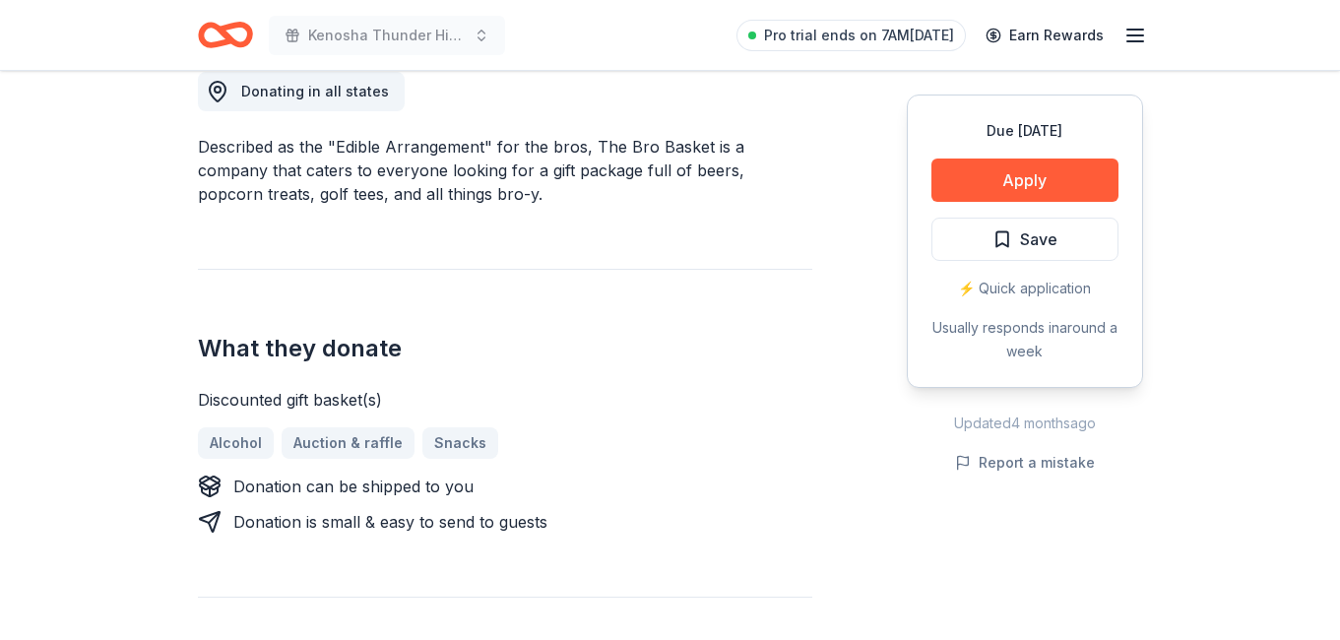
scroll to position [578, 0]
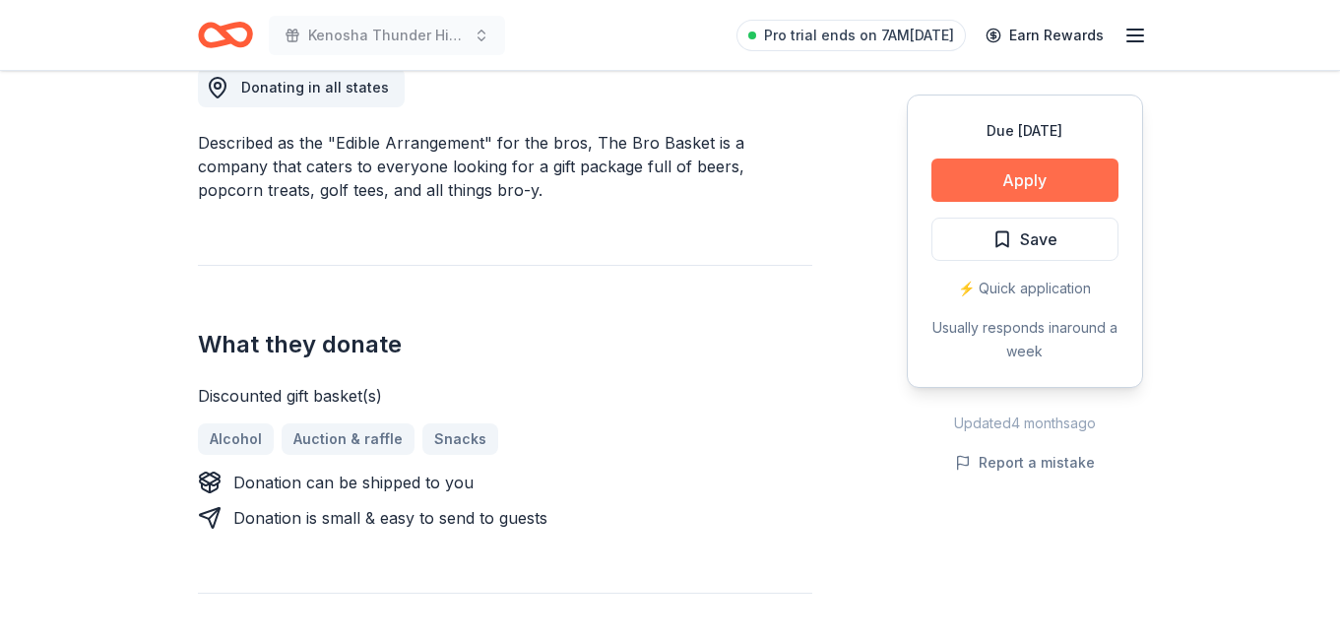
click at [1012, 180] on button "Apply" at bounding box center [1025, 180] width 187 height 43
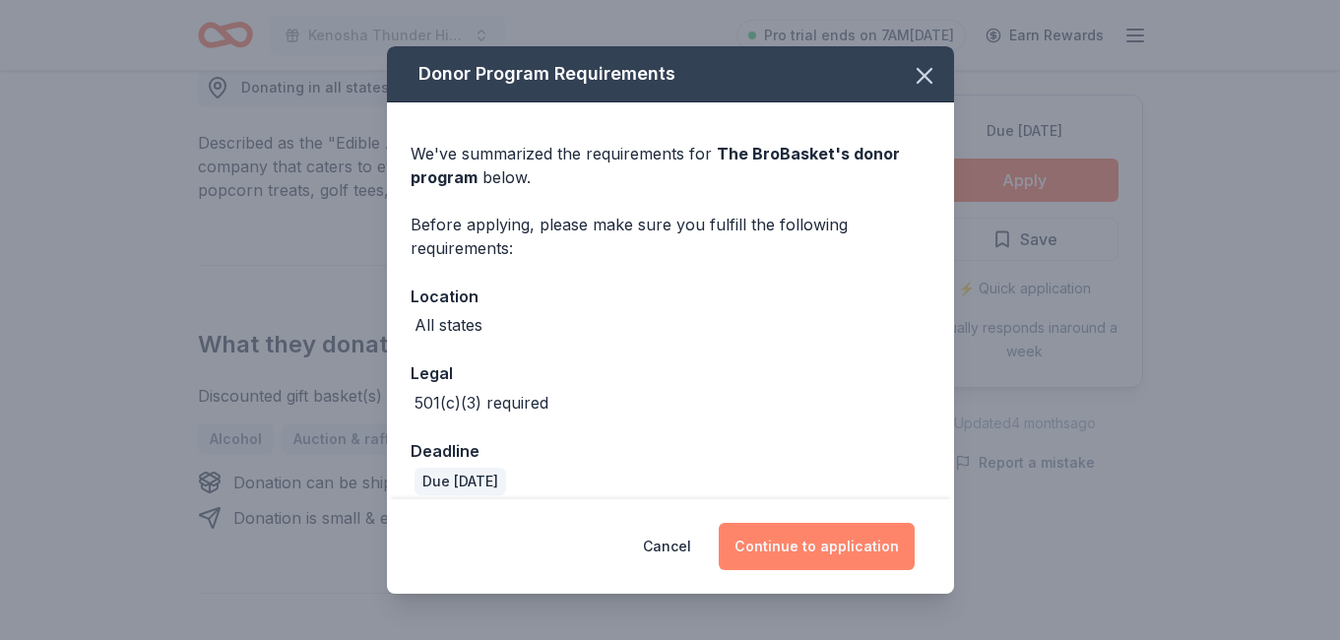
click at [770, 546] on button "Continue to application" at bounding box center [817, 546] width 196 height 47
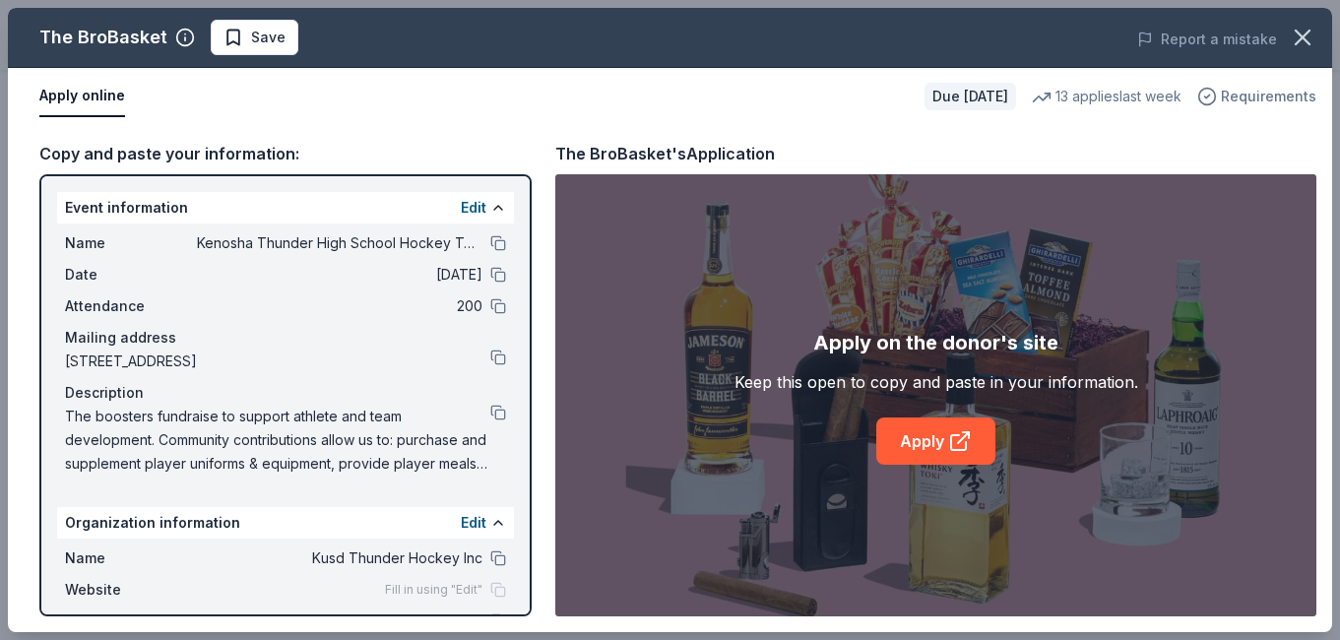
click at [1274, 95] on span "Requirements" at bounding box center [1269, 97] width 96 height 24
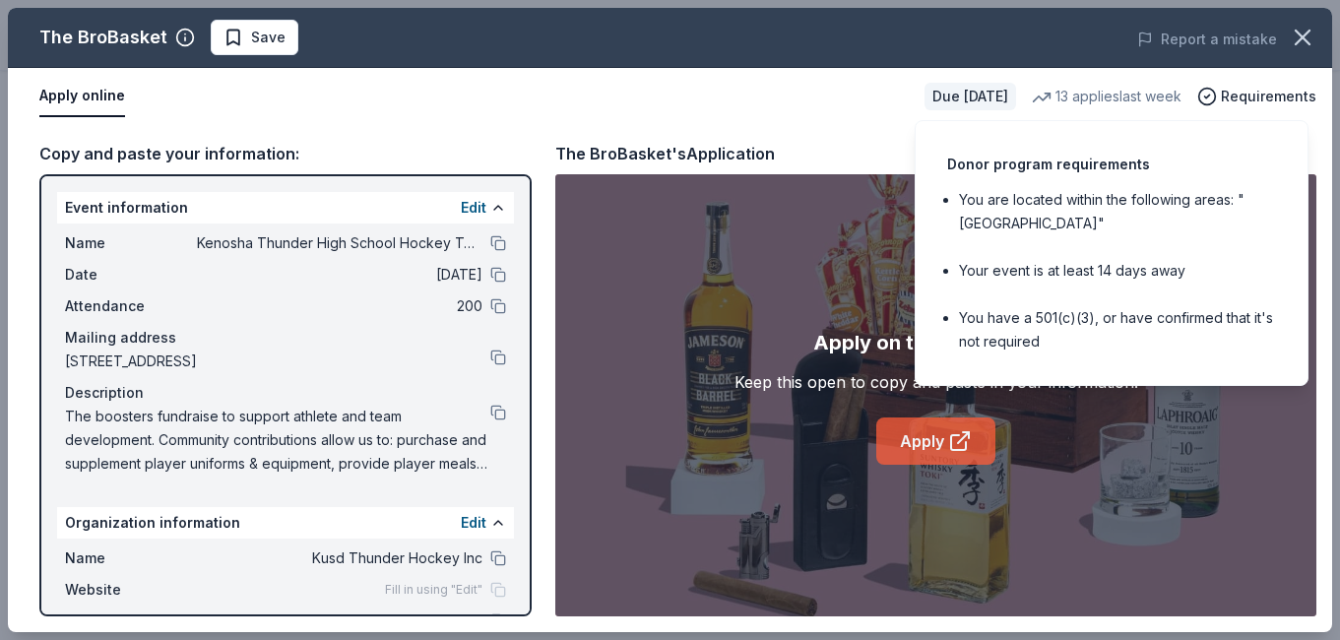
click at [929, 444] on link "Apply" at bounding box center [935, 441] width 119 height 47
